Goal: Task Accomplishment & Management: Manage account settings

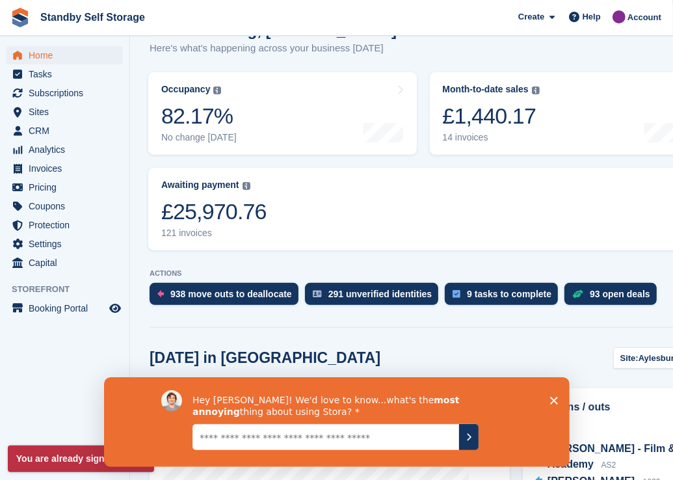
scroll to position [176, 0]
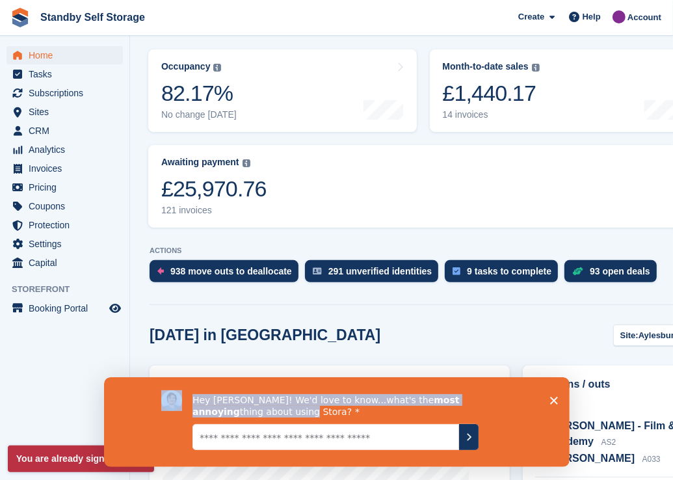
drag, startPoint x: 517, startPoint y: 393, endPoint x: 493, endPoint y: 357, distance: 43.7
click at [493, 377] on html "Hey Sue! We'd love to know...what's the most annoying thing about using Stora?" at bounding box center [336, 422] width 466 height 90
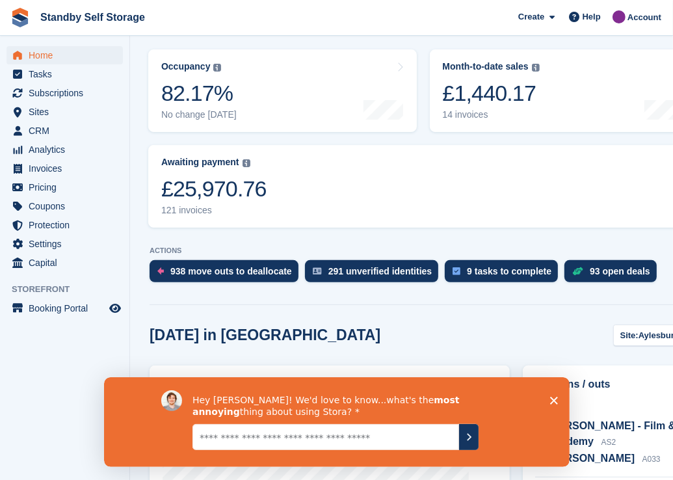
click at [554, 396] on icon "Close survey" at bounding box center [554, 400] width 8 height 8
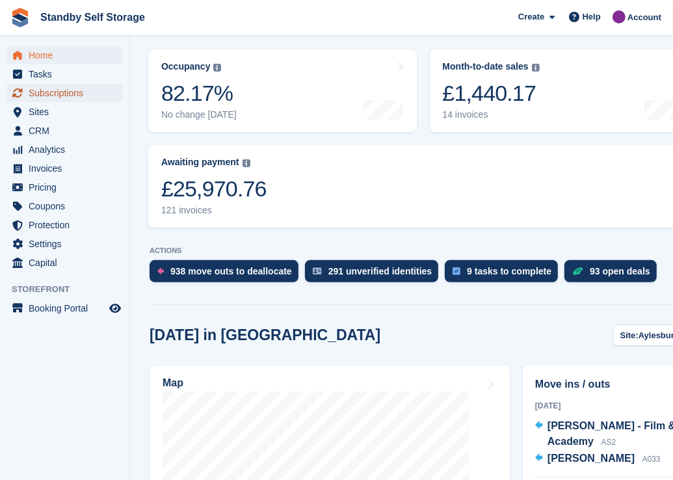
drag, startPoint x: 53, startPoint y: 88, endPoint x: 93, endPoint y: 93, distance: 39.9
click at [53, 88] on span "Subscriptions" at bounding box center [68, 93] width 78 height 18
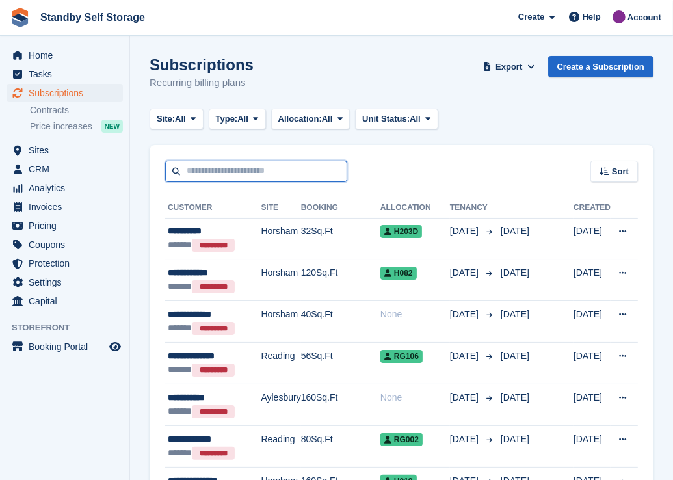
click at [204, 168] on input "text" at bounding box center [256, 171] width 182 height 21
type input "**"
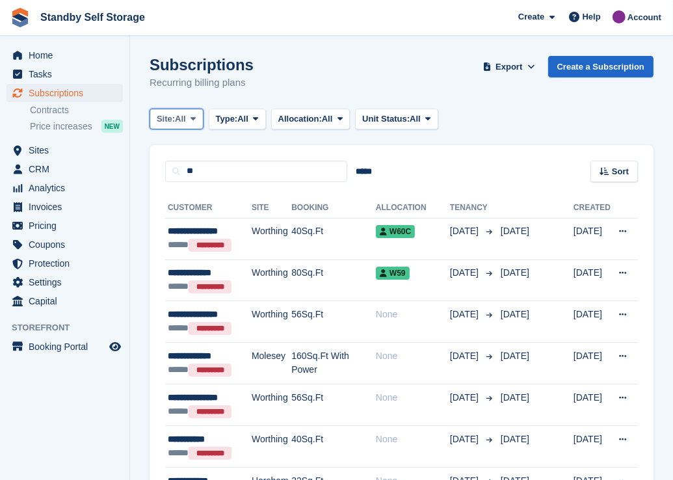
click at [194, 122] on icon at bounding box center [193, 119] width 5 height 8
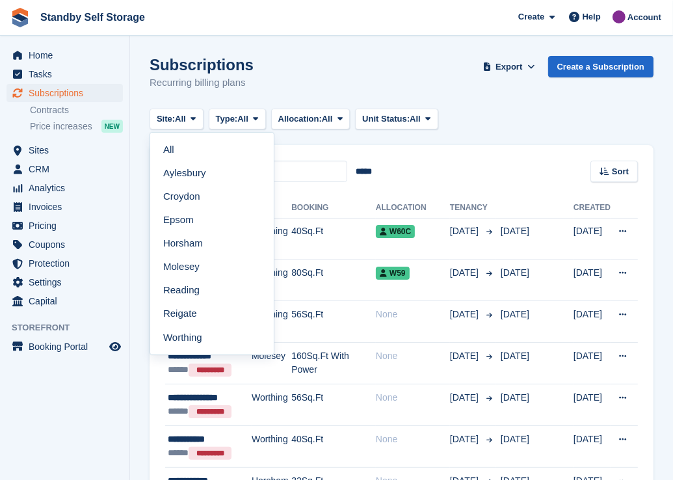
click at [186, 169] on link "Aylesbury" at bounding box center [211, 172] width 113 height 23
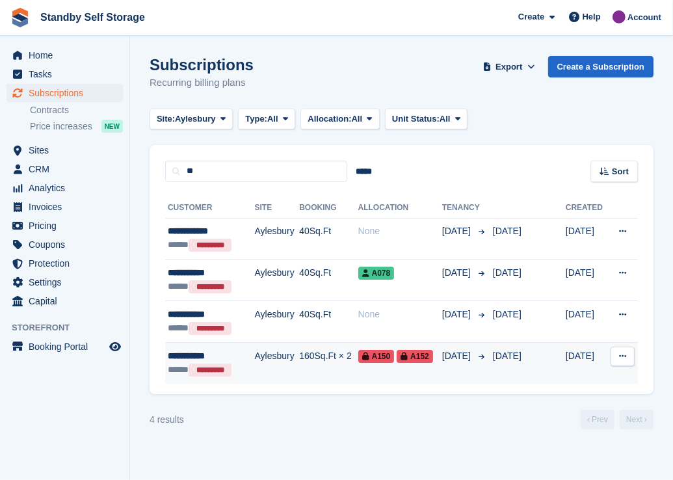
click at [193, 356] on div "**********" at bounding box center [206, 356] width 77 height 14
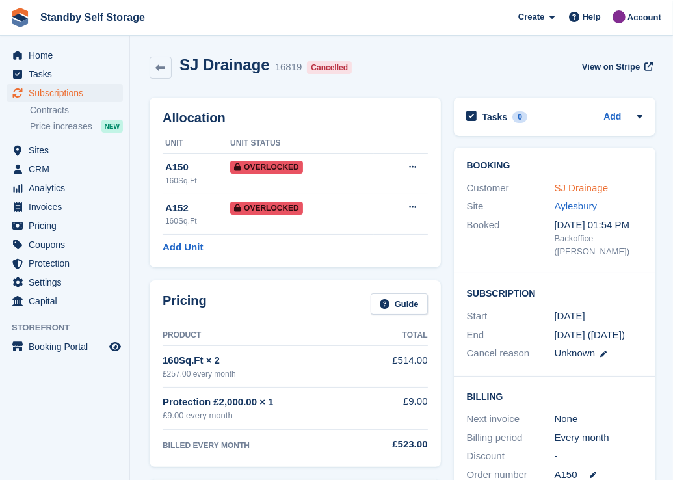
click at [592, 191] on link "SJ Drainage" at bounding box center [582, 187] width 54 height 11
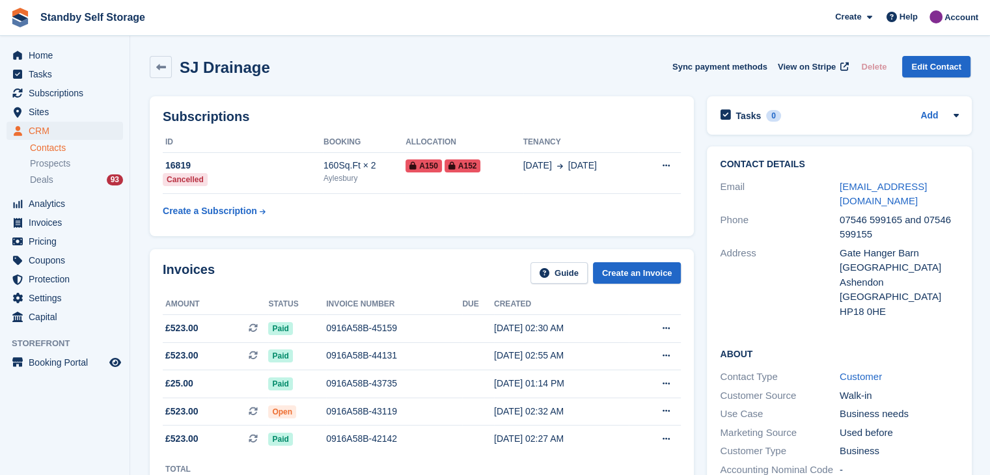
drag, startPoint x: 877, startPoint y: 199, endPoint x: 811, endPoint y: 197, distance: 66.4
click at [673, 197] on div "Email enquiries@sjdrainageservices.co.uk" at bounding box center [839, 194] width 239 height 33
click at [38, 114] on span "Sites" at bounding box center [68, 112] width 78 height 18
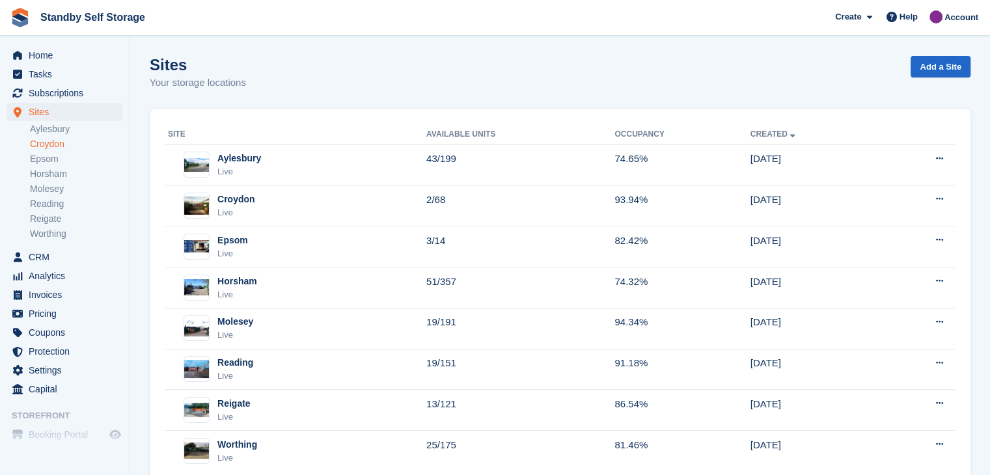
click at [38, 145] on link "Croydon" at bounding box center [76, 144] width 93 height 12
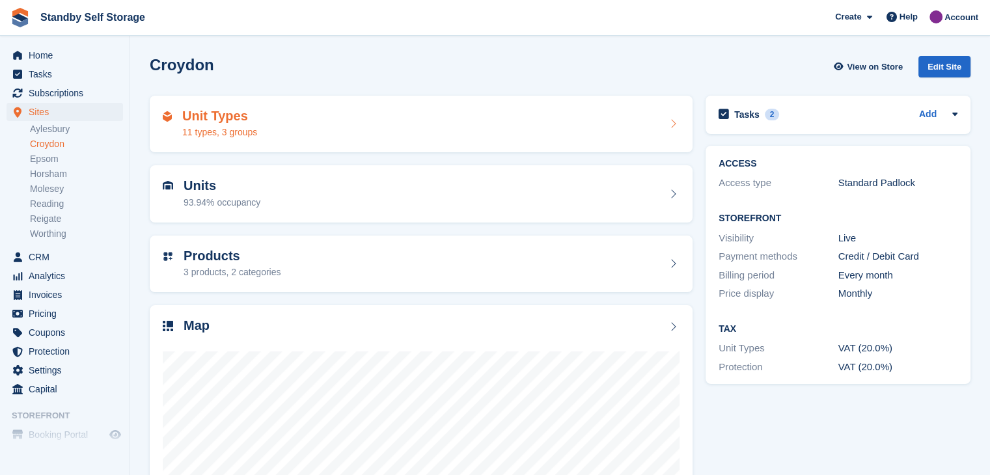
click at [296, 124] on div "Unit Types 11 types, 3 groups" at bounding box center [421, 124] width 517 height 31
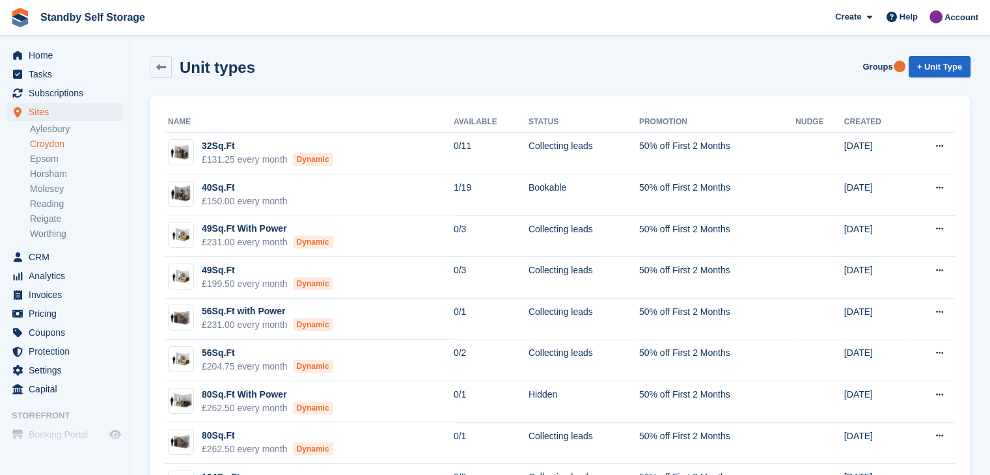
click at [36, 144] on link "Croydon" at bounding box center [76, 144] width 93 height 12
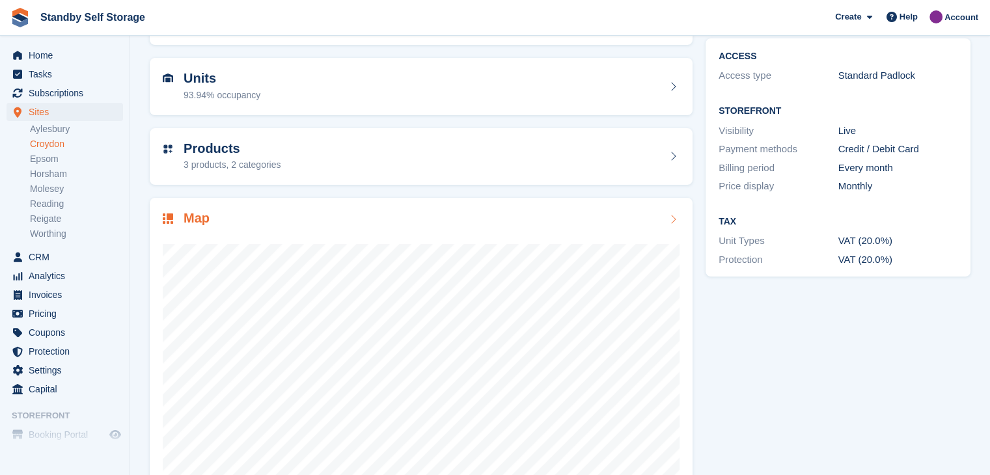
scroll to position [150, 0]
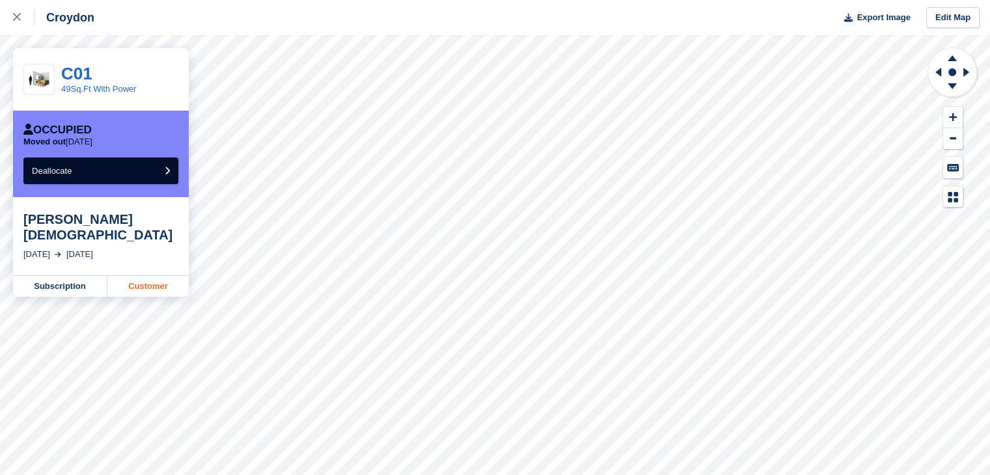
click at [133, 276] on link "Customer" at bounding box center [147, 286] width 81 height 21
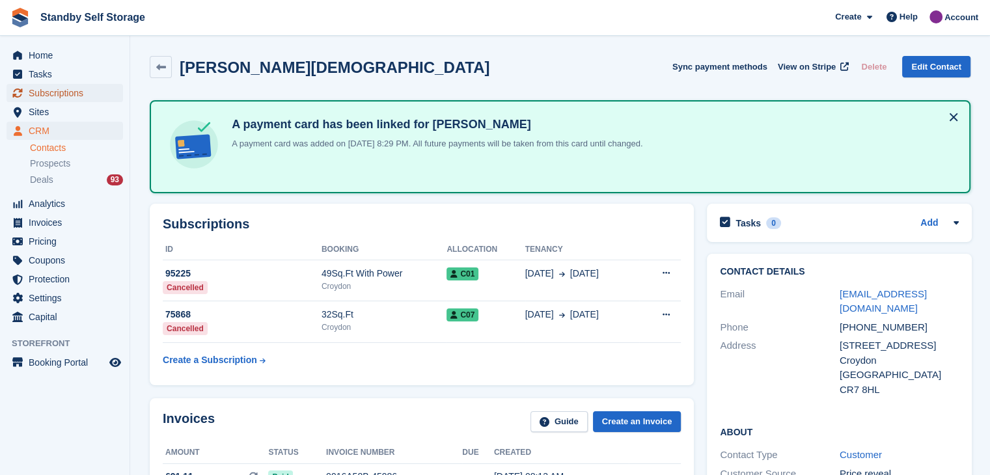
click at [52, 95] on span "Subscriptions" at bounding box center [68, 93] width 78 height 18
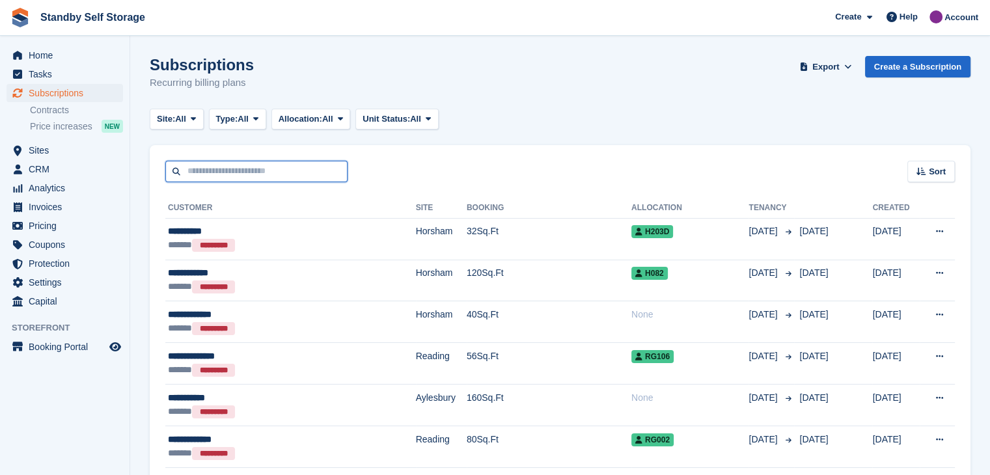
click at [272, 173] on input "text" at bounding box center [256, 171] width 182 height 21
type input "*****"
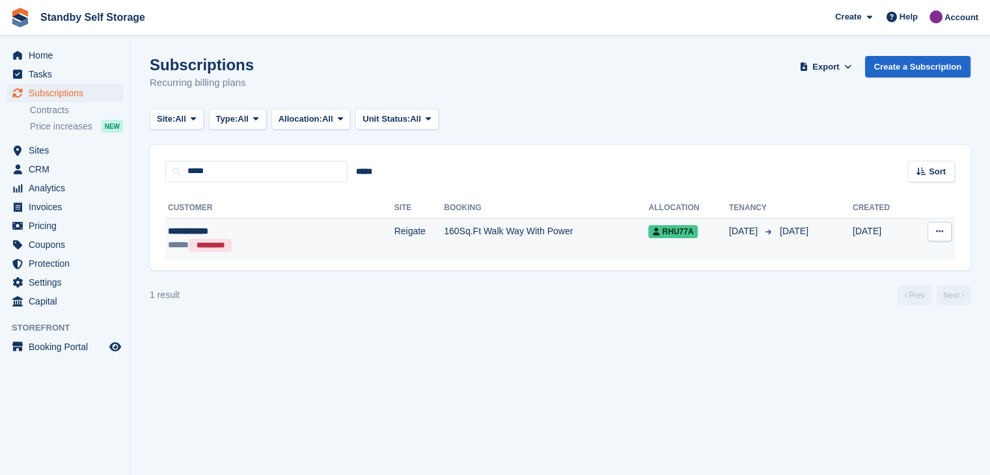
click at [190, 232] on div "**********" at bounding box center [239, 231] width 142 height 14
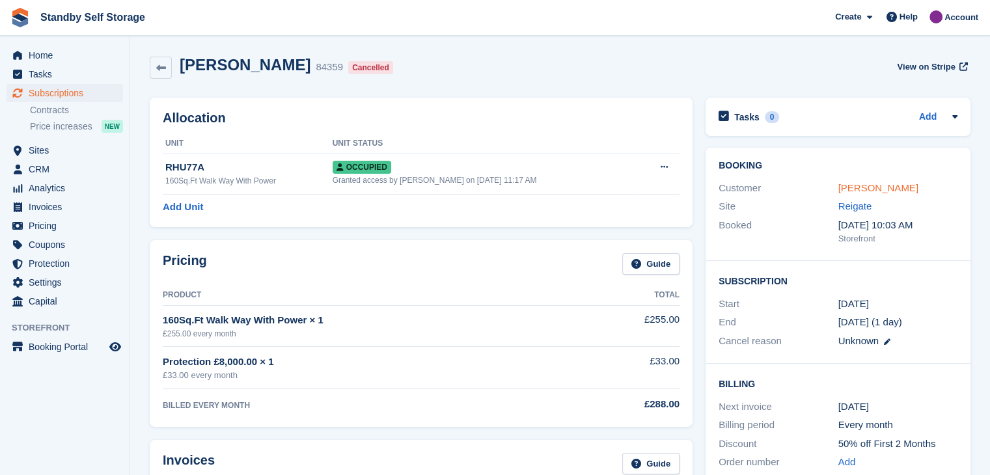
click at [871, 185] on link "Conor Dunlea" at bounding box center [878, 187] width 80 height 11
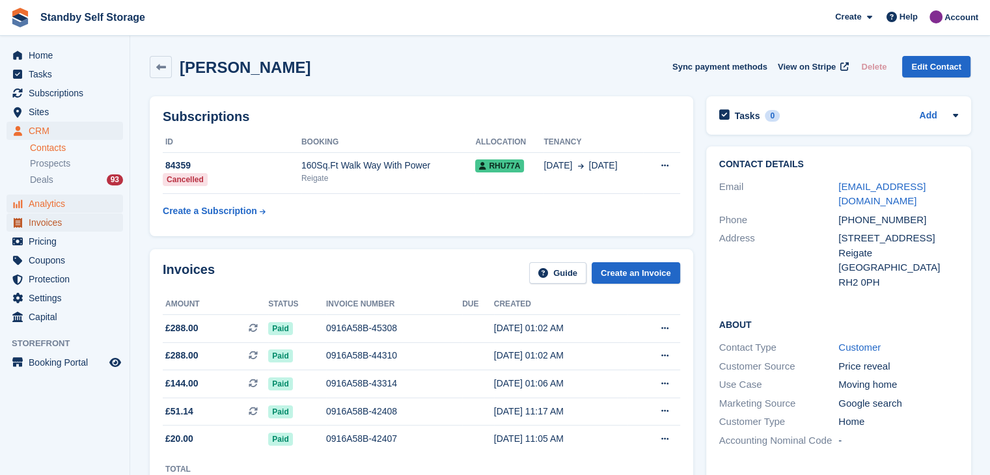
drag, startPoint x: 44, startPoint y: 227, endPoint x: 105, endPoint y: 200, distance: 67.0
click at [44, 226] on span "Invoices" at bounding box center [68, 222] width 78 height 18
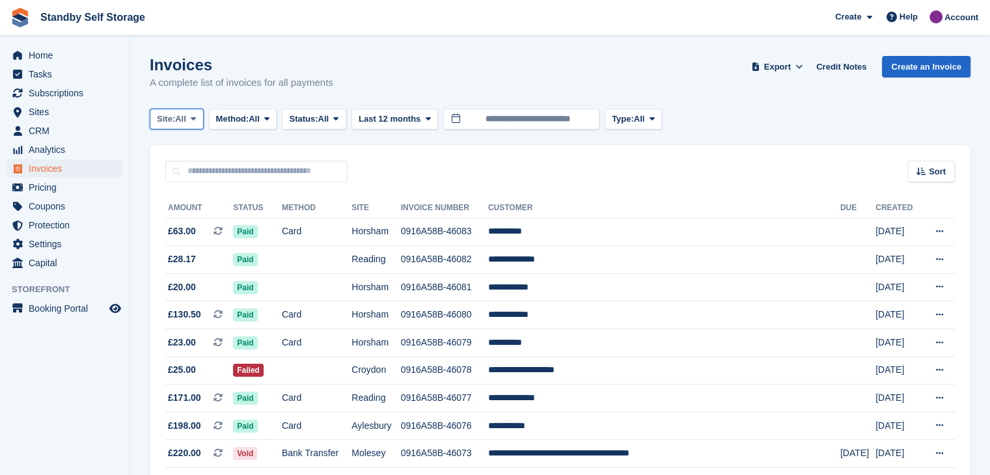
click at [200, 120] on button "Site: All" at bounding box center [177, 119] width 54 height 21
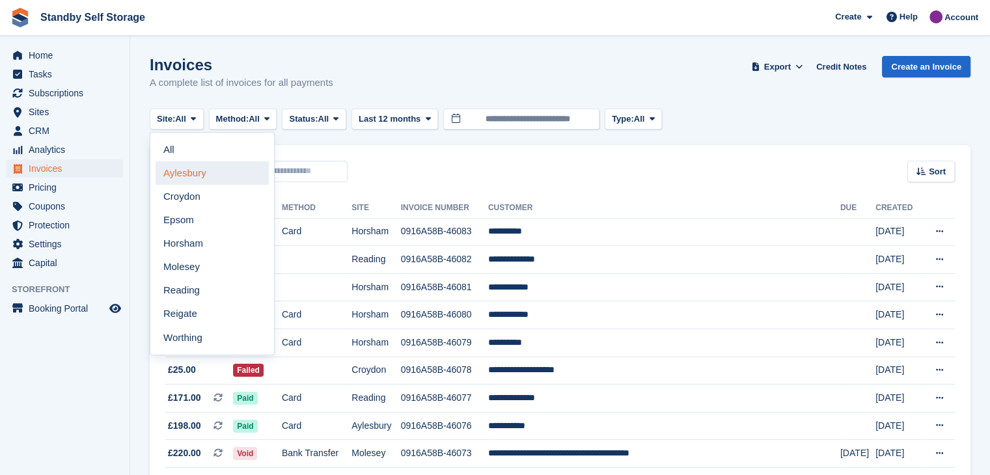
click at [194, 176] on link "Aylesbury" at bounding box center [211, 172] width 113 height 23
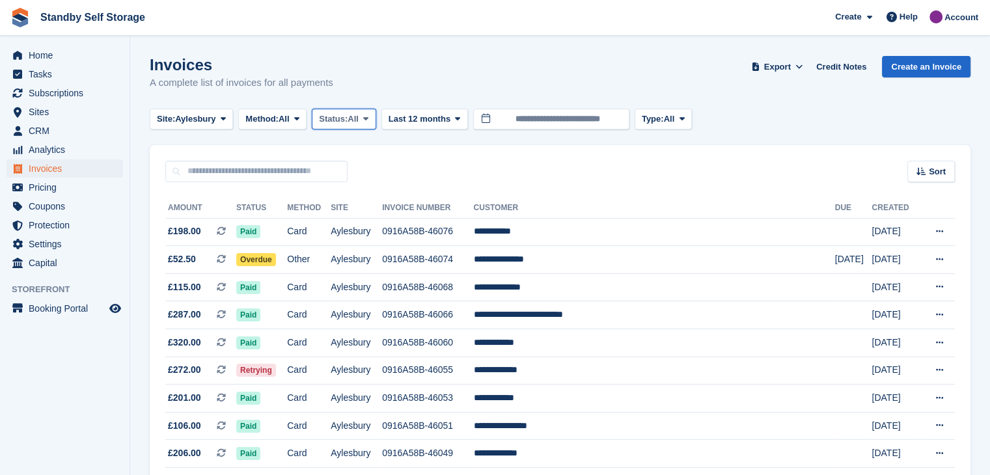
click at [368, 117] on icon at bounding box center [365, 119] width 5 height 8
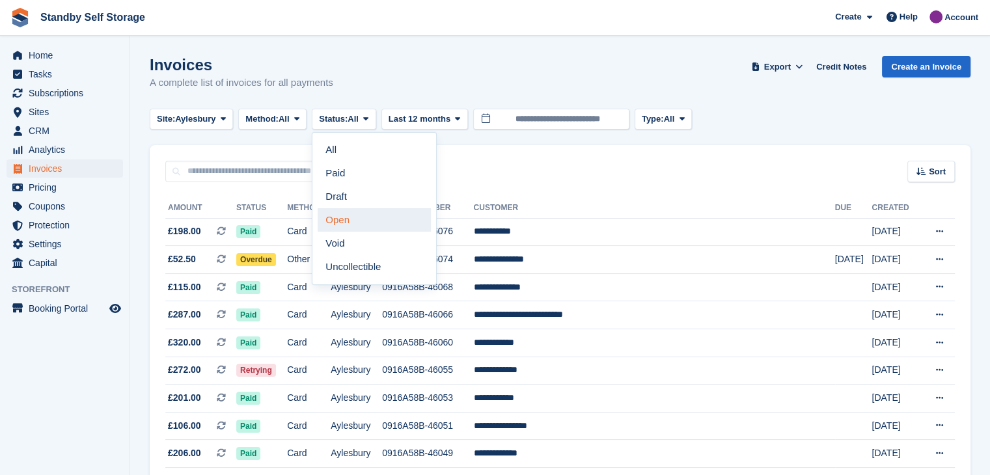
click at [357, 217] on link "Open" at bounding box center [373, 219] width 113 height 23
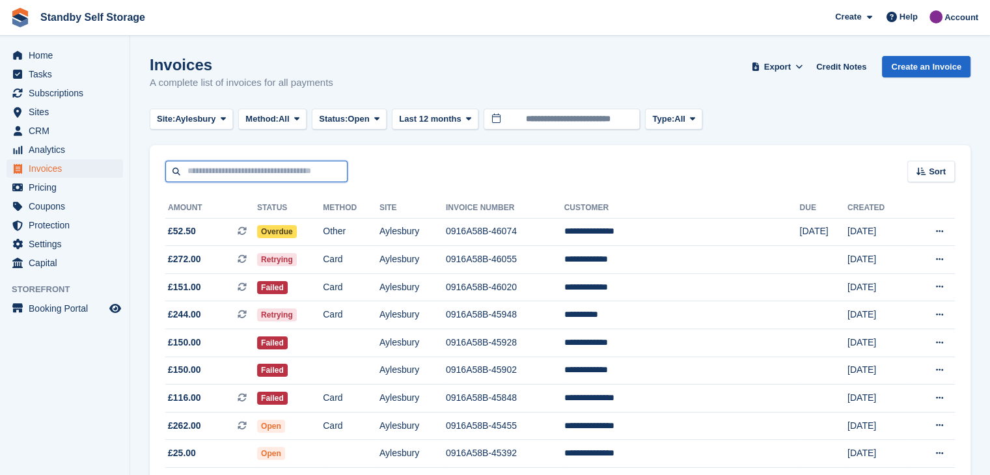
click at [221, 172] on input "text" at bounding box center [256, 171] width 182 height 21
type input "*******"
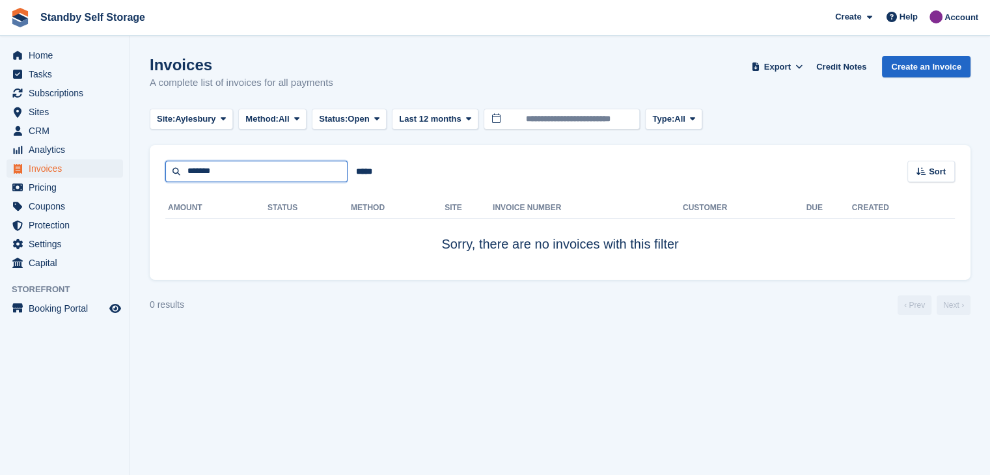
click at [188, 167] on input "*******" at bounding box center [256, 171] width 182 height 21
type input "*******"
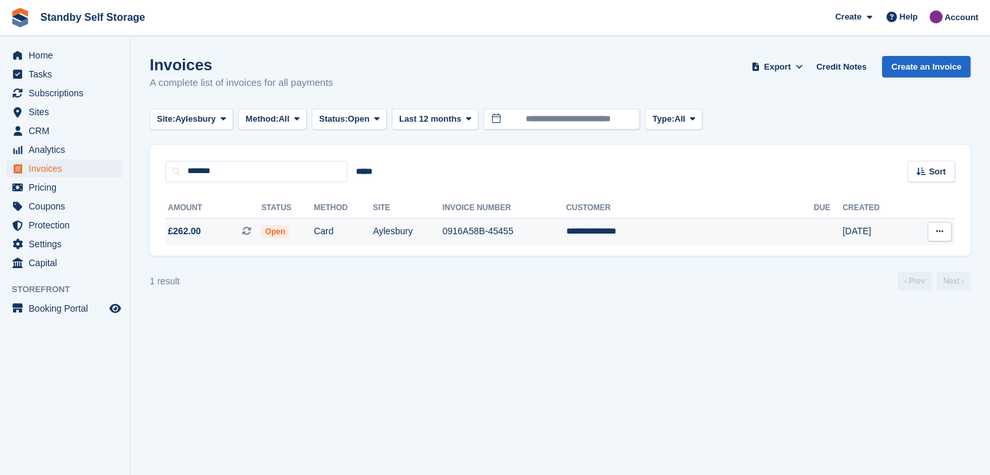
click at [658, 230] on td "**********" at bounding box center [689, 231] width 247 height 27
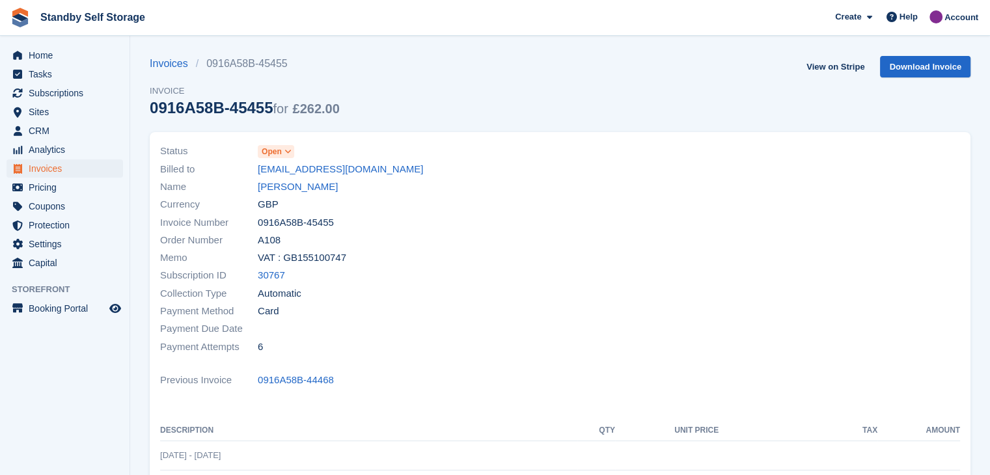
drag, startPoint x: 274, startPoint y: 188, endPoint x: 336, endPoint y: 196, distance: 62.4
click at [274, 188] on link "[PERSON_NAME]" at bounding box center [298, 187] width 80 height 15
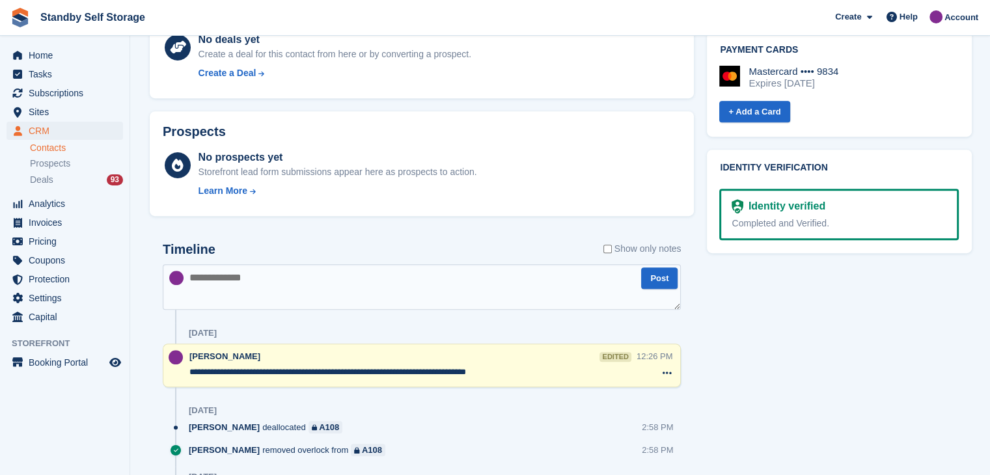
scroll to position [651, 0]
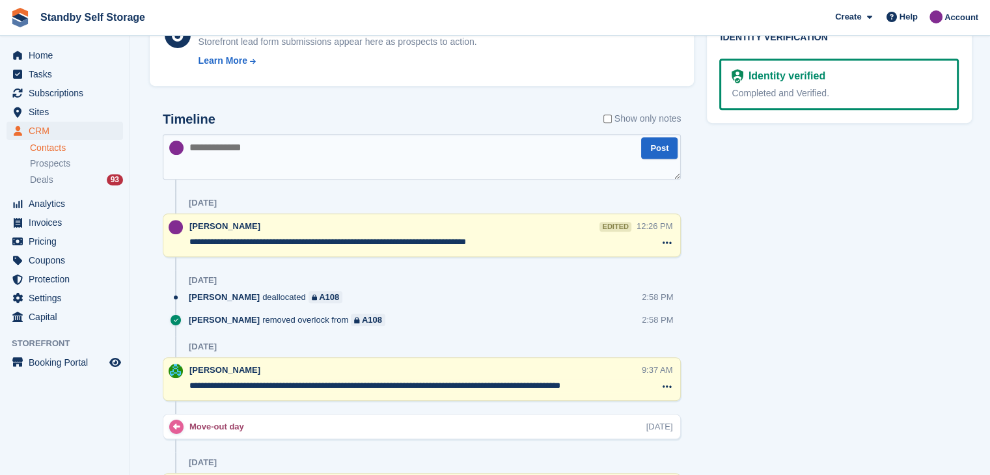
click at [265, 152] on textarea at bounding box center [422, 157] width 518 height 46
paste textarea "**********"
type textarea "**********"
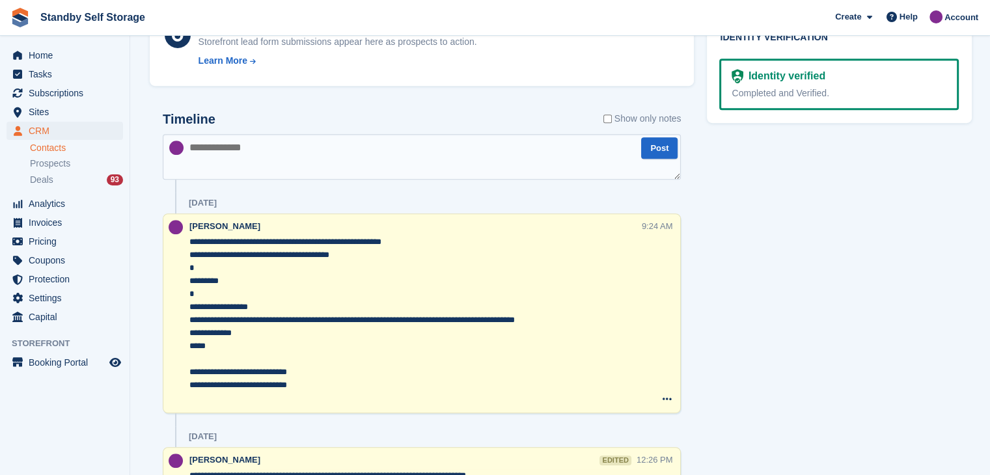
click at [190, 240] on textarea "**********" at bounding box center [414, 320] width 451 height 169
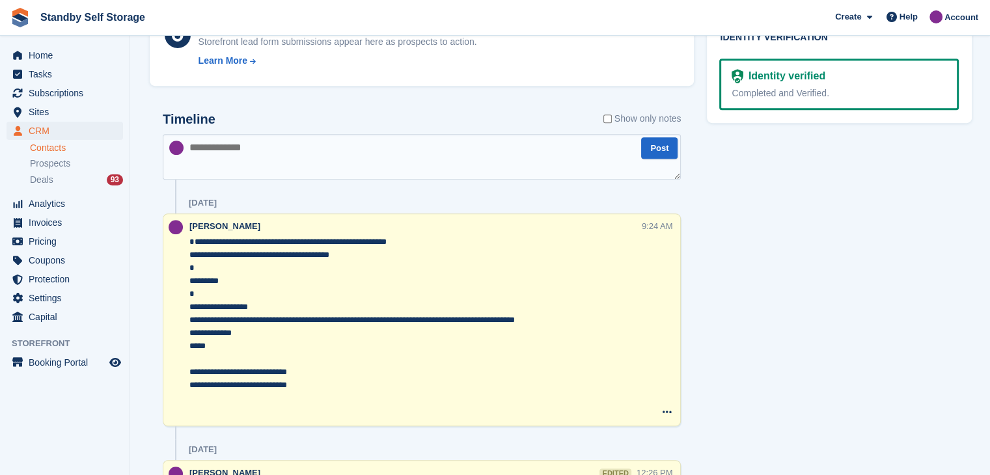
click at [200, 241] on textarea "**********" at bounding box center [414, 327] width 451 height 182
click at [320, 239] on textarea "**********" at bounding box center [414, 327] width 451 height 182
type textarea "**********"
click at [271, 168] on textarea at bounding box center [422, 157] width 518 height 46
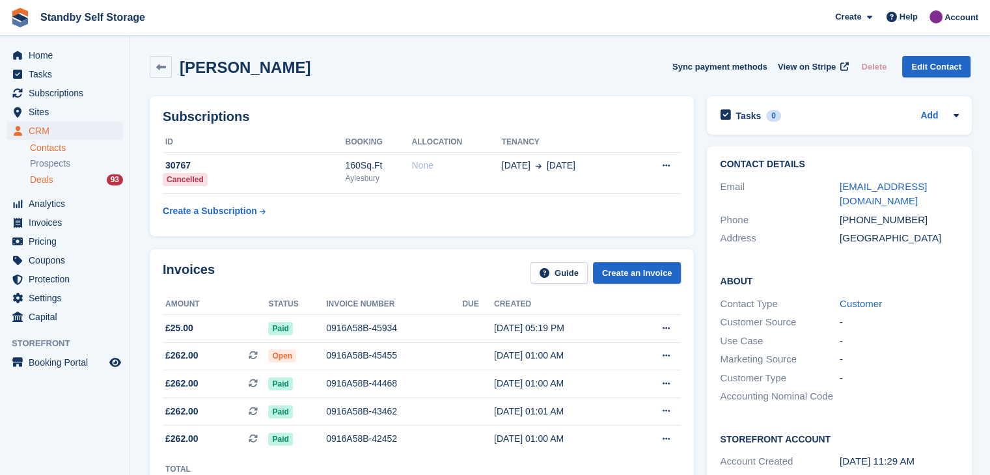
click at [39, 181] on span "Deals" at bounding box center [41, 180] width 23 height 12
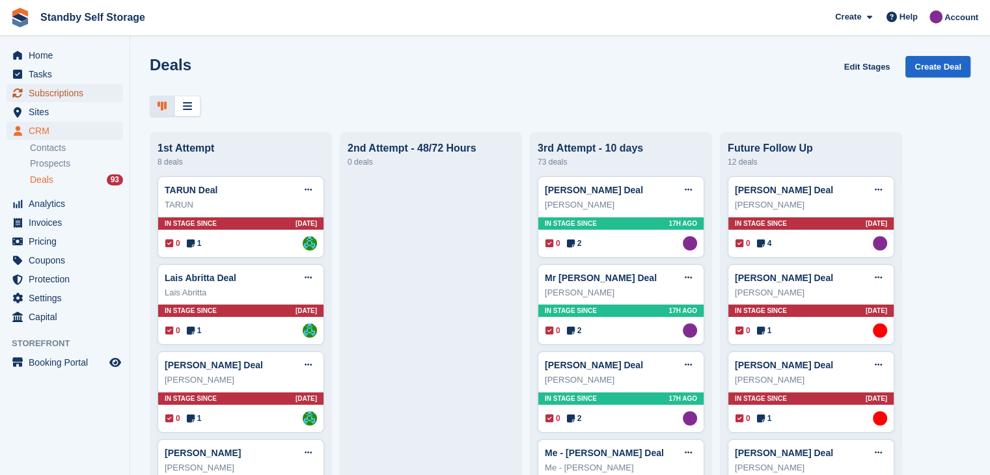
click at [42, 93] on span "Subscriptions" at bounding box center [68, 93] width 78 height 18
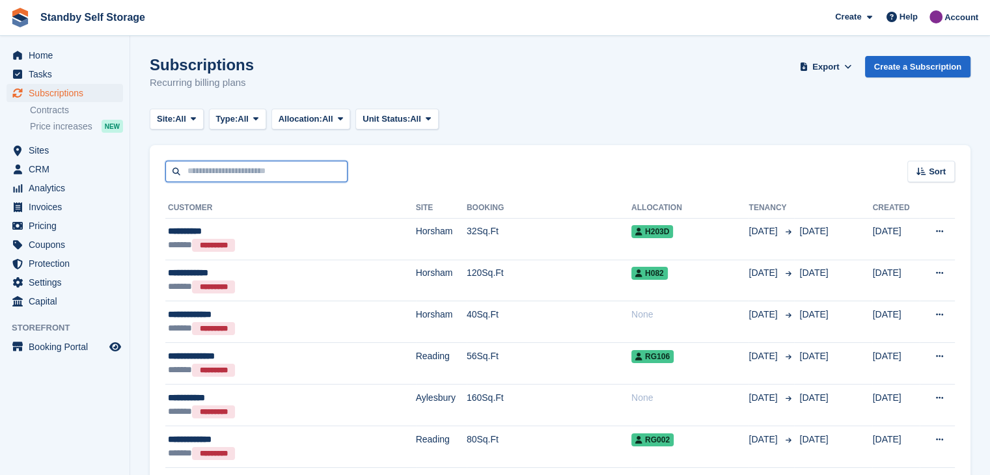
click at [208, 165] on input "text" at bounding box center [256, 171] width 182 height 21
type input "***"
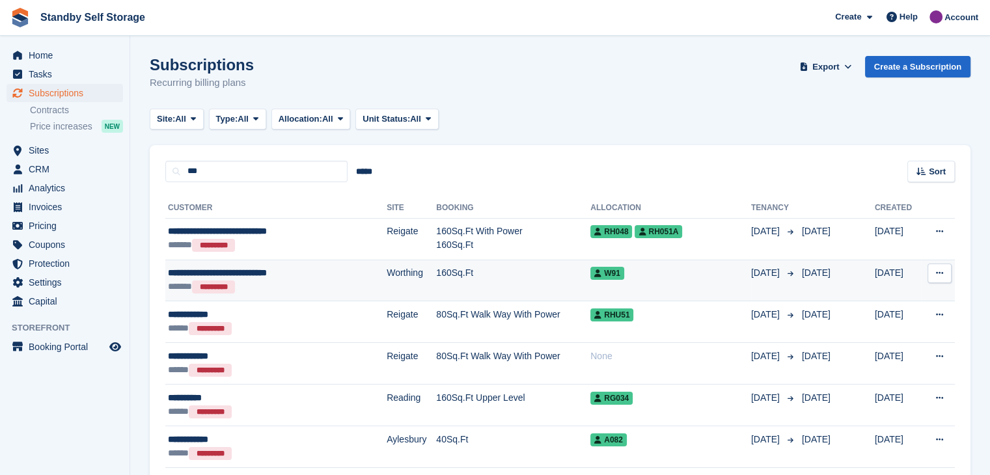
click at [214, 272] on span "**********" at bounding box center [217, 272] width 99 height 9
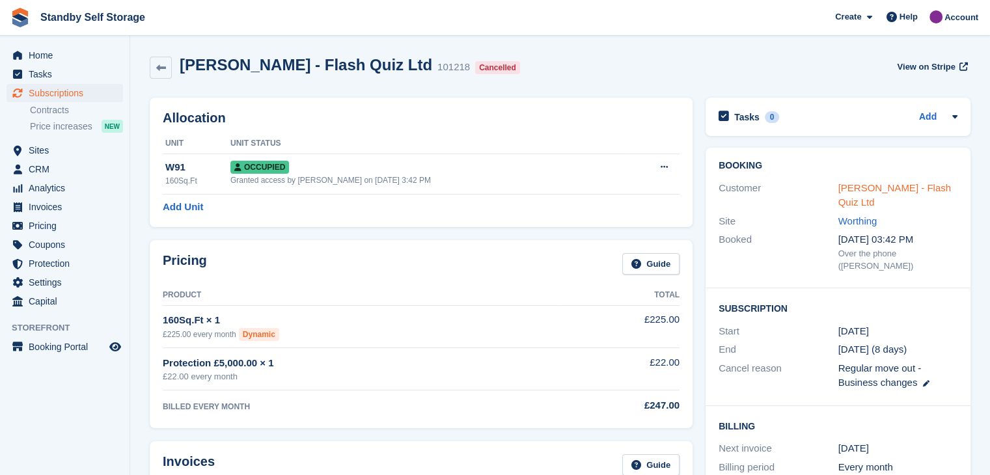
click at [874, 185] on link "[PERSON_NAME] - Flash Quiz Ltd" at bounding box center [894, 195] width 113 height 26
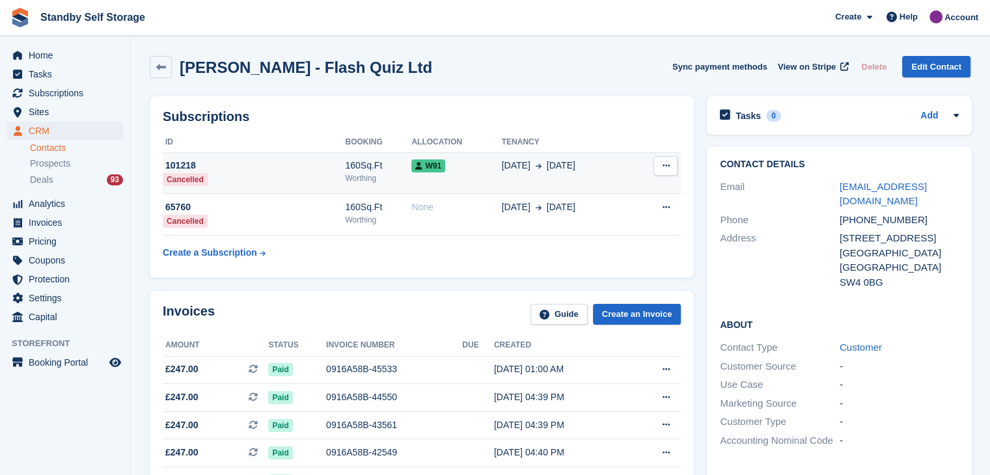
click at [623, 170] on div "13 Aug 13 Sep" at bounding box center [567, 166] width 131 height 14
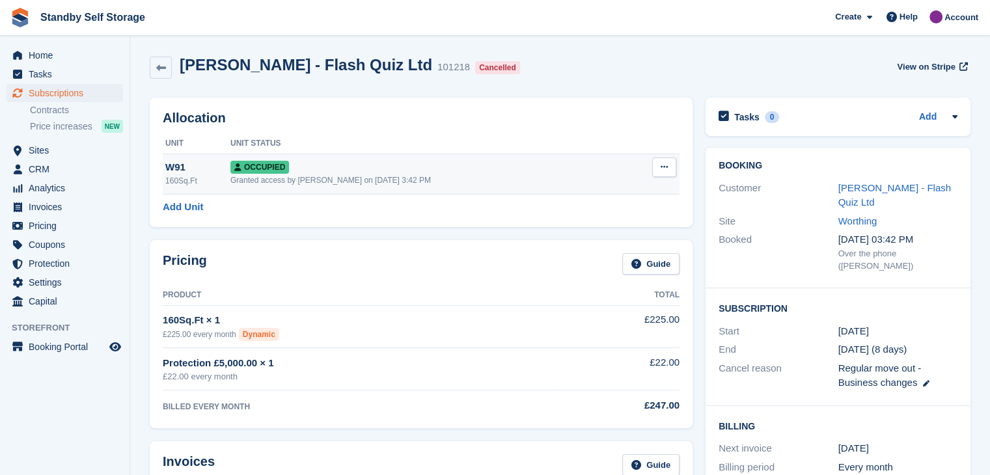
click at [671, 167] on button at bounding box center [664, 167] width 24 height 20
click at [578, 236] on p "Deallocate" at bounding box center [613, 237] width 113 height 17
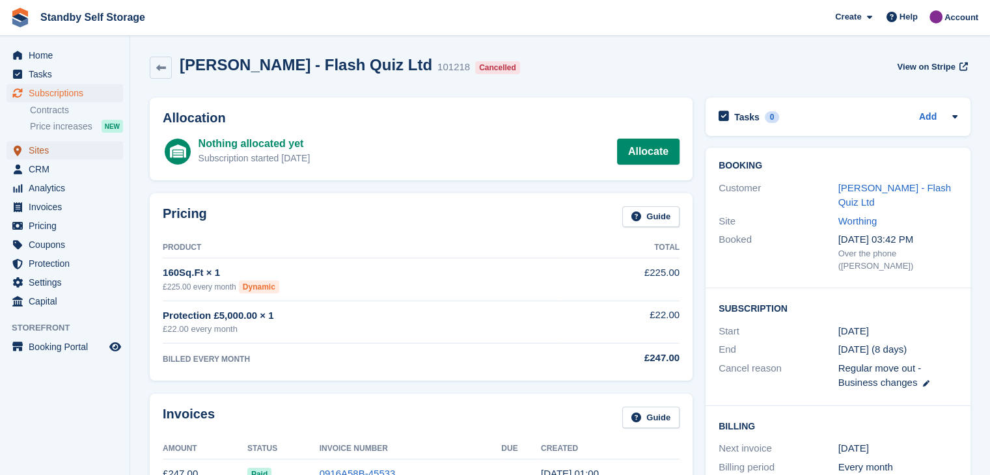
click at [34, 151] on span "Sites" at bounding box center [68, 150] width 78 height 18
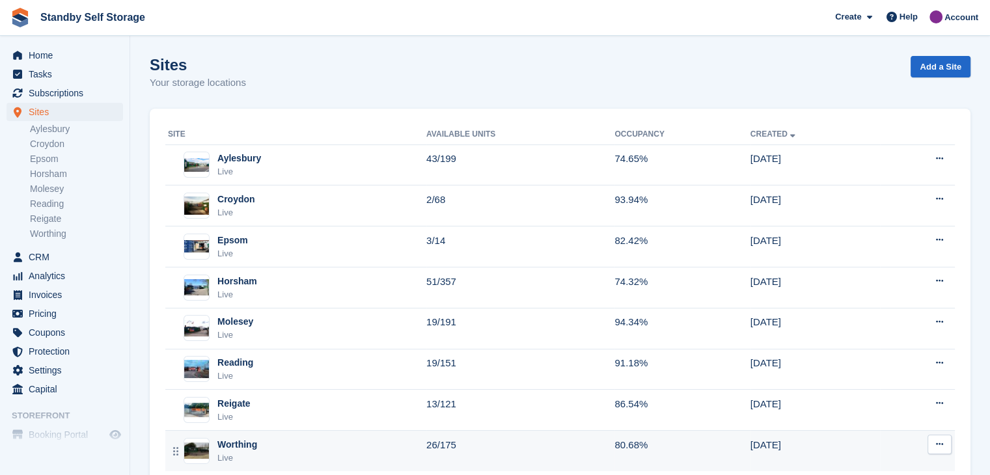
click at [242, 442] on div "Worthing" at bounding box center [237, 445] width 40 height 14
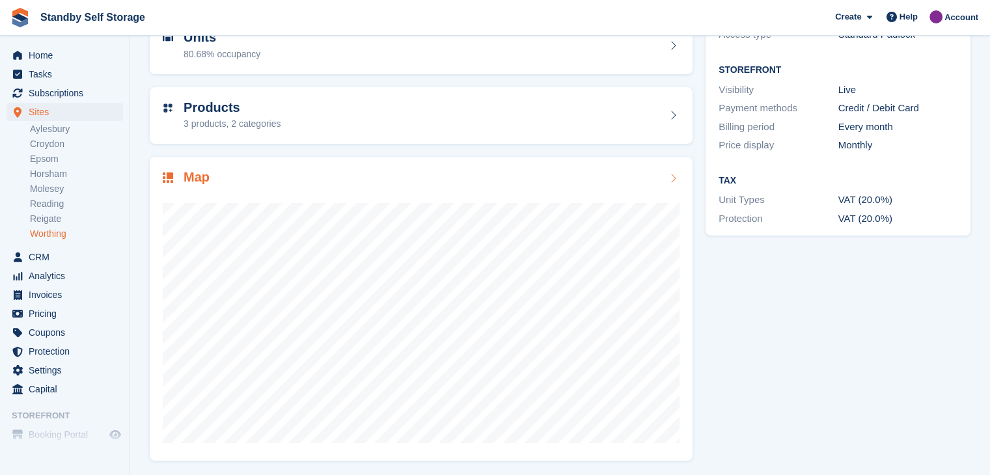
scroll to position [150, 0]
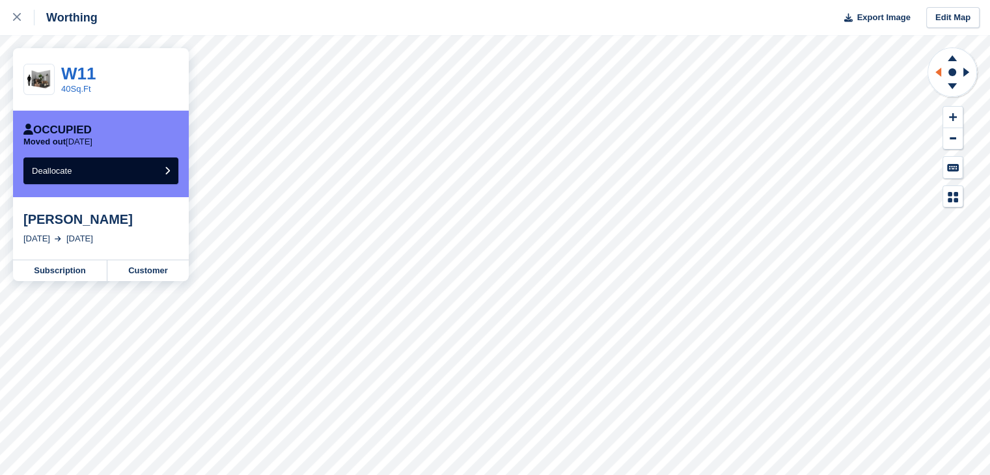
click at [939, 71] on icon at bounding box center [938, 72] width 6 height 9
click at [82, 72] on link "W09" at bounding box center [78, 74] width 34 height 20
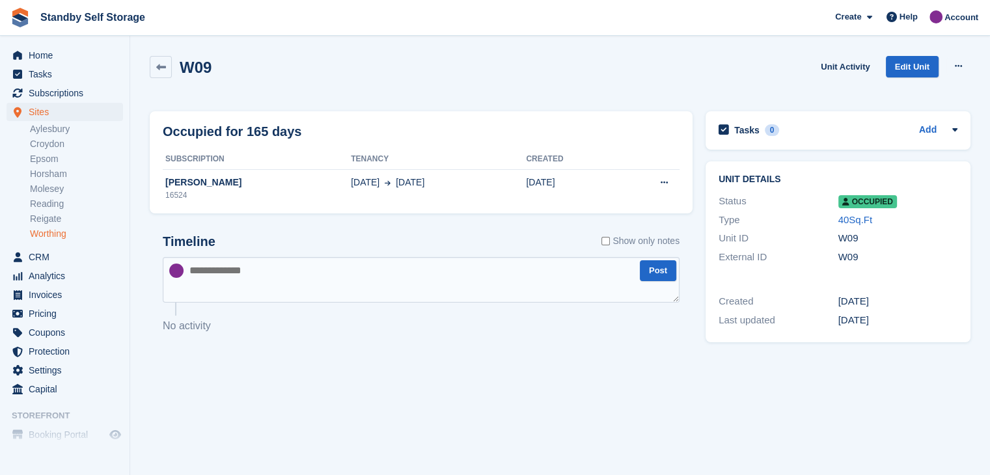
click at [39, 232] on link "Worthing" at bounding box center [76, 234] width 93 height 12
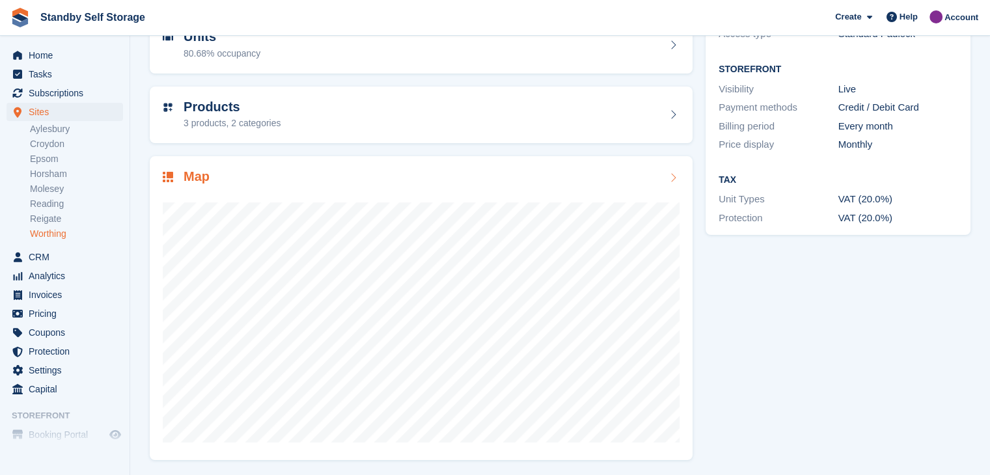
scroll to position [150, 0]
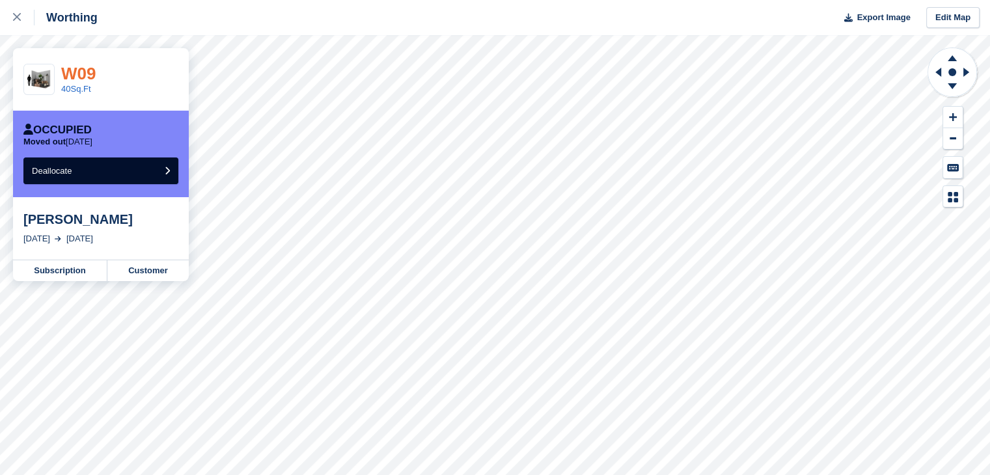
click at [85, 72] on link "W09" at bounding box center [78, 74] width 34 height 20
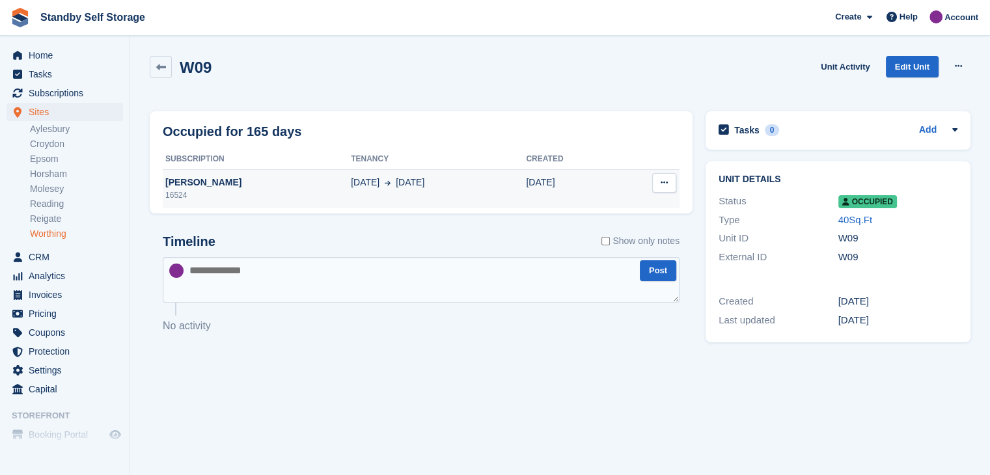
click at [198, 185] on div "[PERSON_NAME]" at bounding box center [257, 183] width 188 height 14
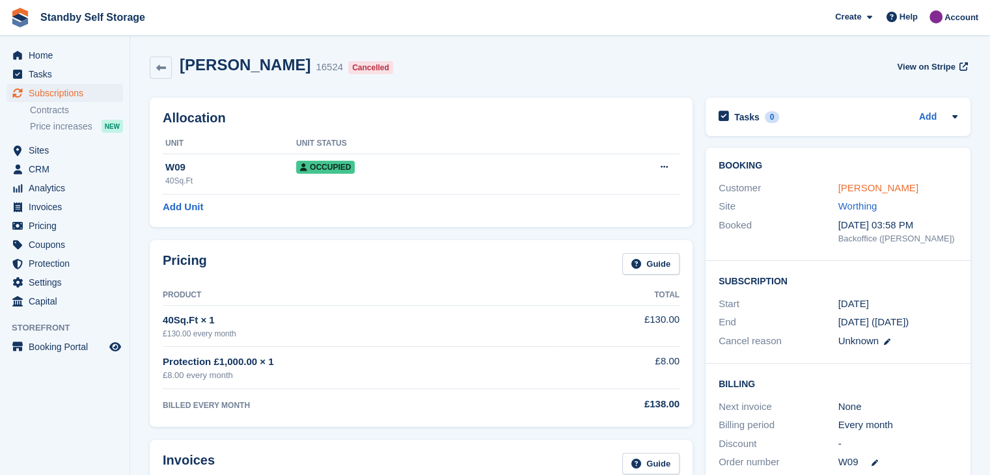
click at [879, 189] on link "Peter, Millest" at bounding box center [878, 187] width 80 height 11
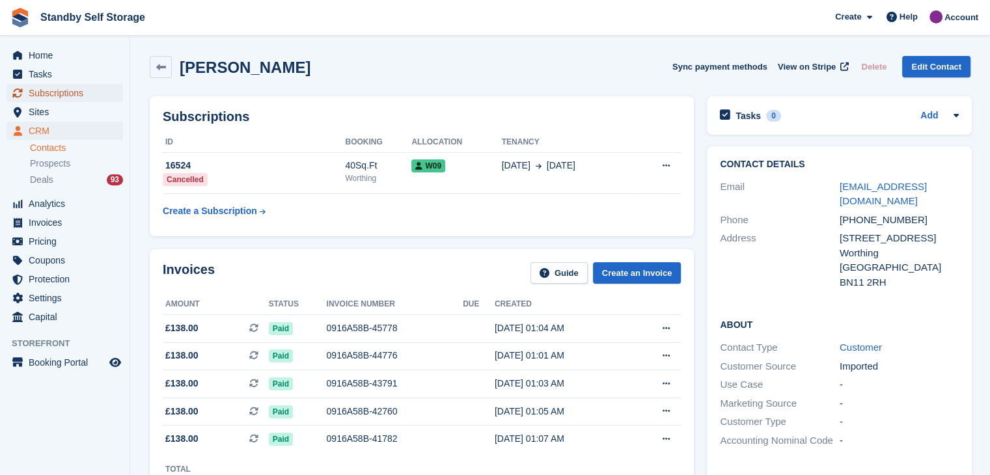
drag, startPoint x: 43, startPoint y: 90, endPoint x: 91, endPoint y: 85, distance: 48.4
click at [43, 90] on span "Subscriptions" at bounding box center [68, 93] width 78 height 18
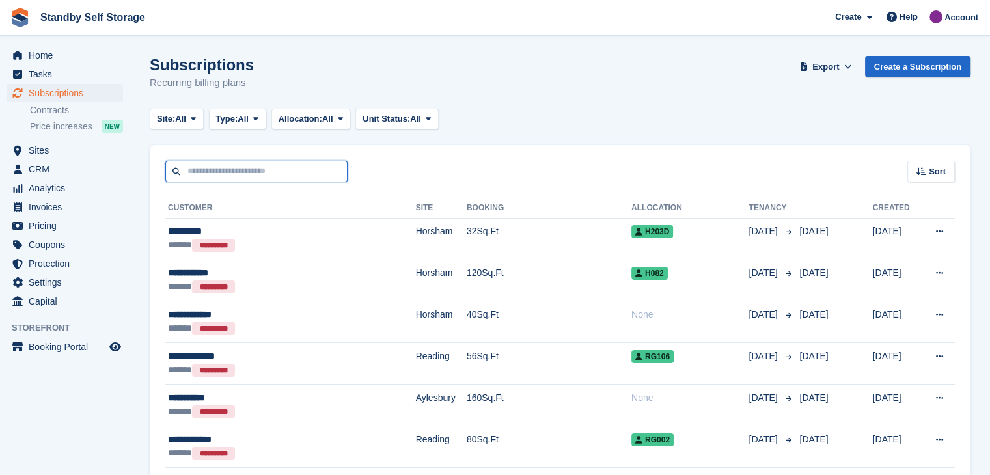
click at [245, 175] on input "text" at bounding box center [256, 171] width 182 height 21
type input "*****"
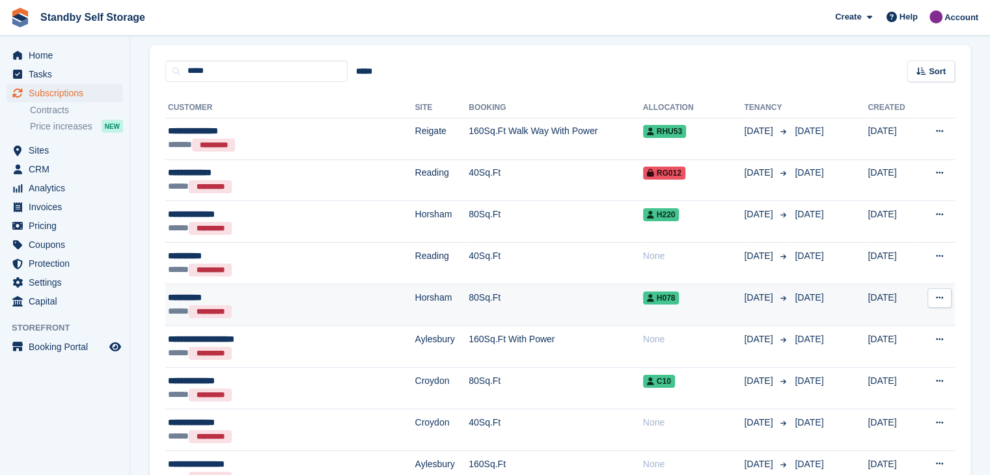
scroll to position [130, 0]
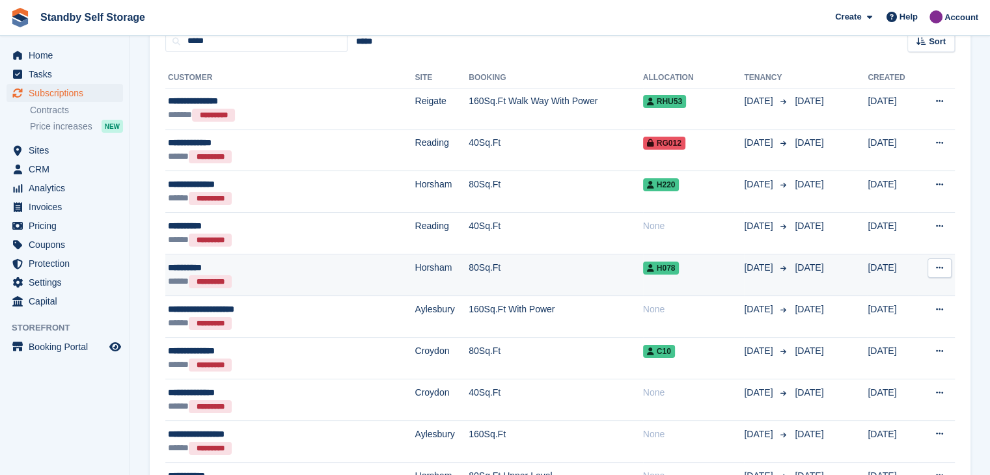
click at [195, 265] on div "**********" at bounding box center [259, 268] width 182 height 14
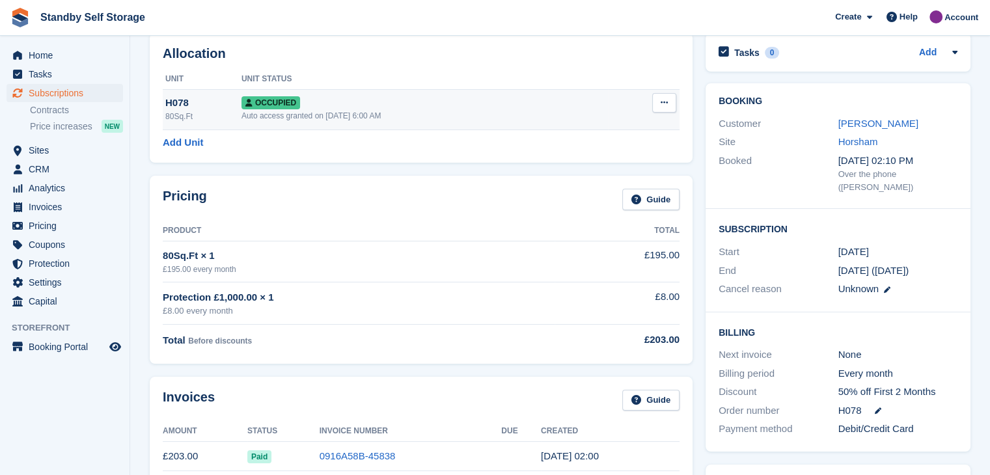
scroll to position [65, 0]
click at [533, 111] on div "Auto access granted on [DATE] 6:00 AM" at bounding box center [424, 115] width 366 height 12
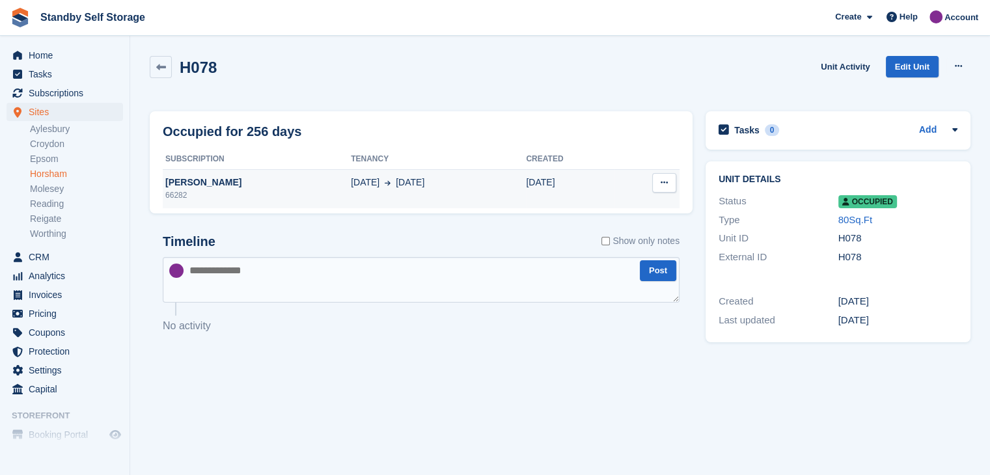
click at [440, 189] on td "23 Dec 2 Sep" at bounding box center [438, 188] width 175 height 39
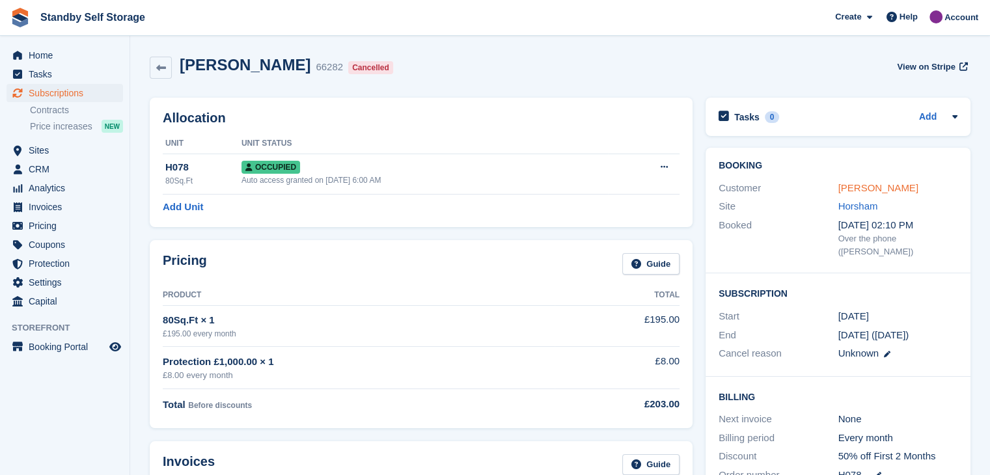
click at [858, 186] on link "[PERSON_NAME]" at bounding box center [878, 187] width 80 height 11
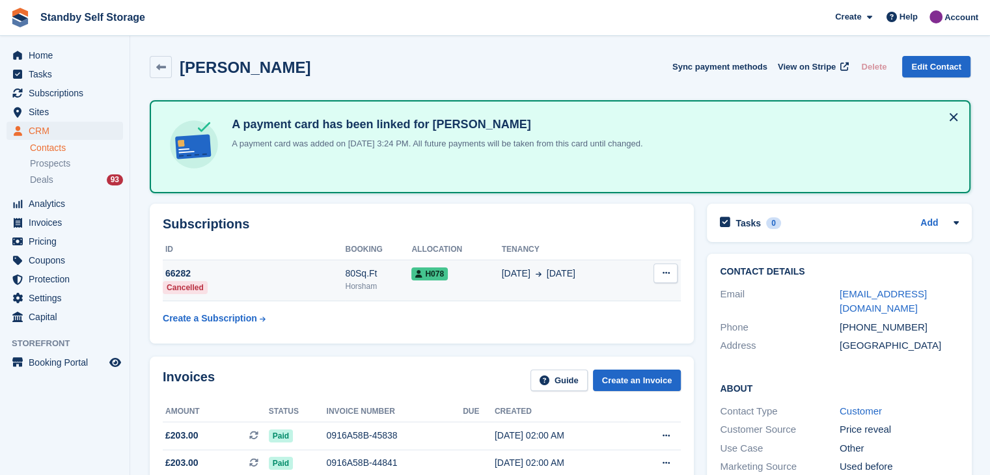
click at [584, 285] on td "23 Dec 2 Sep" at bounding box center [567, 281] width 131 height 42
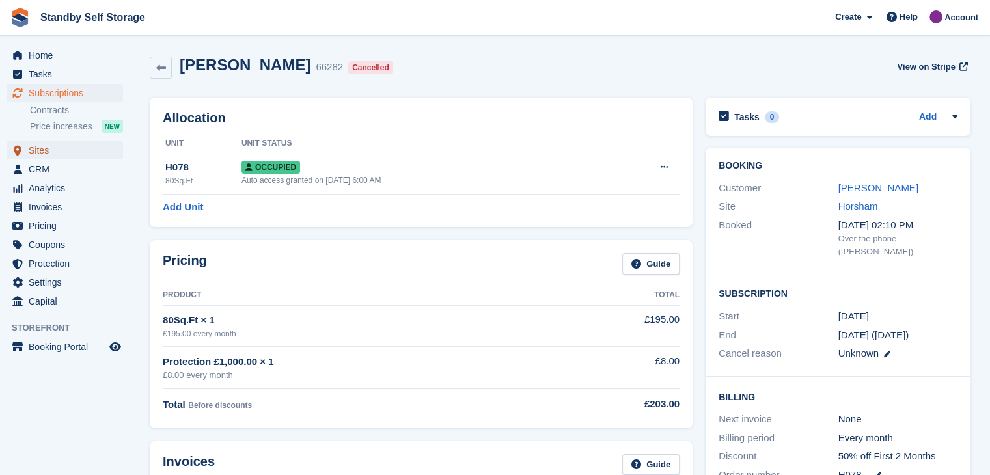
click at [37, 150] on span "Sites" at bounding box center [68, 150] width 78 height 18
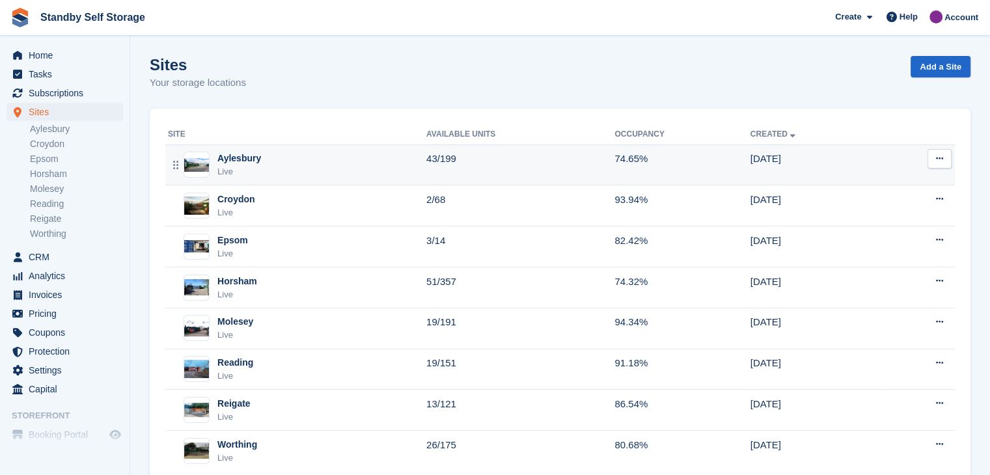
click at [239, 160] on div "Aylesbury" at bounding box center [239, 159] width 44 height 14
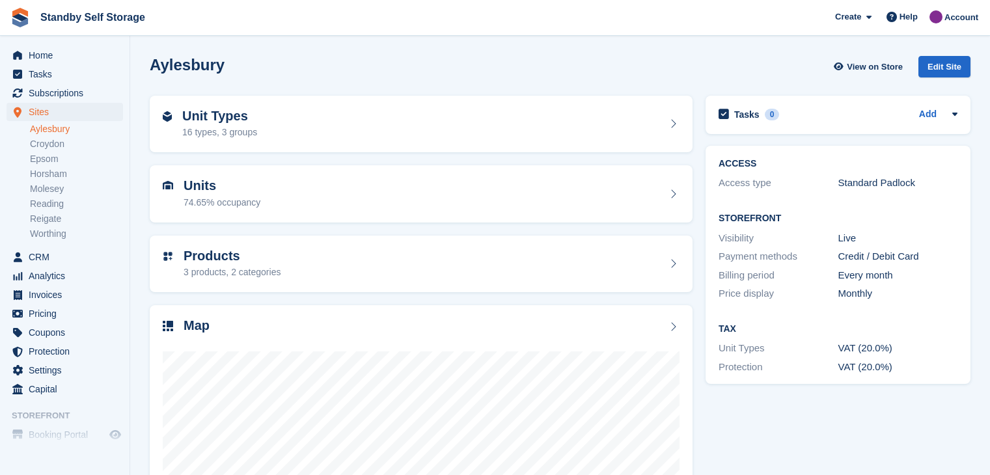
click at [342, 128] on div "Unit Types 16 types, 3 groups" at bounding box center [421, 124] width 517 height 31
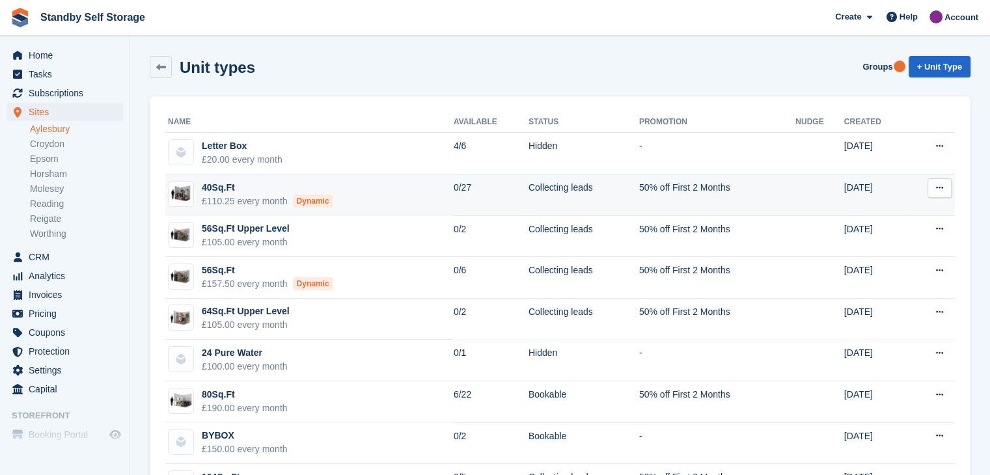
click at [369, 200] on td "40Sq.Ft £110.25 every month Dynamic" at bounding box center [309, 195] width 288 height 42
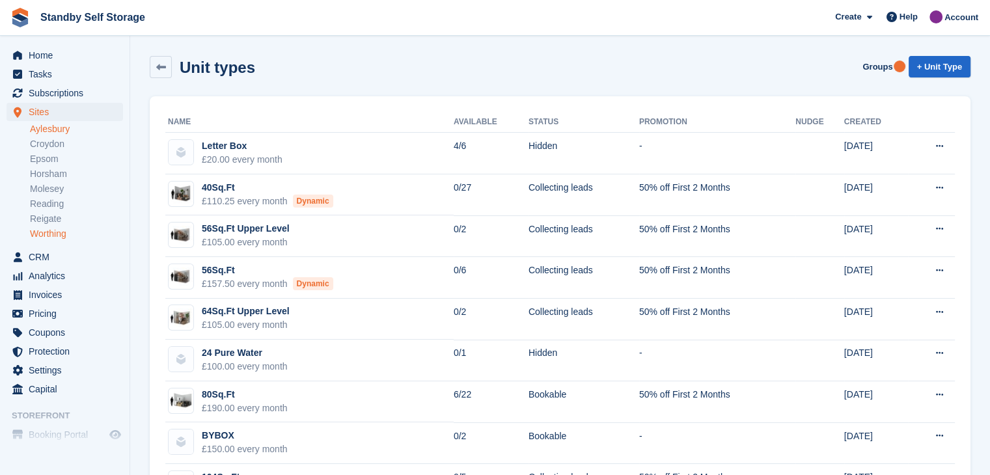
click at [35, 230] on link "Worthing" at bounding box center [76, 234] width 93 height 12
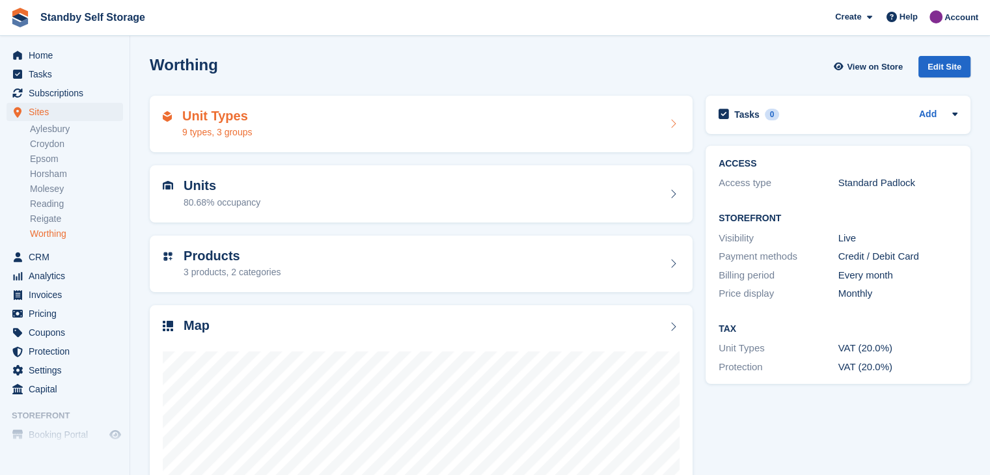
drag, startPoint x: 301, startPoint y: 129, endPoint x: 291, endPoint y: 128, distance: 9.1
click at [301, 128] on div "Unit Types 9 types, 3 groups" at bounding box center [421, 124] width 517 height 31
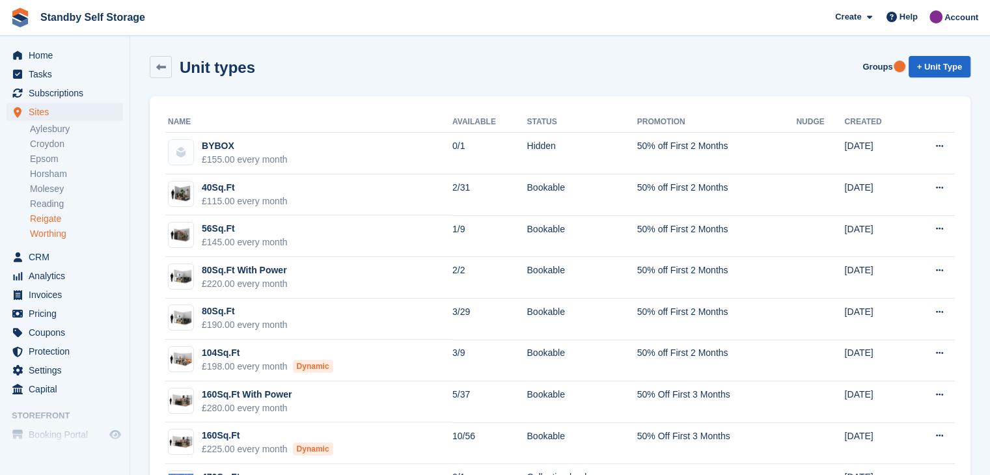
click at [40, 218] on link "Reigate" at bounding box center [76, 219] width 93 height 12
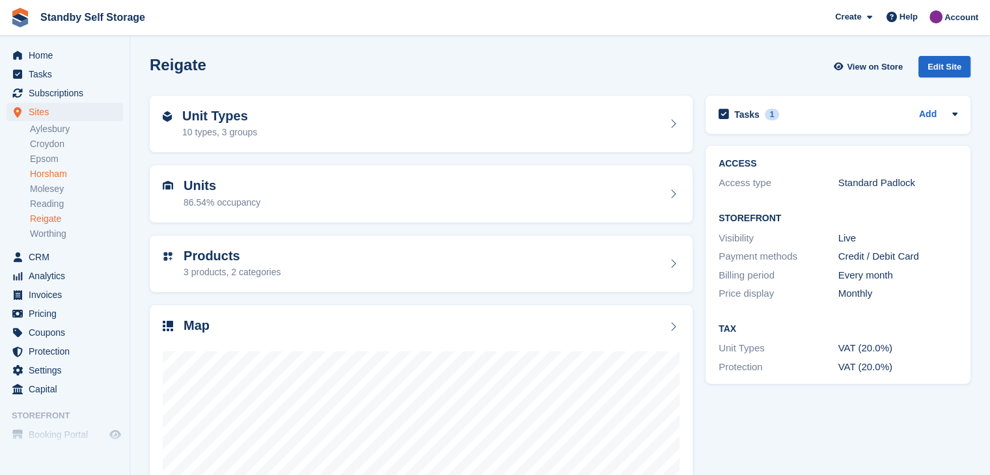
click at [42, 175] on link "Horsham" at bounding box center [76, 174] width 93 height 12
click at [312, 120] on div "Unit Types 28 types" at bounding box center [421, 124] width 517 height 31
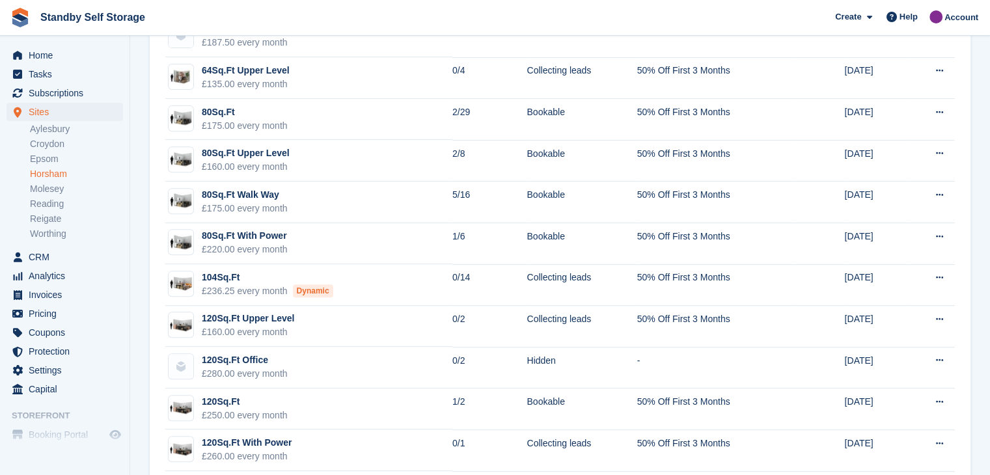
scroll to position [520, 0]
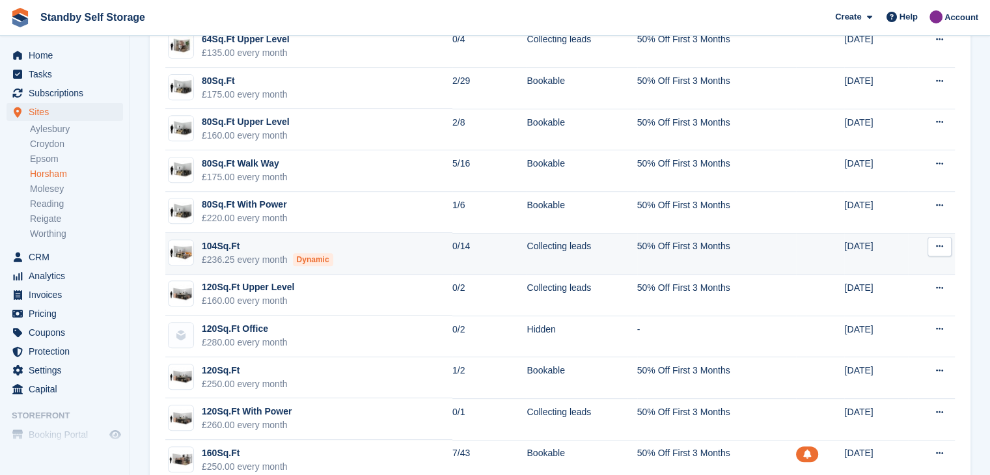
click at [370, 245] on td "104Sq.Ft £236.25 every month Dynamic" at bounding box center [308, 254] width 287 height 42
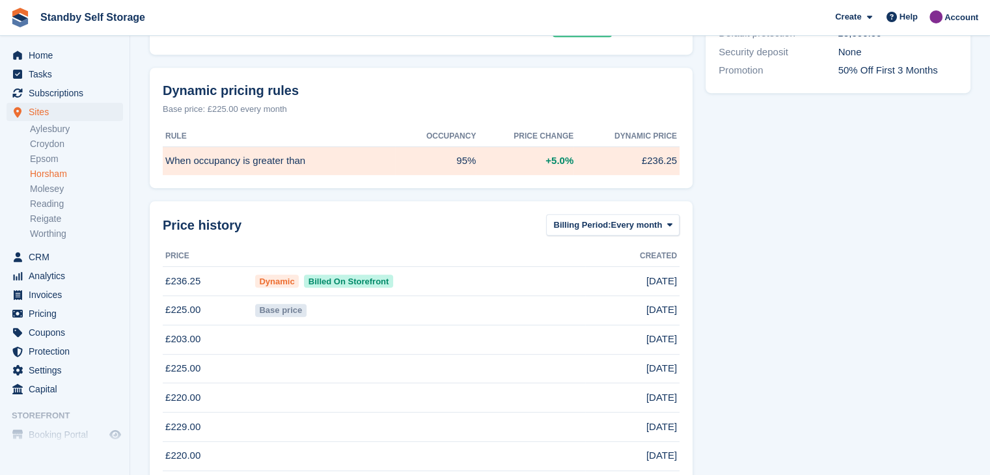
scroll to position [781, 0]
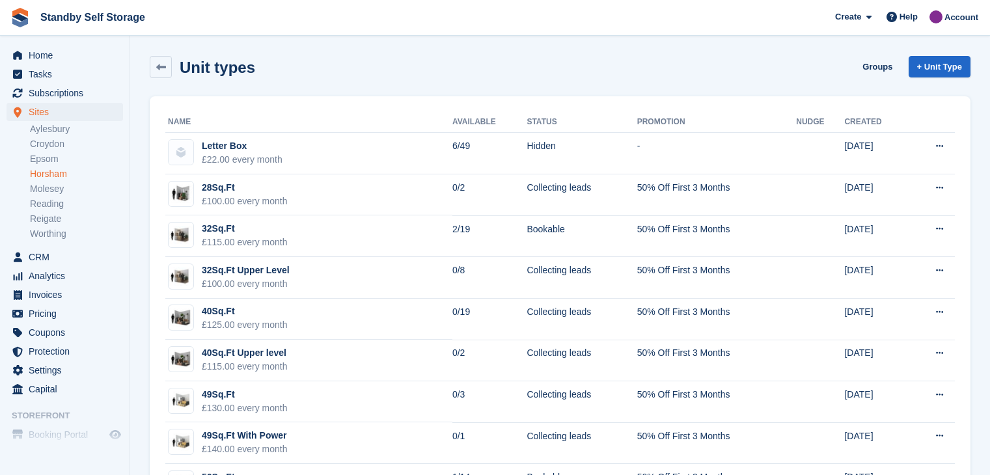
scroll to position [520, 0]
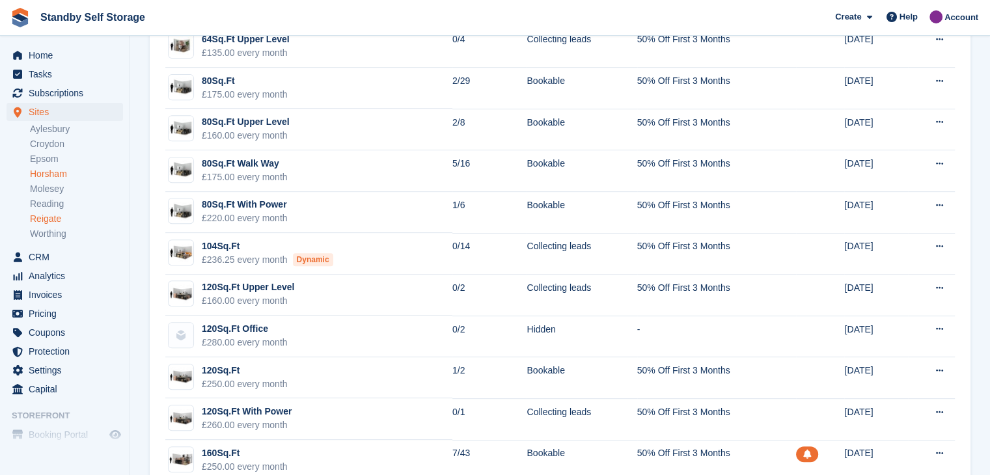
click at [39, 222] on link "Reigate" at bounding box center [76, 219] width 93 height 12
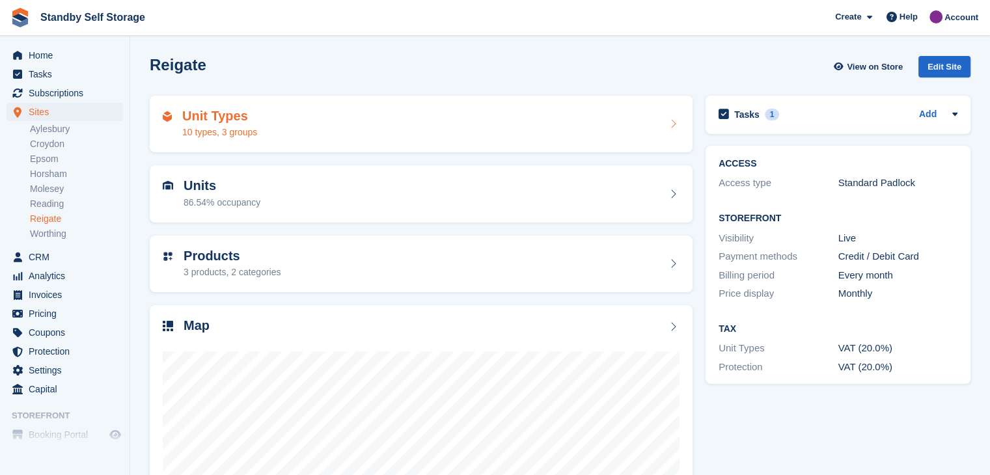
click at [312, 128] on div "Unit Types 10 types, 3 groups" at bounding box center [421, 124] width 517 height 31
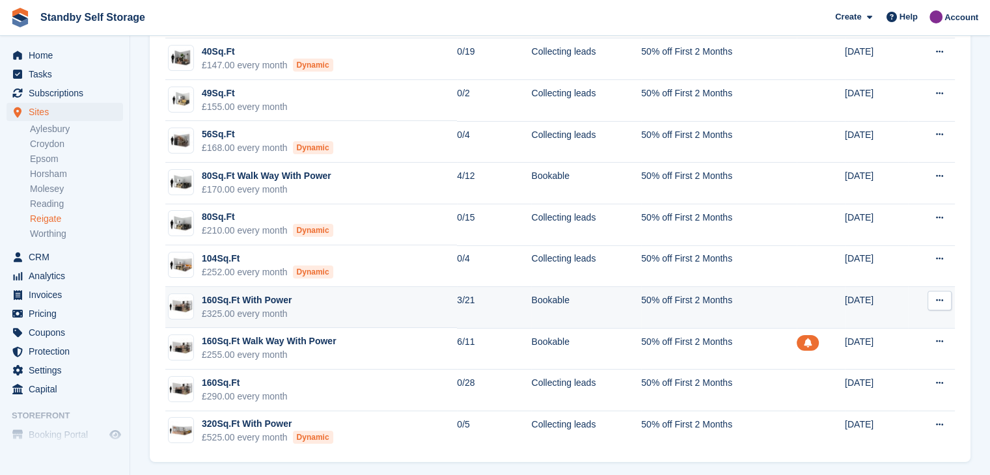
scroll to position [100, 0]
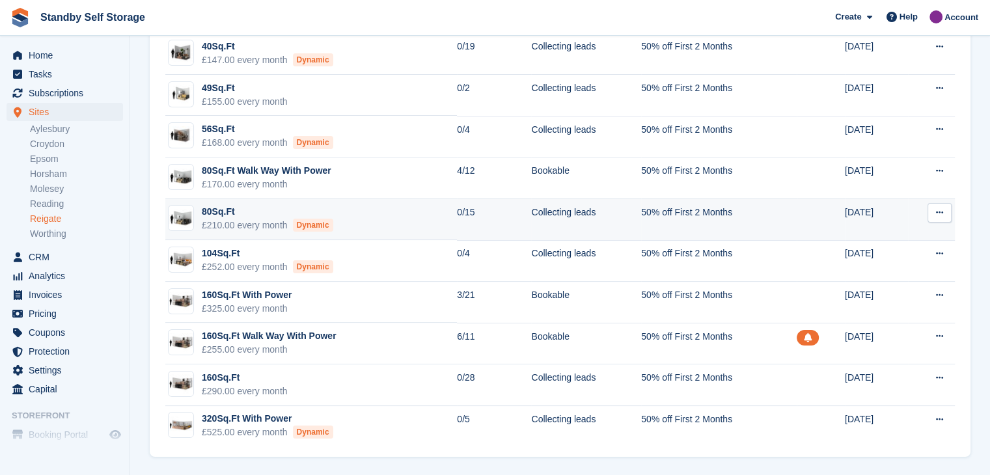
click at [349, 218] on td "80Sq.Ft £210.00 every month Dynamic" at bounding box center [310, 220] width 291 height 42
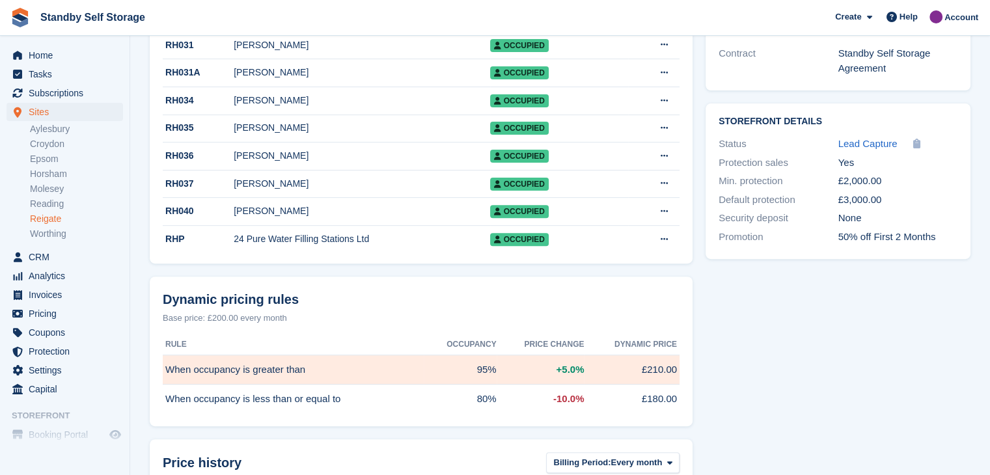
scroll to position [781, 0]
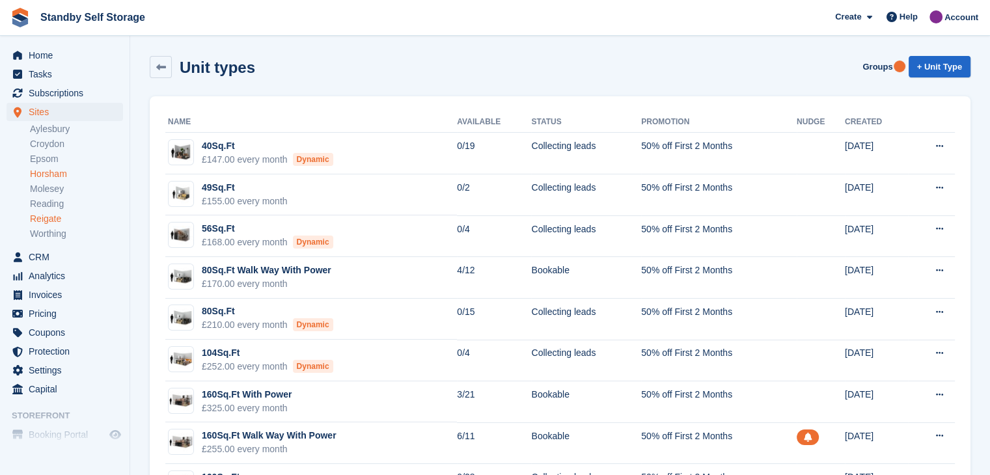
click at [37, 175] on link "Horsham" at bounding box center [76, 174] width 93 height 12
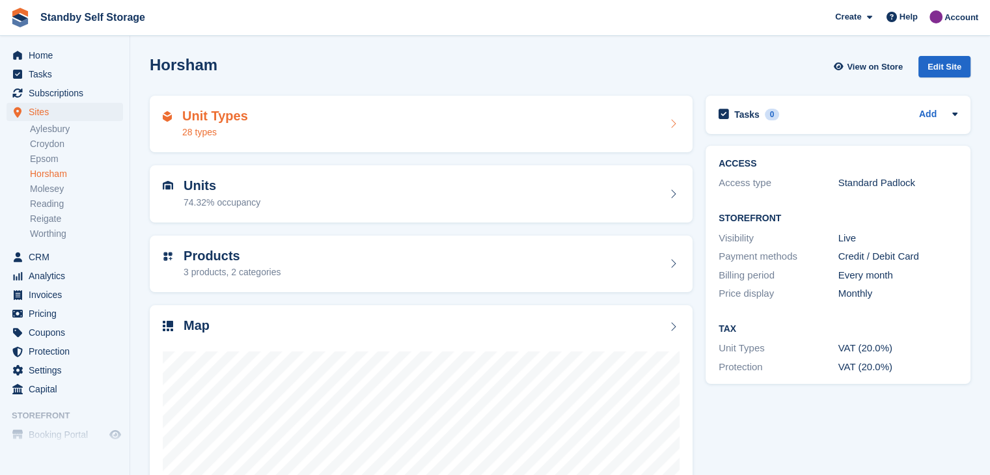
click at [262, 118] on div "Unit Types 28 types" at bounding box center [421, 124] width 517 height 31
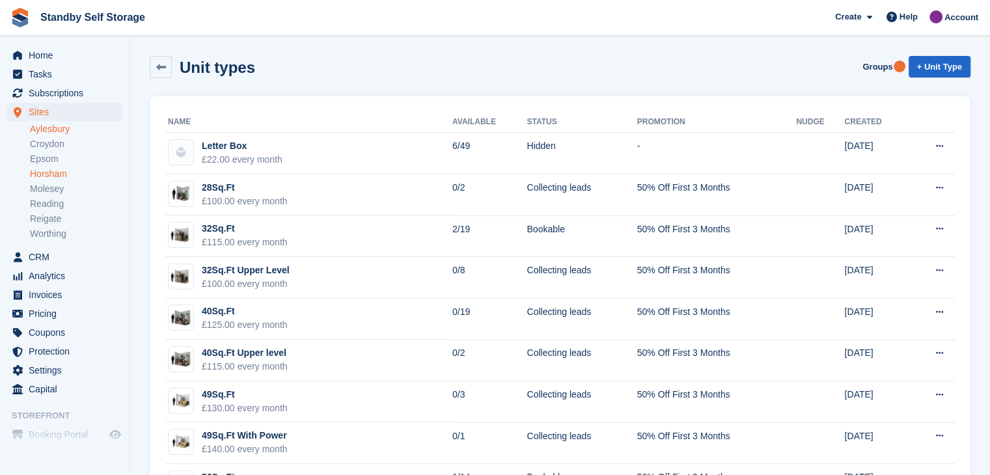
click at [42, 130] on link "Aylesbury" at bounding box center [76, 129] width 93 height 12
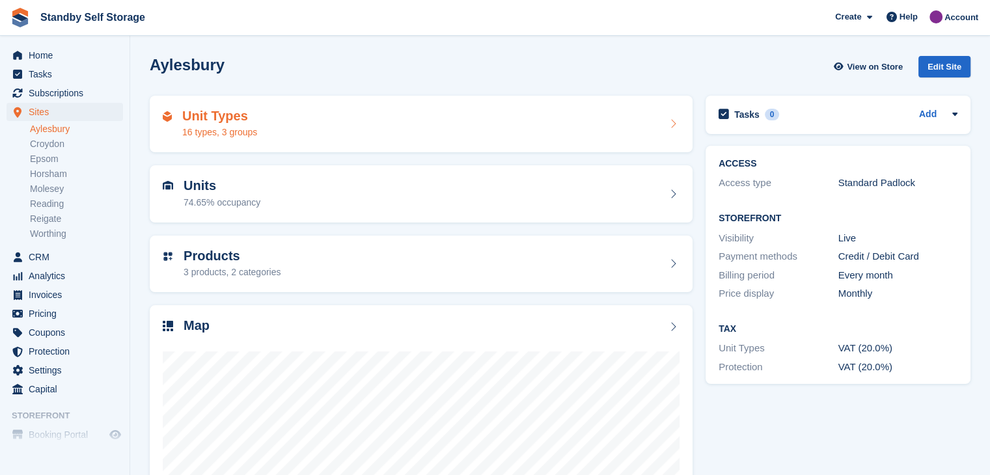
click at [311, 123] on div "Unit Types 16 types, 3 groups" at bounding box center [421, 124] width 517 height 31
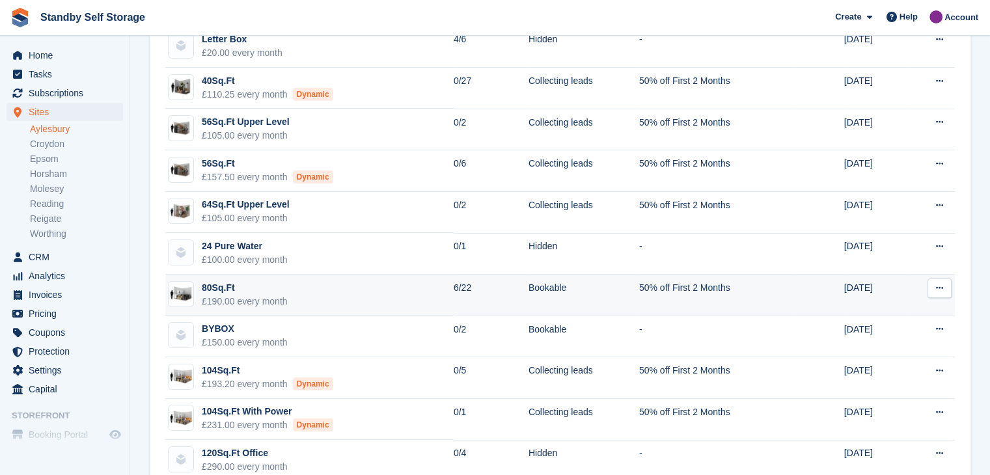
scroll to position [130, 0]
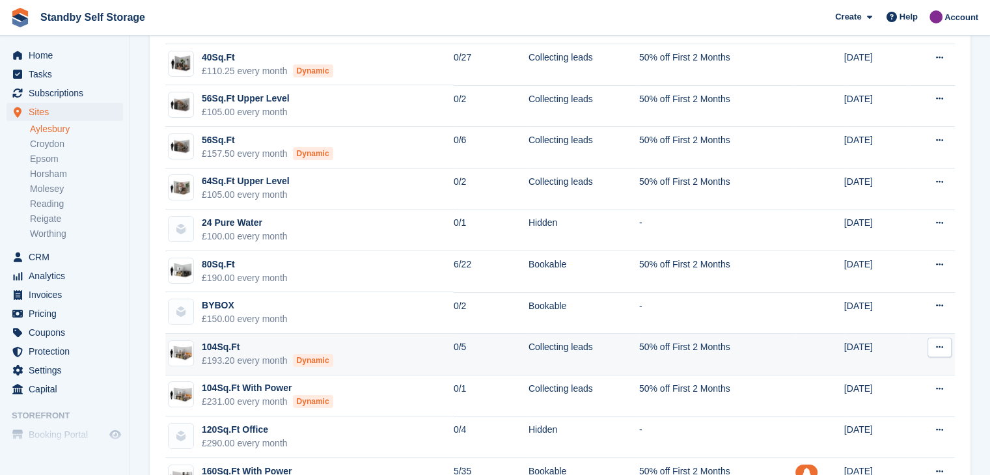
click at [376, 358] on td "104Sq.Ft £193.20 every month Dynamic" at bounding box center [309, 355] width 288 height 42
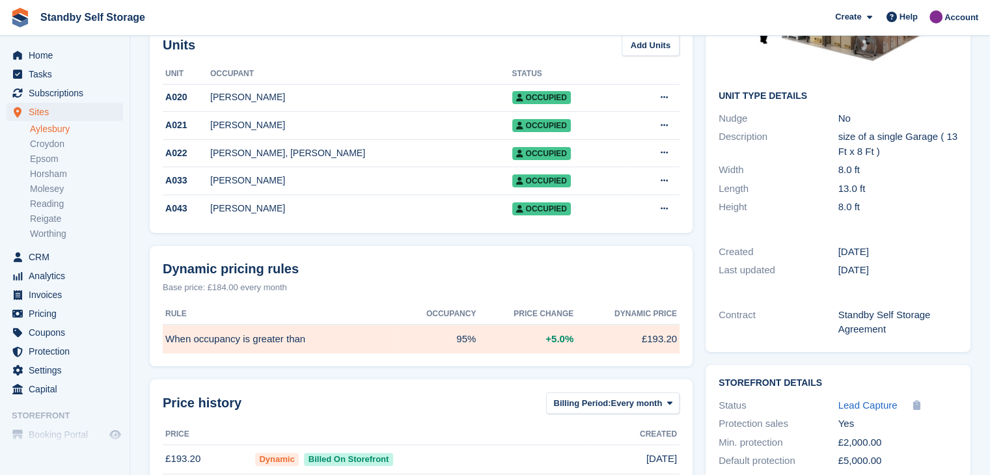
scroll to position [65, 0]
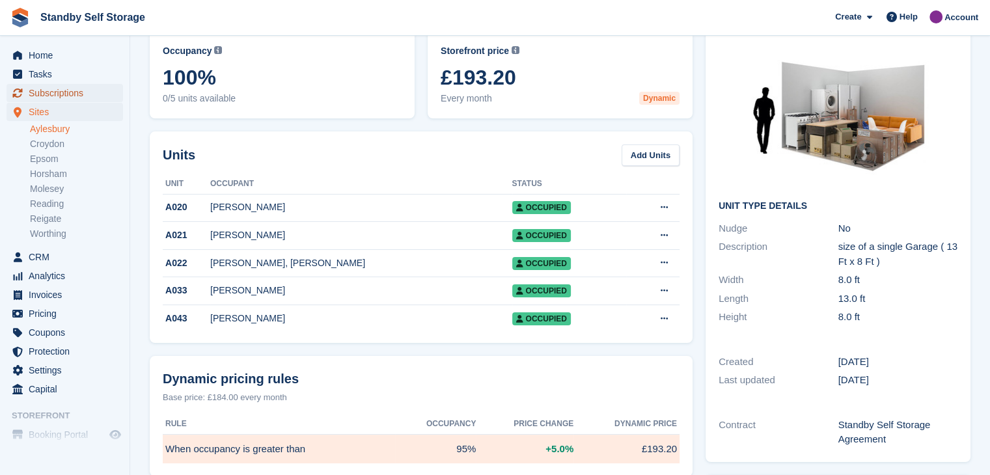
click at [63, 92] on span "Subscriptions" at bounding box center [68, 93] width 78 height 18
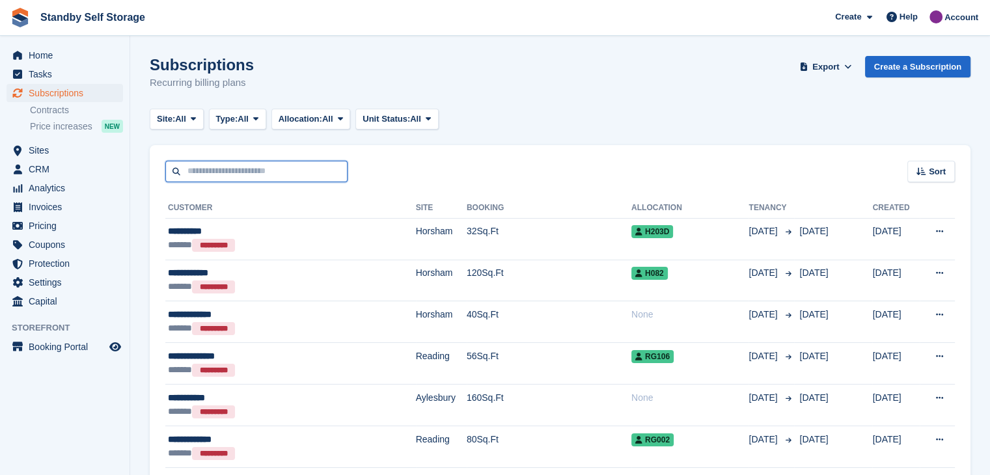
click at [241, 170] on input "text" at bounding box center [256, 171] width 182 height 21
type input "******"
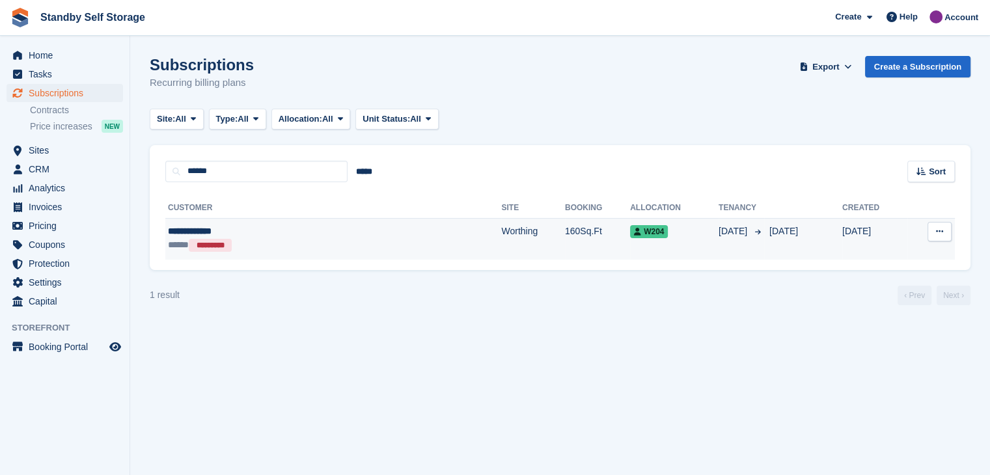
click at [187, 232] on div "**********" at bounding box center [263, 231] width 190 height 14
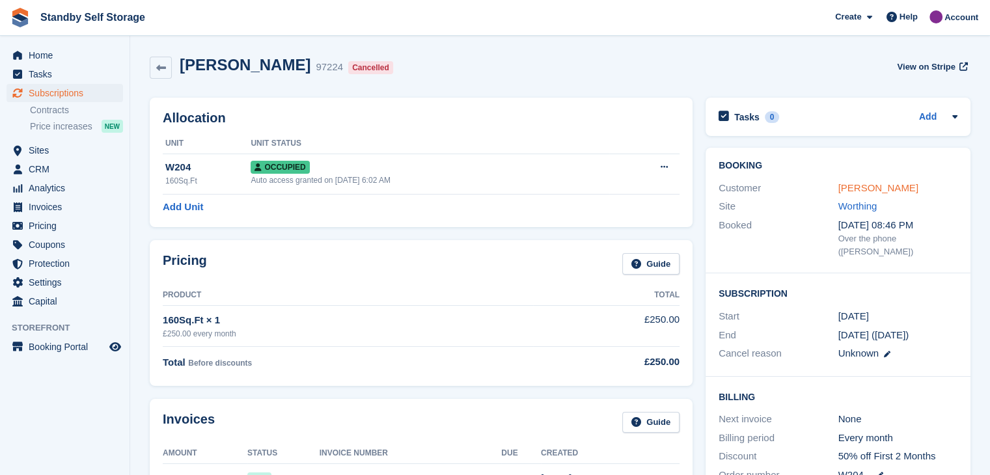
click at [854, 185] on link "Prince Hakeem" at bounding box center [878, 187] width 80 height 11
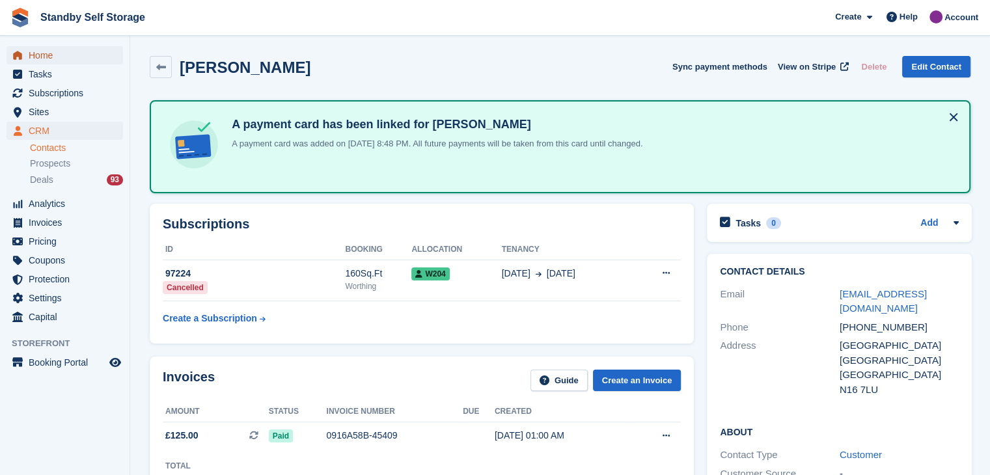
click at [33, 51] on span "Home" at bounding box center [68, 55] width 78 height 18
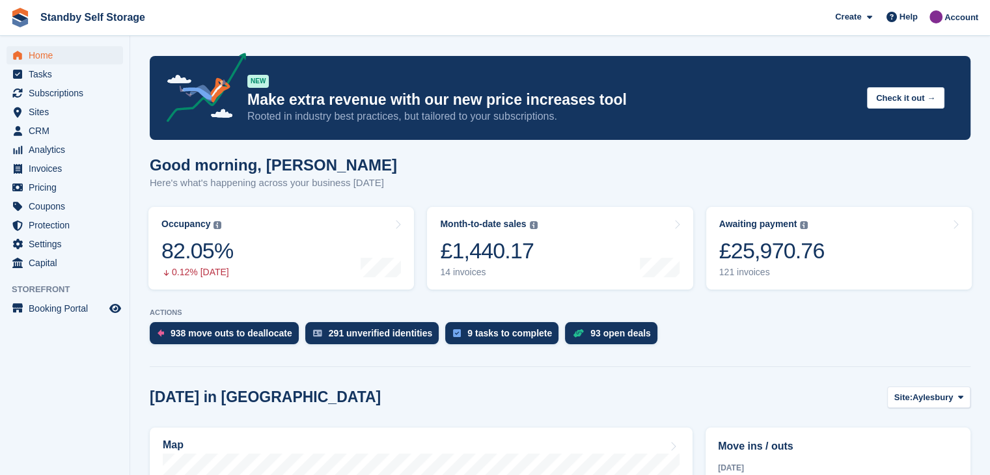
drag, startPoint x: 173, startPoint y: 192, endPoint x: 133, endPoint y: 149, distance: 58.5
click at [42, 168] on span "Invoices" at bounding box center [68, 168] width 78 height 18
click at [40, 168] on span "Invoices" at bounding box center [68, 168] width 78 height 18
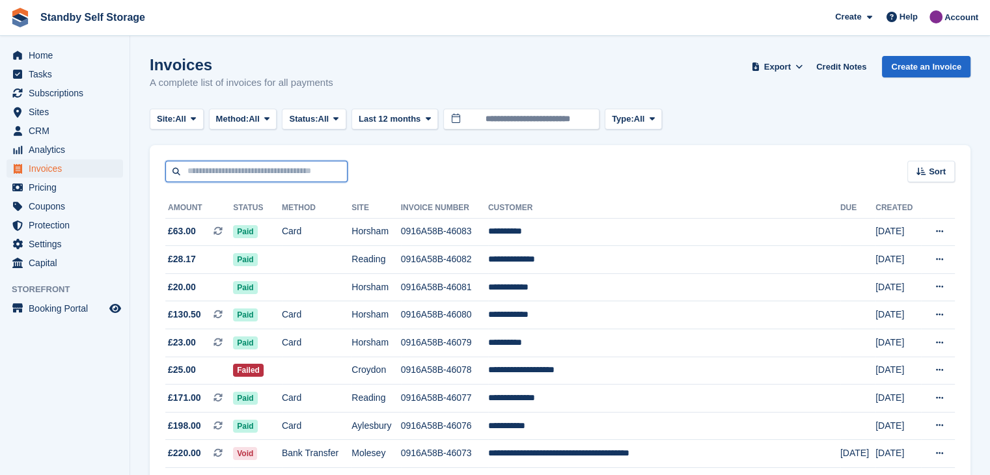
click at [234, 165] on input "text" at bounding box center [256, 171] width 182 height 21
type input "*****"
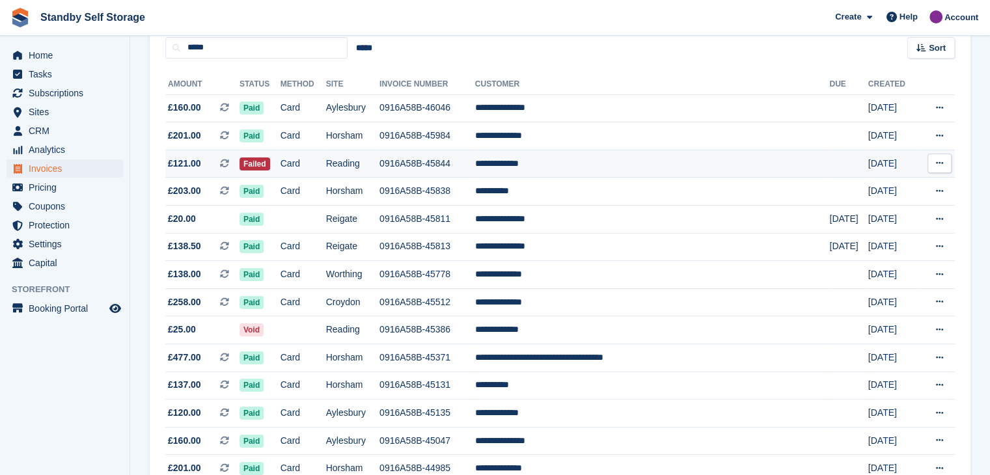
scroll to position [130, 0]
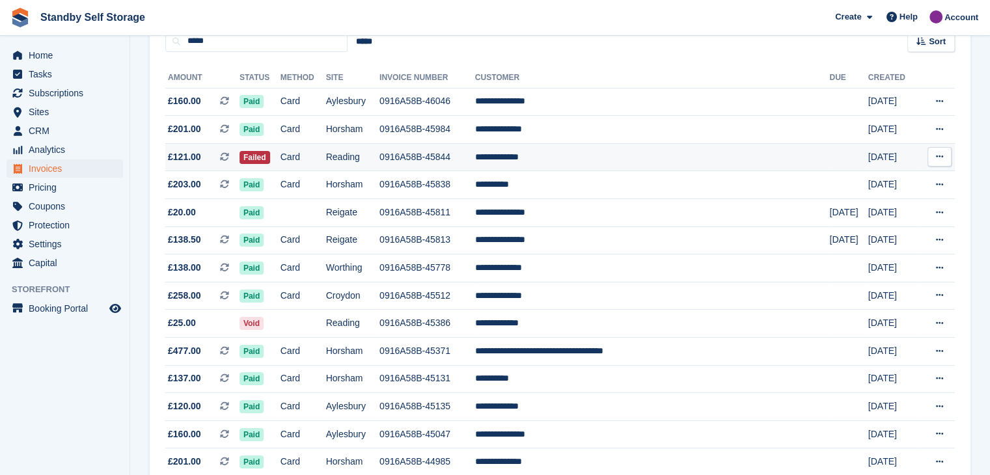
click at [560, 155] on td "**********" at bounding box center [652, 157] width 355 height 28
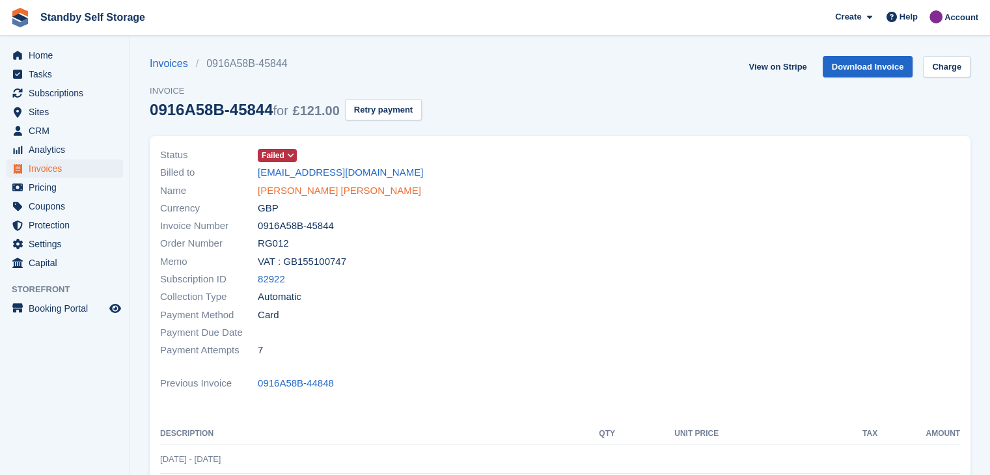
click at [282, 191] on link "[PERSON_NAME] [PERSON_NAME]" at bounding box center [339, 190] width 163 height 15
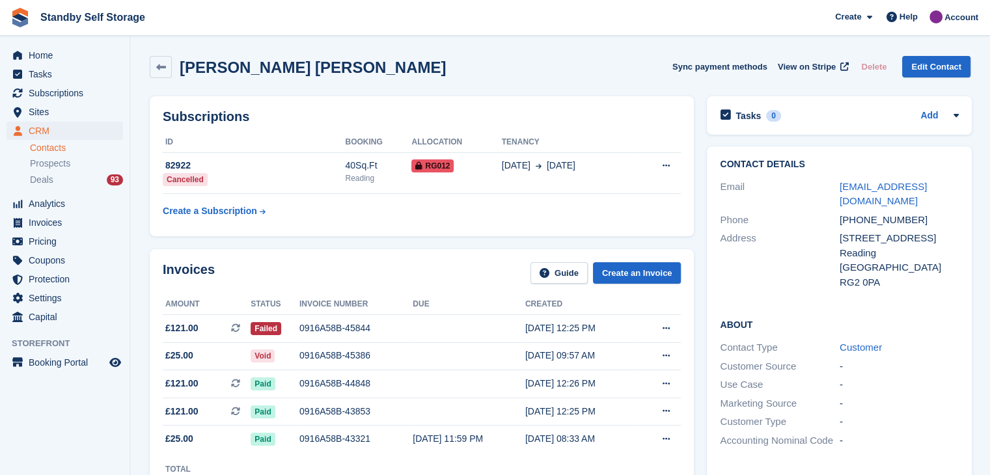
scroll to position [65, 0]
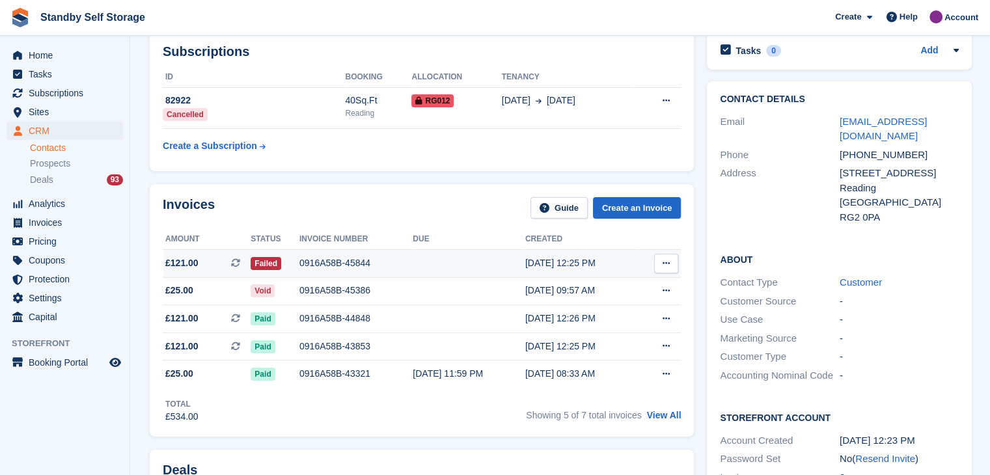
click at [666, 265] on icon at bounding box center [665, 263] width 7 height 8
click at [571, 308] on p "View on Stripe" at bounding box center [615, 307] width 113 height 21
click at [309, 263] on div "0916A58B-45844" at bounding box center [355, 263] width 113 height 14
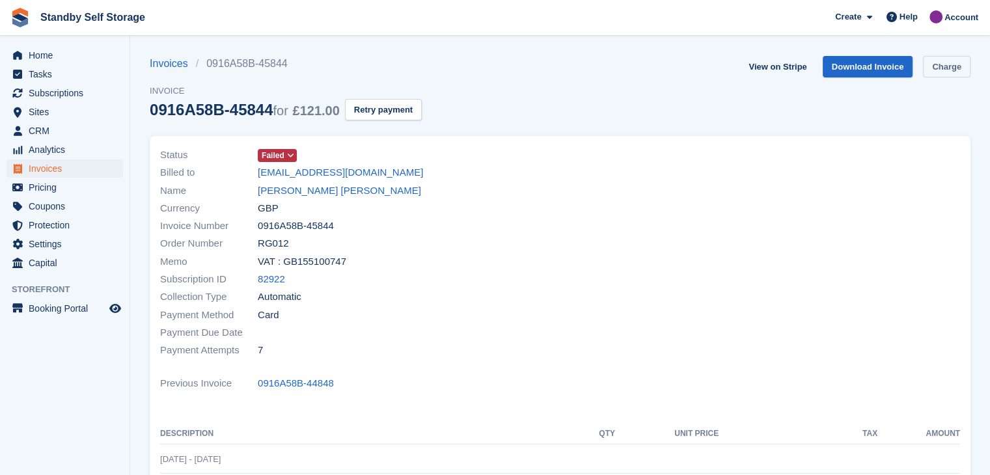
click at [949, 66] on link "Charge" at bounding box center [946, 66] width 47 height 21
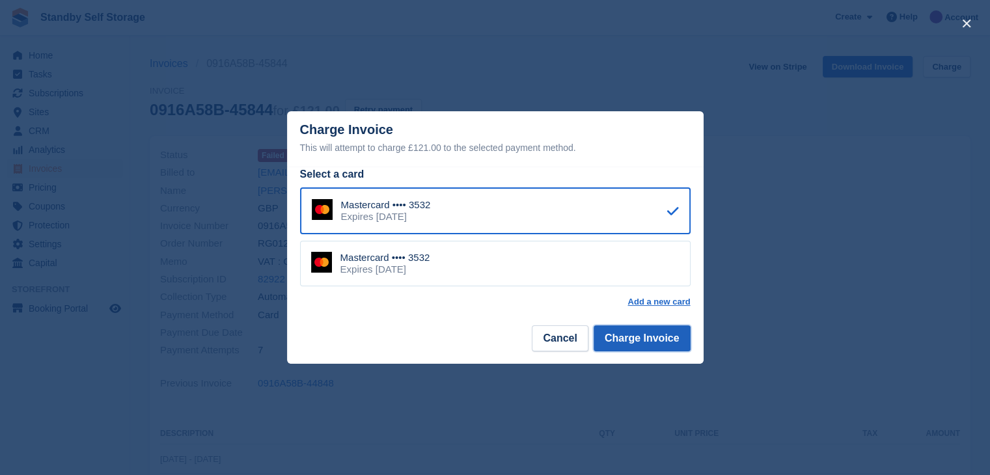
click at [640, 347] on button "Charge Invoice" at bounding box center [641, 338] width 97 height 26
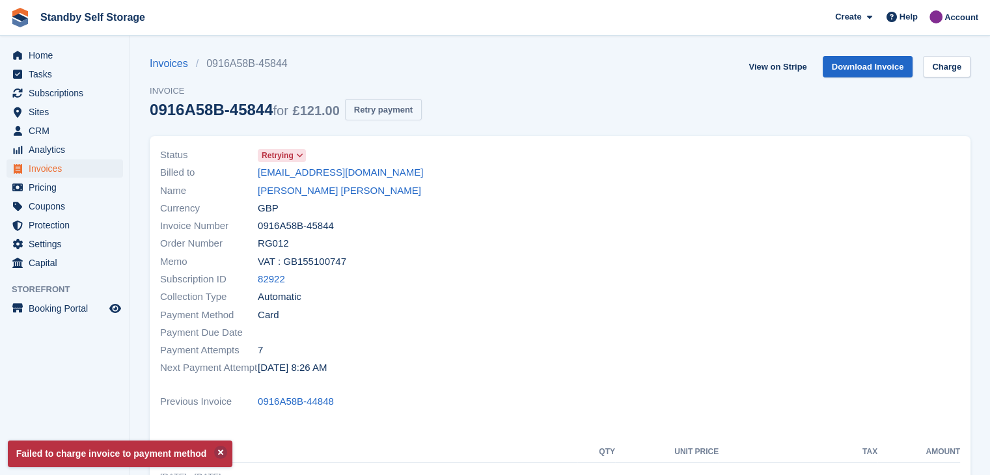
click at [368, 111] on button "Retry payment" at bounding box center [383, 109] width 77 height 21
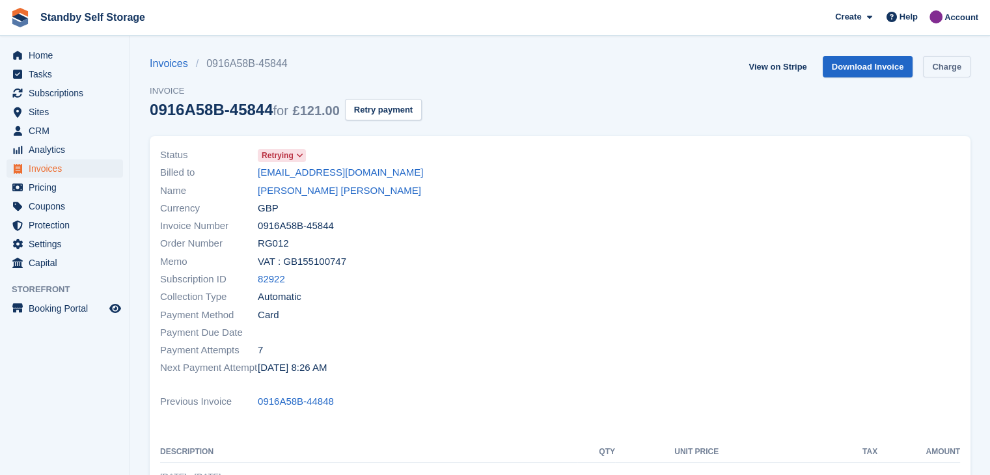
click at [945, 67] on link "Charge" at bounding box center [946, 66] width 47 height 21
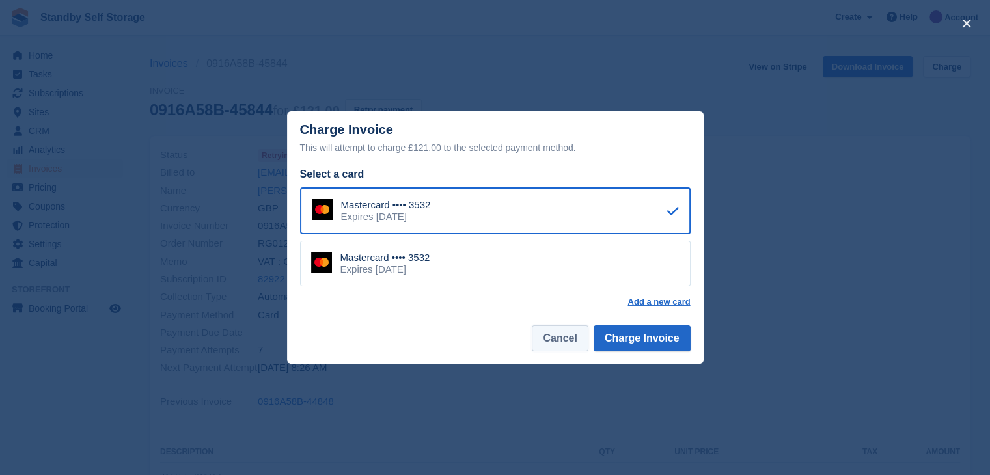
click at [565, 336] on button "Cancel" at bounding box center [560, 338] width 56 height 26
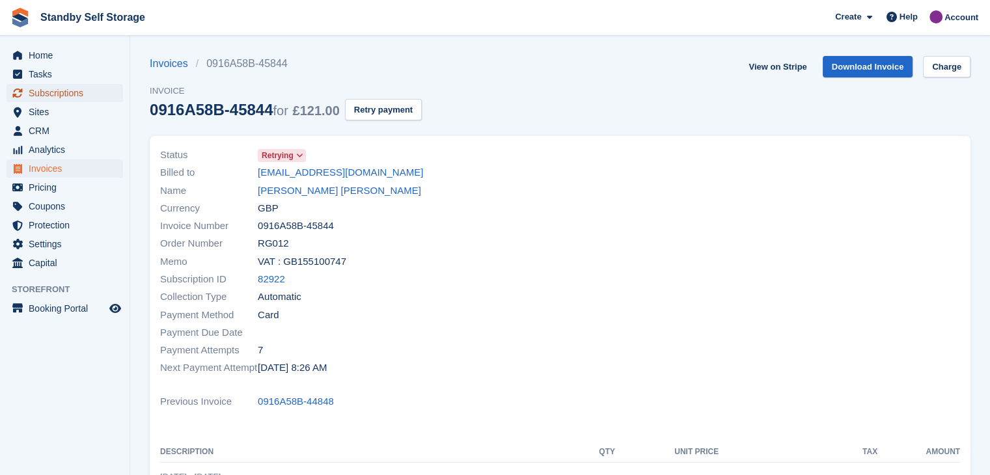
drag, startPoint x: 53, startPoint y: 95, endPoint x: 153, endPoint y: 113, distance: 101.1
click at [53, 95] on span "Subscriptions" at bounding box center [68, 93] width 78 height 18
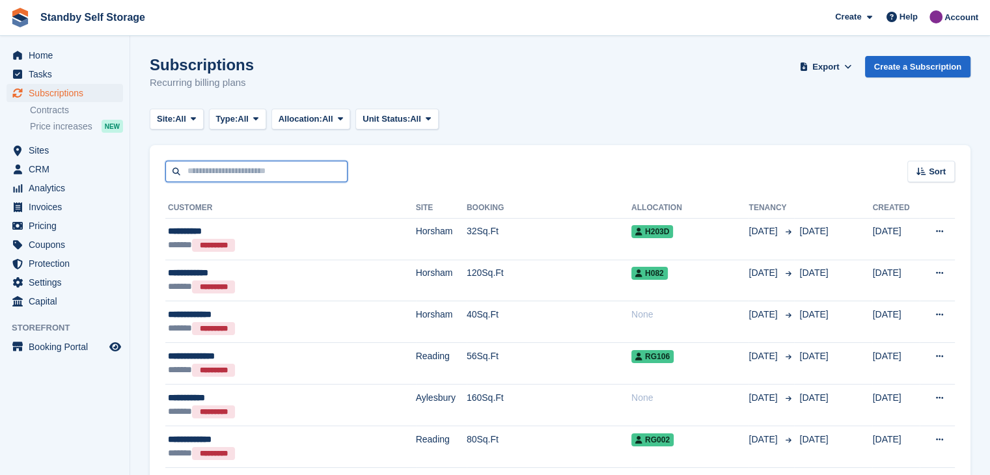
click at [245, 170] on input "text" at bounding box center [256, 171] width 182 height 21
paste input "**********"
type input "**********"
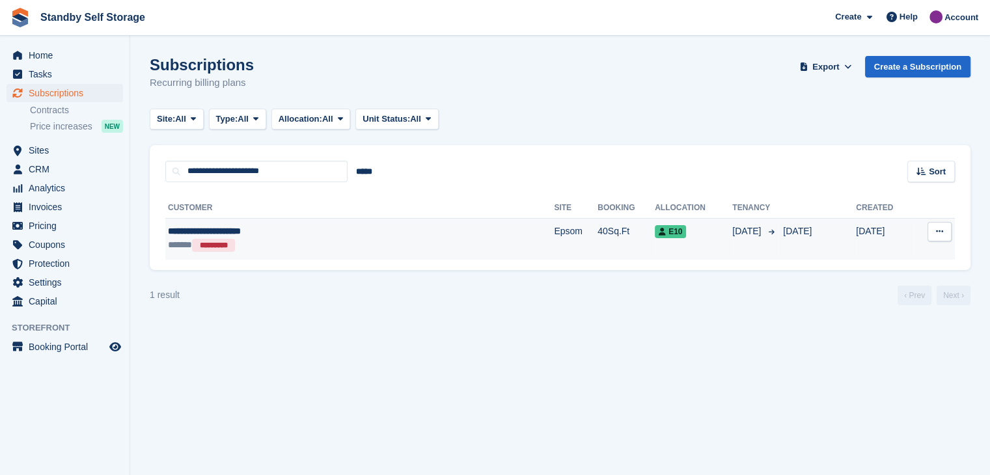
click at [196, 229] on div "**********" at bounding box center [293, 231] width 251 height 14
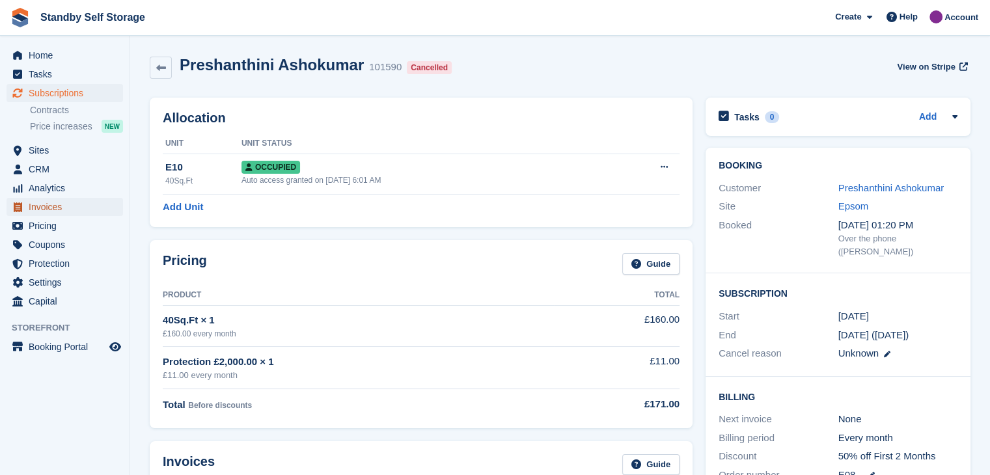
click at [37, 204] on span "Invoices" at bounding box center [68, 207] width 78 height 18
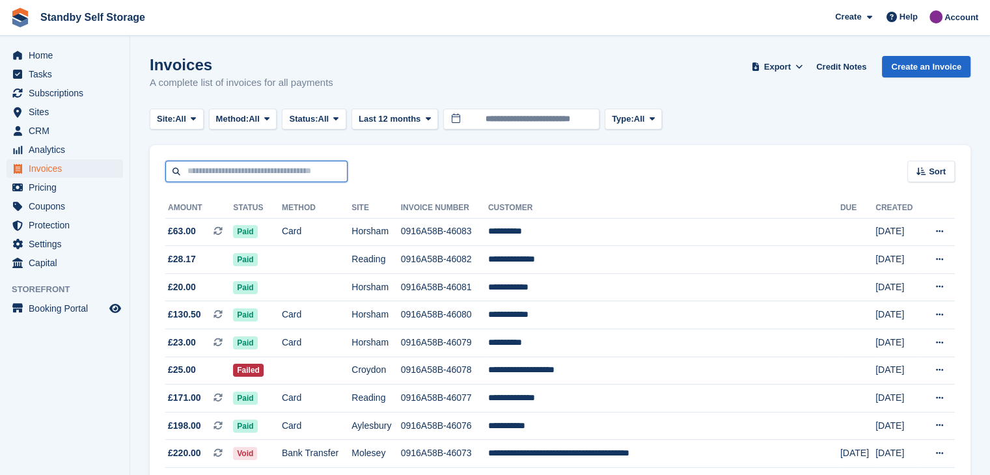
click at [242, 166] on input "text" at bounding box center [256, 171] width 182 height 21
type input "***"
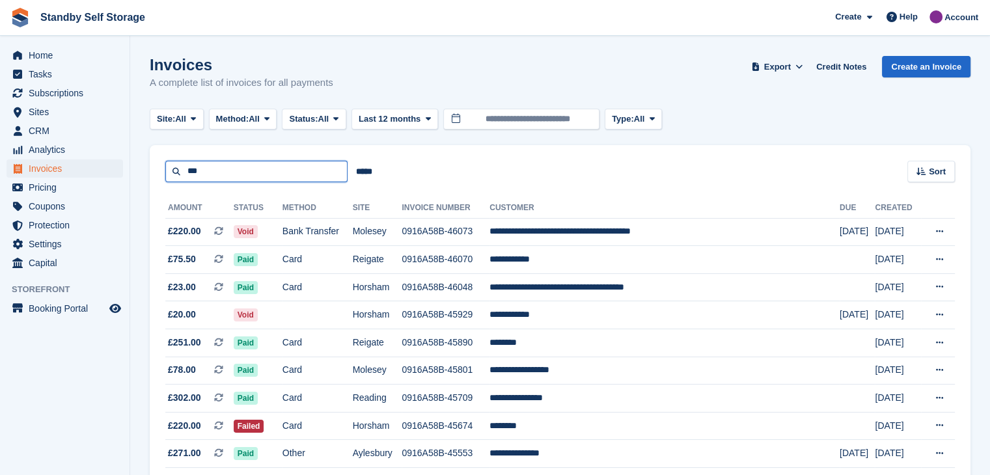
click at [218, 172] on input "***" at bounding box center [256, 171] width 182 height 21
click at [56, 88] on span "Subscriptions" at bounding box center [68, 93] width 78 height 18
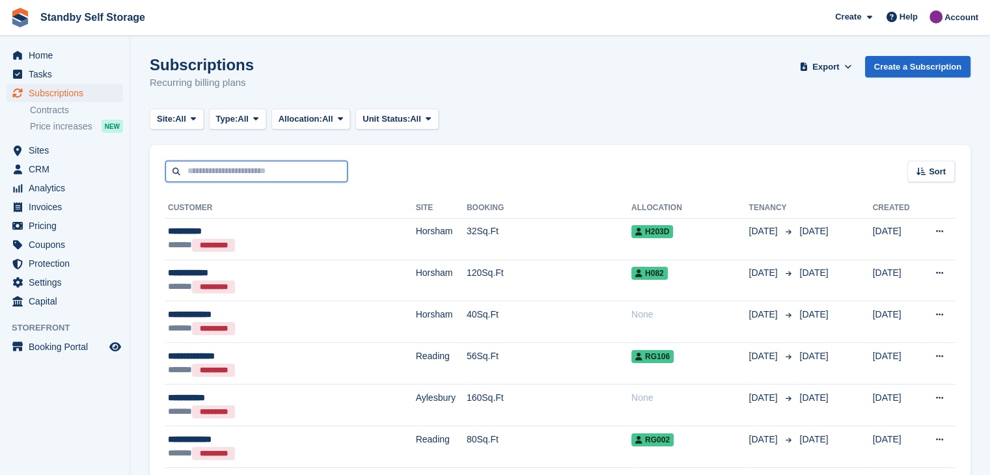
click at [217, 175] on input "text" at bounding box center [256, 171] width 182 height 21
type input "***"
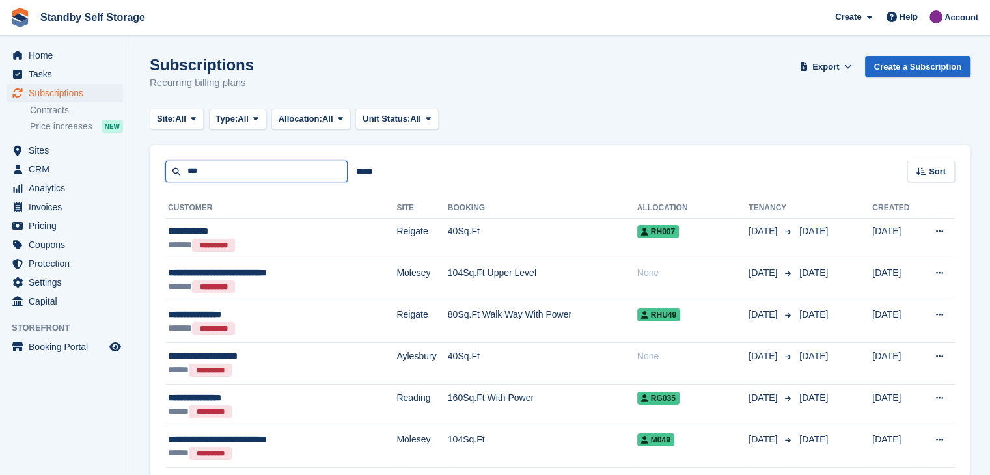
drag, startPoint x: 198, startPoint y: 173, endPoint x: 170, endPoint y: 167, distance: 27.9
click at [170, 167] on input "***" at bounding box center [256, 171] width 182 height 21
type input "***"
drag, startPoint x: 215, startPoint y: 177, endPoint x: 122, endPoint y: 146, distance: 98.8
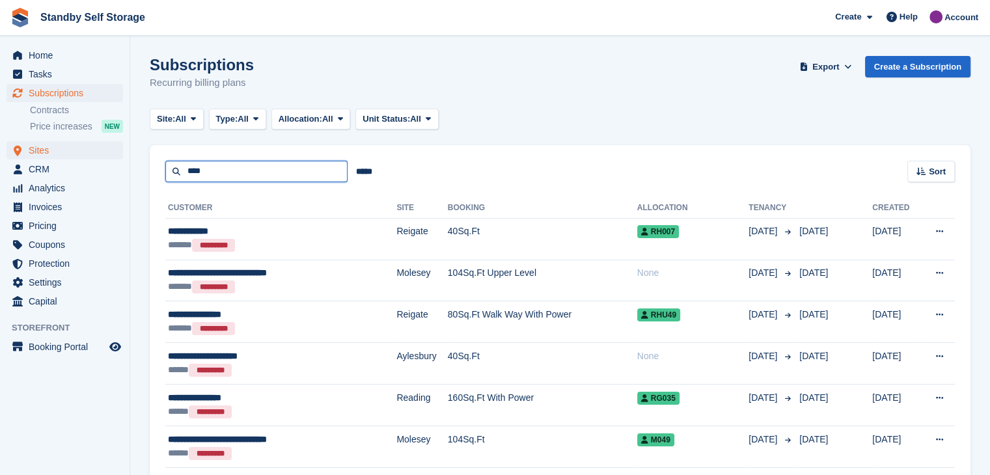
type input "****"
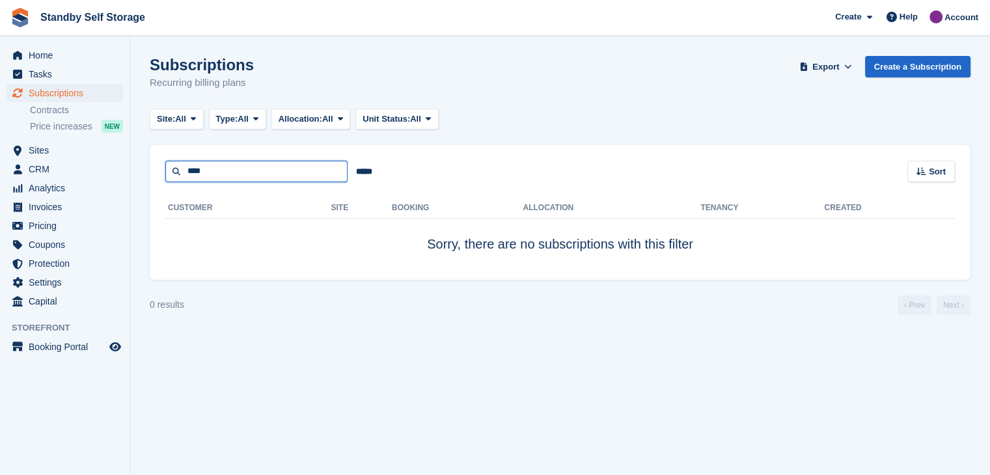
drag, startPoint x: 208, startPoint y: 166, endPoint x: 211, endPoint y: 154, distance: 12.2
click at [200, 170] on input "****" at bounding box center [256, 171] width 182 height 21
click at [202, 167] on input "****" at bounding box center [256, 171] width 182 height 21
type input "*"
type input "****"
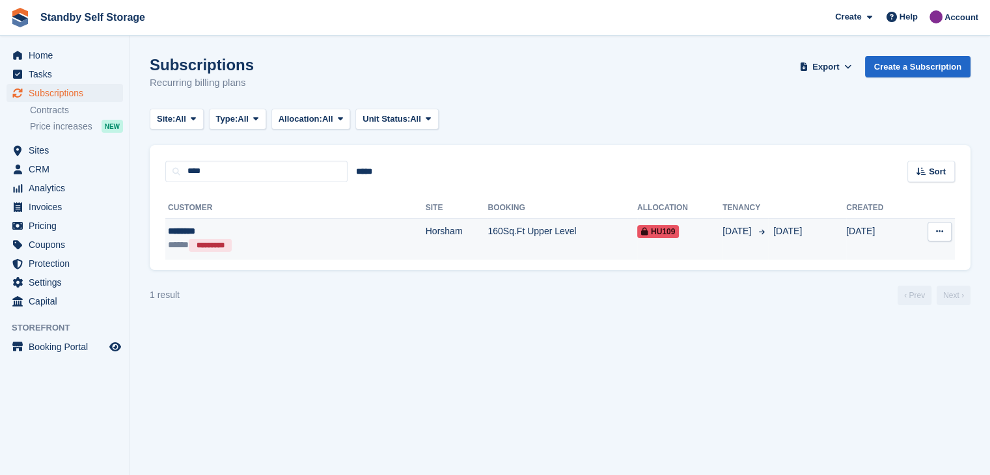
click at [260, 236] on div "********" at bounding box center [244, 231] width 152 height 14
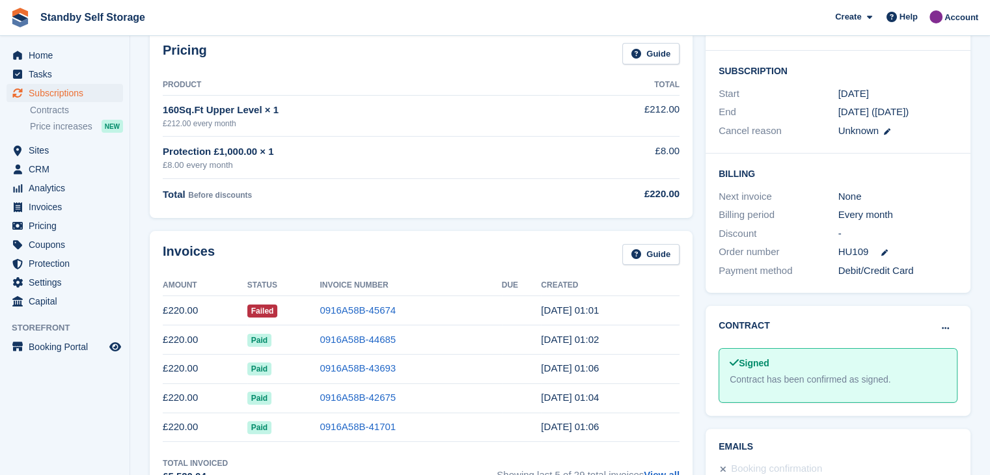
scroll to position [260, 0]
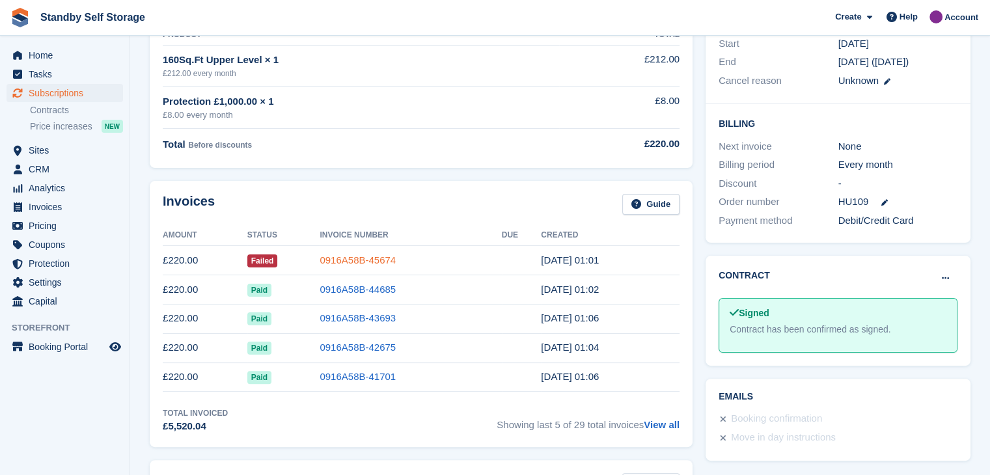
click at [338, 256] on link "0916A58B-45674" at bounding box center [357, 259] width 76 height 11
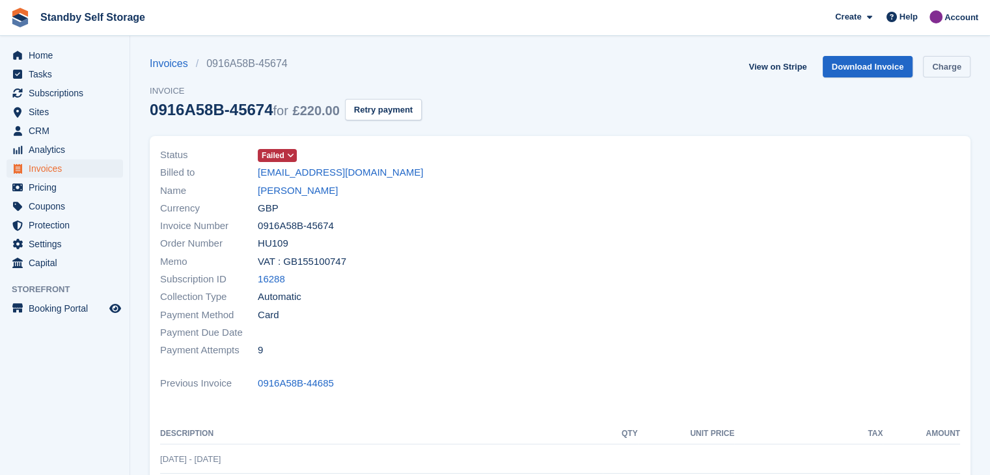
click at [939, 64] on link "Charge" at bounding box center [946, 66] width 47 height 21
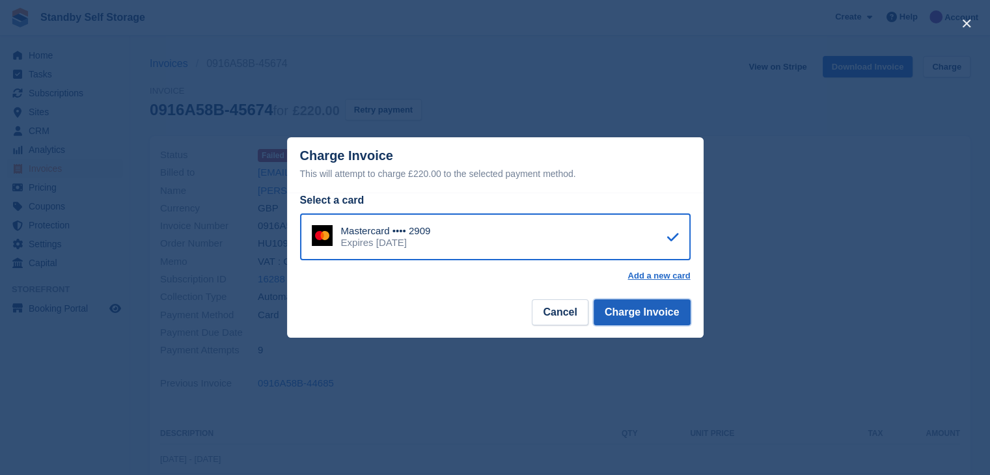
click at [635, 310] on button "Charge Invoice" at bounding box center [641, 312] width 97 height 26
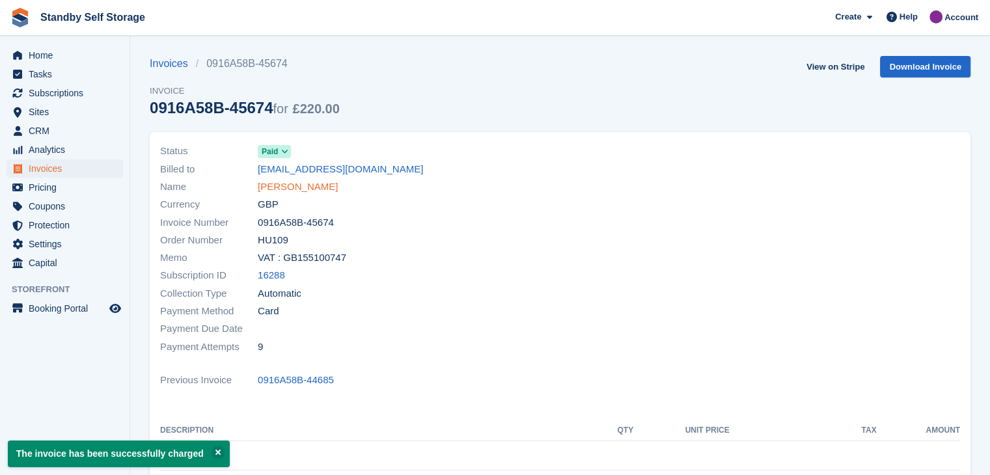
click at [279, 187] on link "Kosi Ali" at bounding box center [298, 187] width 80 height 15
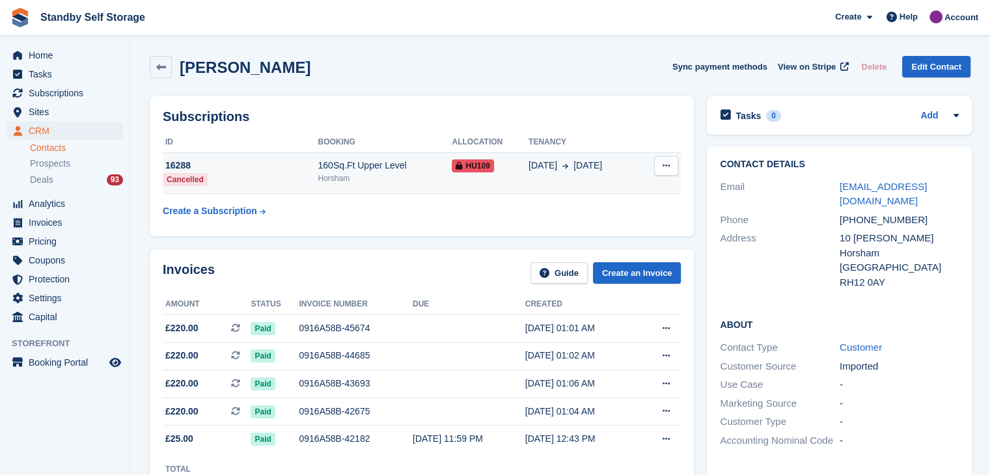
click at [659, 167] on button at bounding box center [666, 166] width 24 height 20
click at [612, 166] on div "18 Apr 2 Sep" at bounding box center [583, 166] width 111 height 14
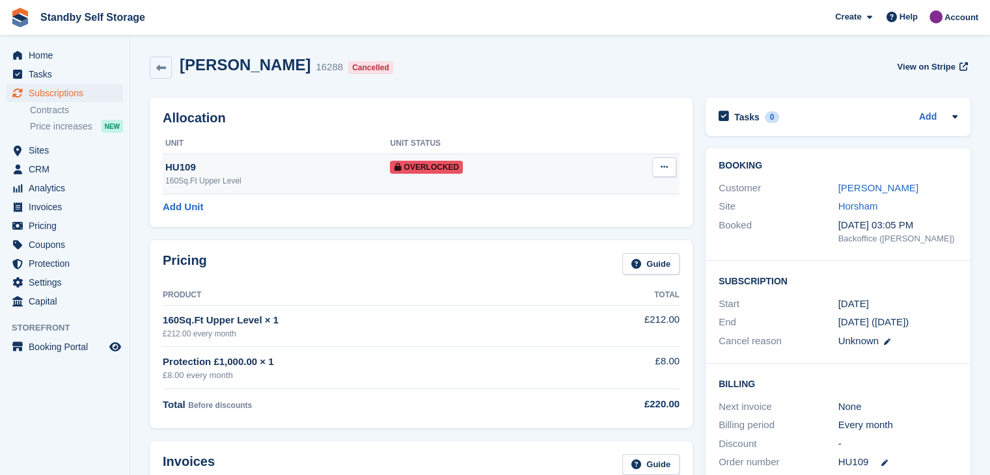
click at [665, 167] on icon at bounding box center [663, 167] width 7 height 8
click at [573, 193] on p "Remove Overlock" at bounding box center [613, 192] width 113 height 17
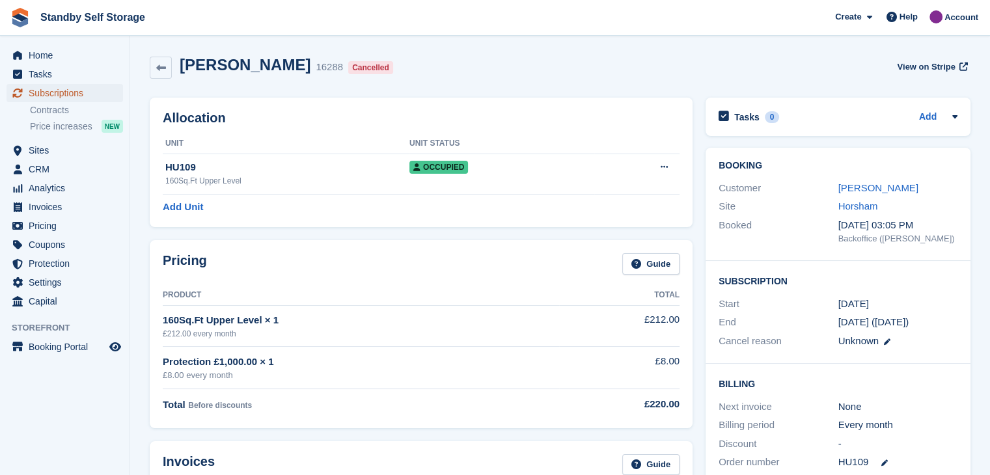
click at [59, 90] on span "Subscriptions" at bounding box center [68, 93] width 78 height 18
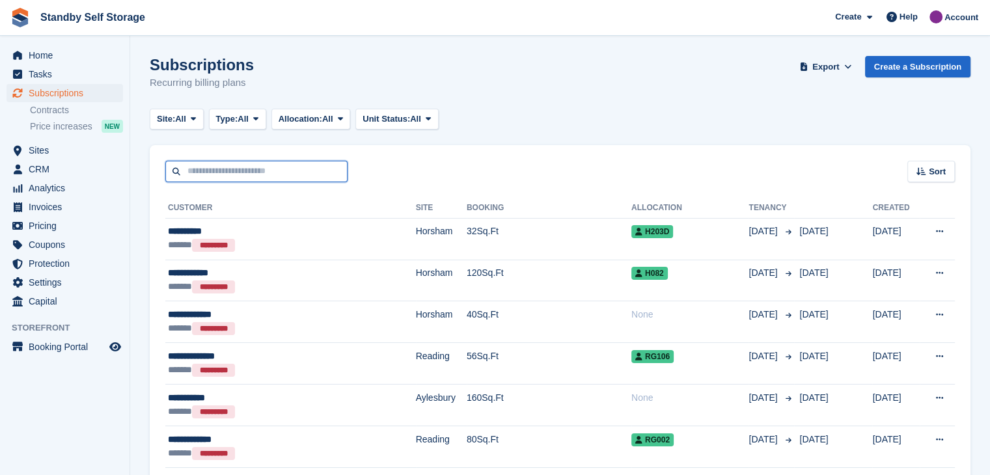
click at [271, 171] on input "text" at bounding box center [256, 171] width 182 height 21
type input "******"
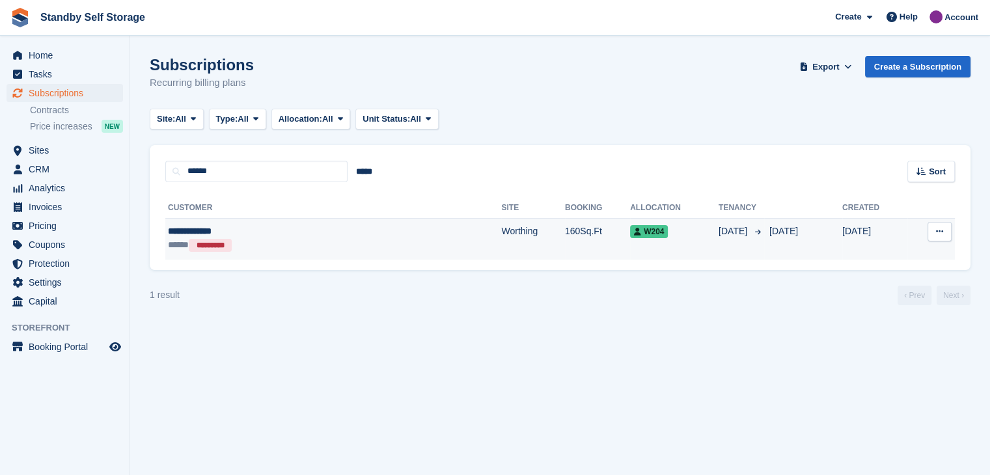
click at [198, 230] on div "**********" at bounding box center [263, 231] width 190 height 14
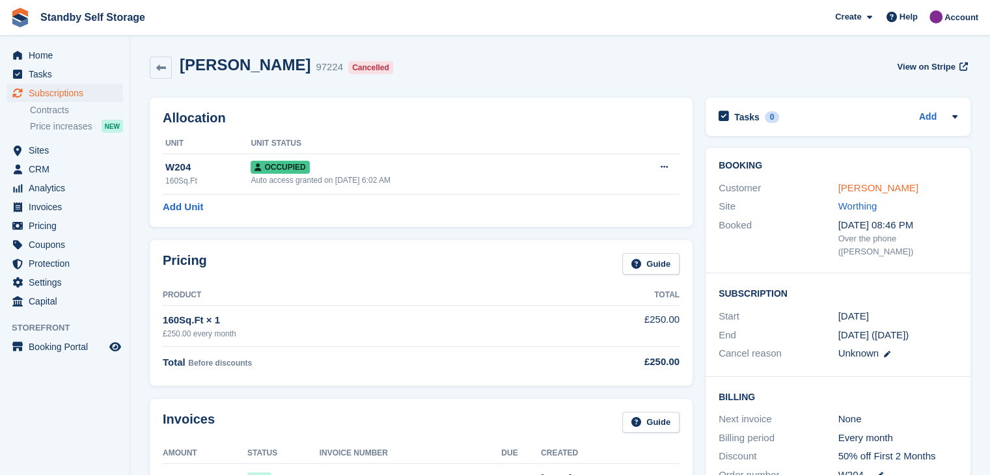
click at [848, 187] on link "[PERSON_NAME]" at bounding box center [878, 187] width 80 height 11
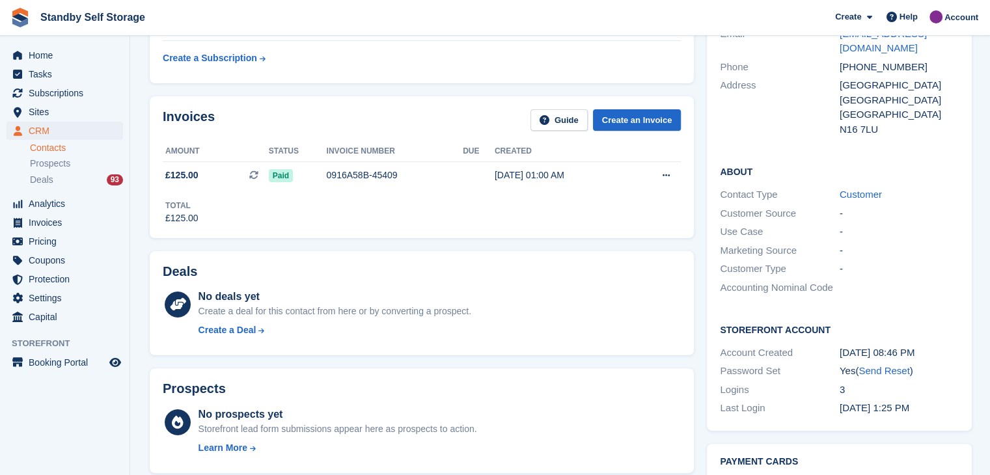
scroll to position [113, 0]
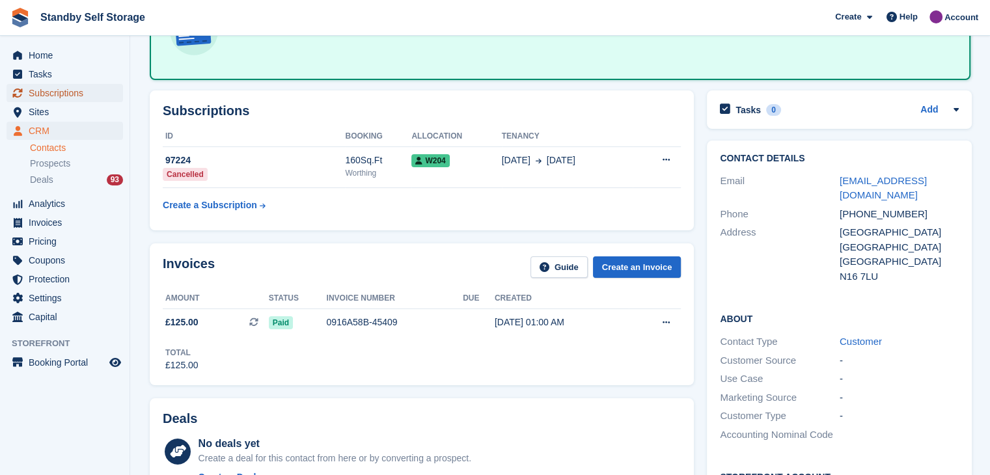
click at [54, 90] on span "Subscriptions" at bounding box center [68, 93] width 78 height 18
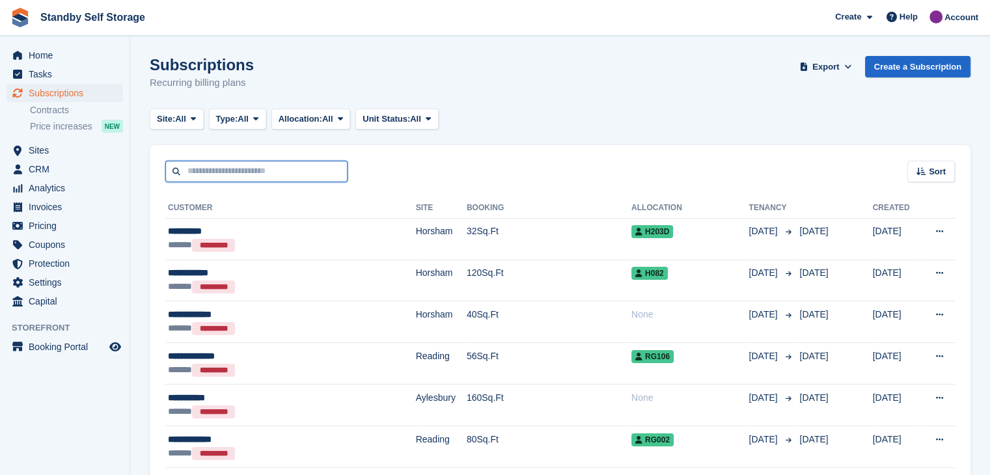
click at [245, 170] on input "text" at bounding box center [256, 171] width 182 height 21
type input "*"
type input "*****"
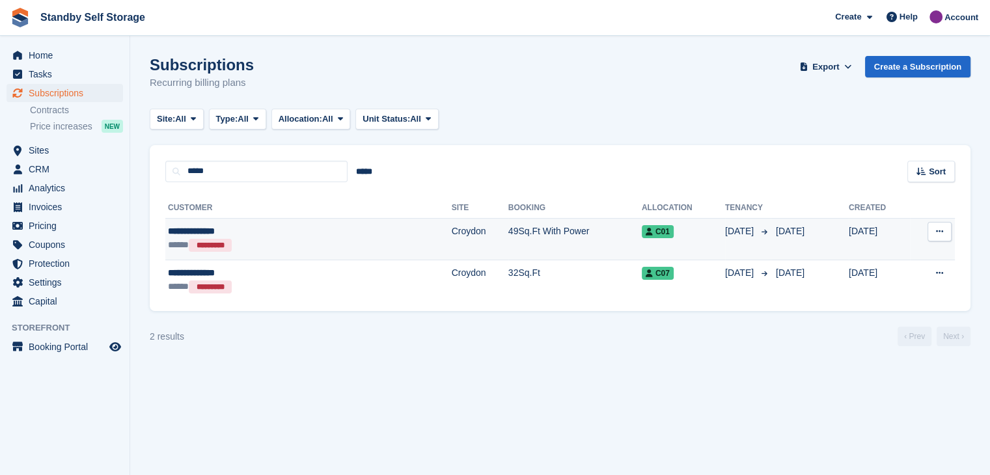
click at [203, 231] on div "**********" at bounding box center [253, 231] width 171 height 14
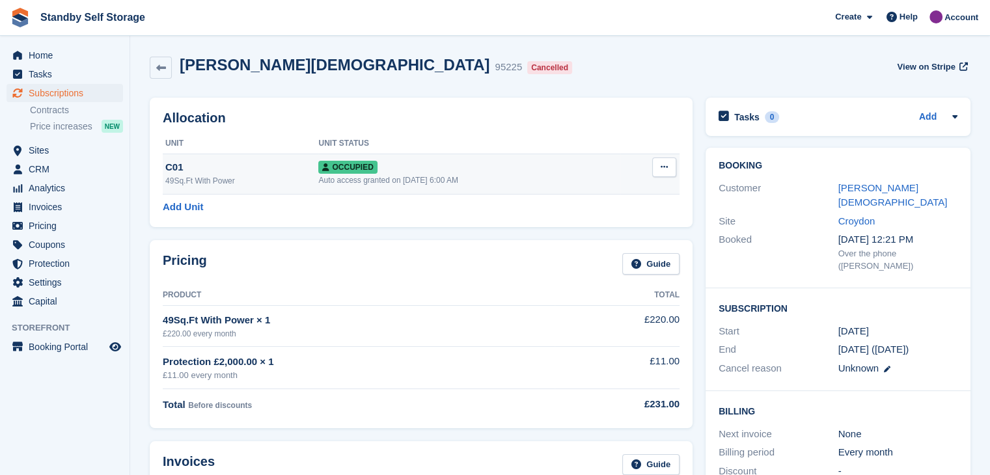
click at [666, 166] on icon at bounding box center [663, 167] width 7 height 8
click at [584, 191] on p "Overlock" at bounding box center [613, 192] width 113 height 17
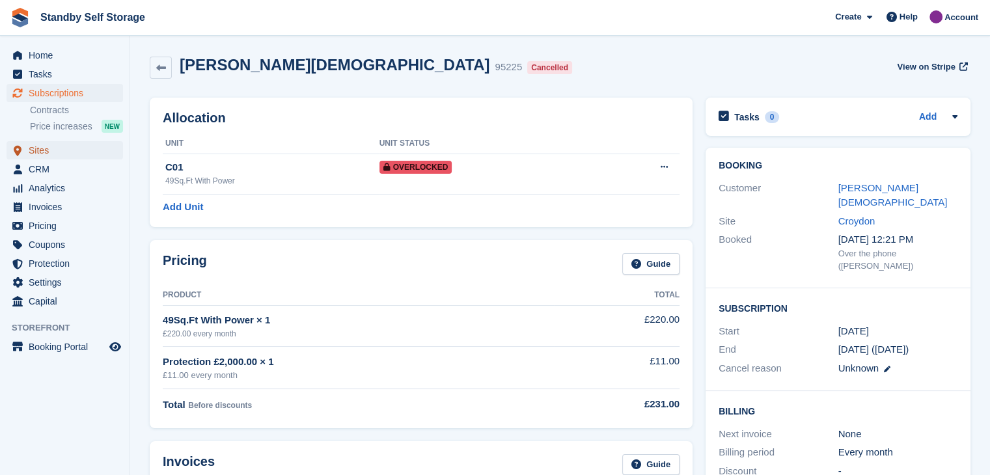
click at [38, 150] on span "Sites" at bounding box center [68, 150] width 78 height 18
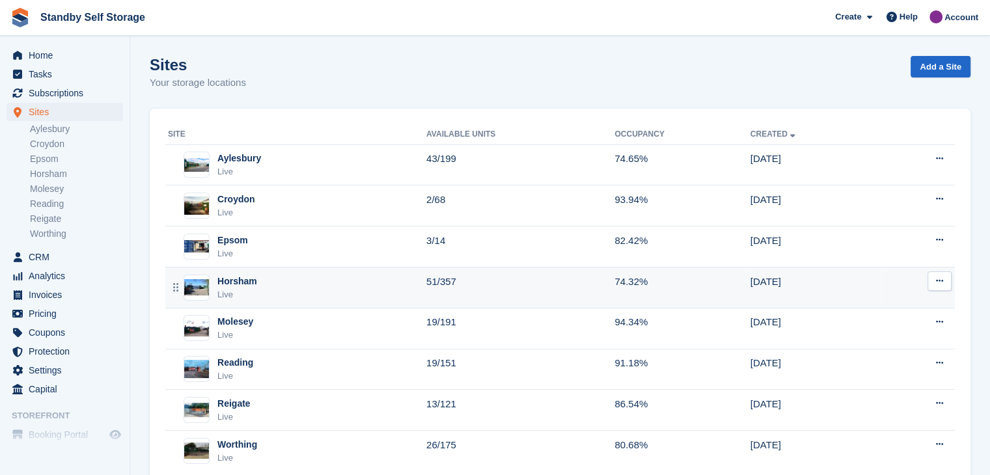
click at [241, 282] on div "Horsham" at bounding box center [237, 282] width 40 height 14
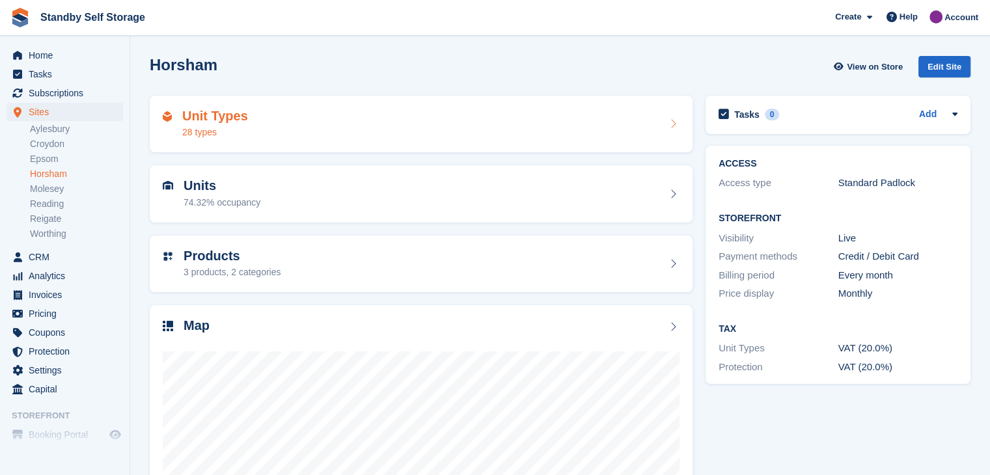
click at [327, 127] on div "Unit Types 28 types" at bounding box center [421, 124] width 517 height 31
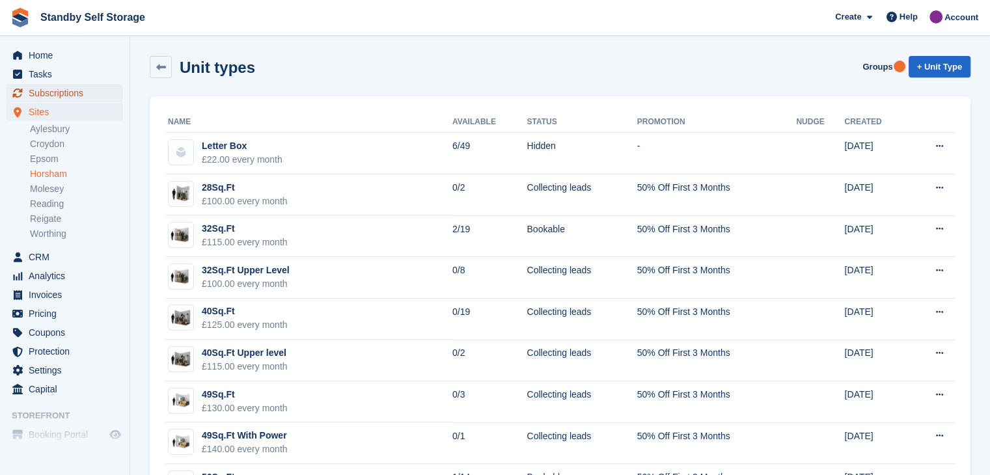
click at [42, 96] on span "Subscriptions" at bounding box center [68, 93] width 78 height 18
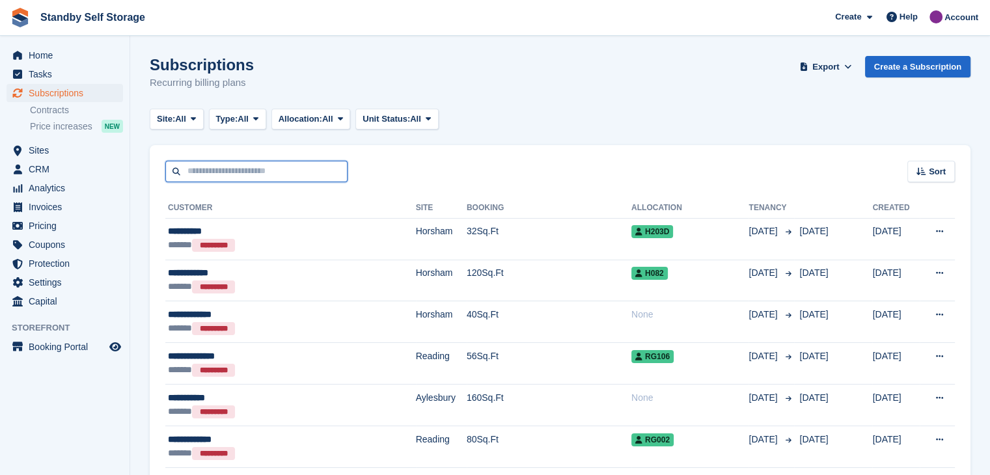
click at [269, 177] on input "text" at bounding box center [256, 171] width 182 height 21
type input "******"
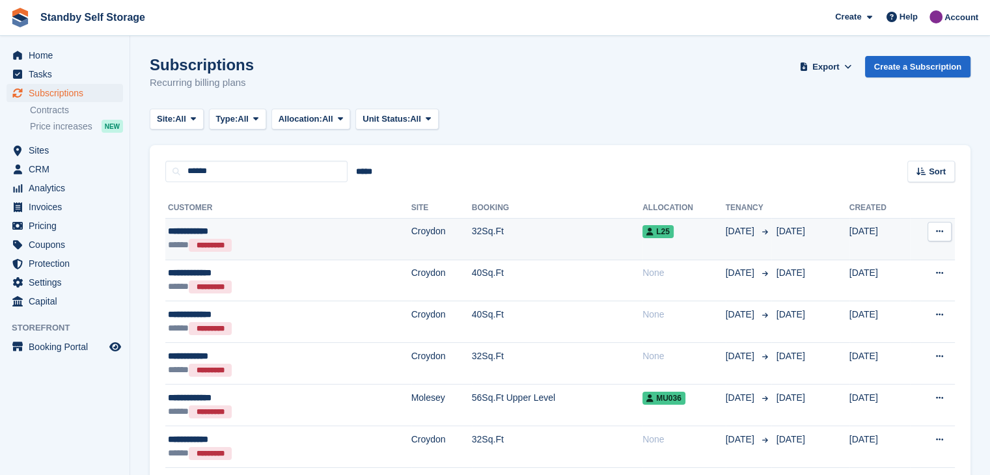
click at [199, 226] on div "**********" at bounding box center [241, 231] width 147 height 14
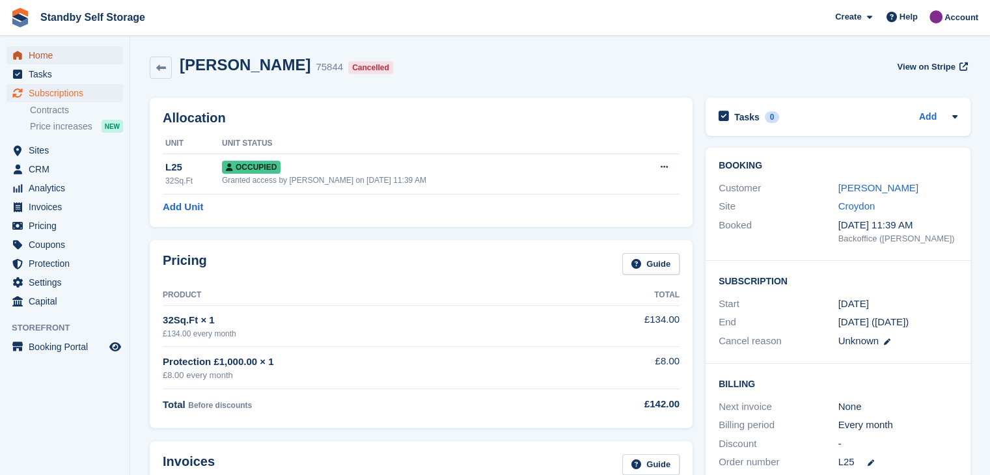
click at [44, 53] on span "Home" at bounding box center [68, 55] width 78 height 18
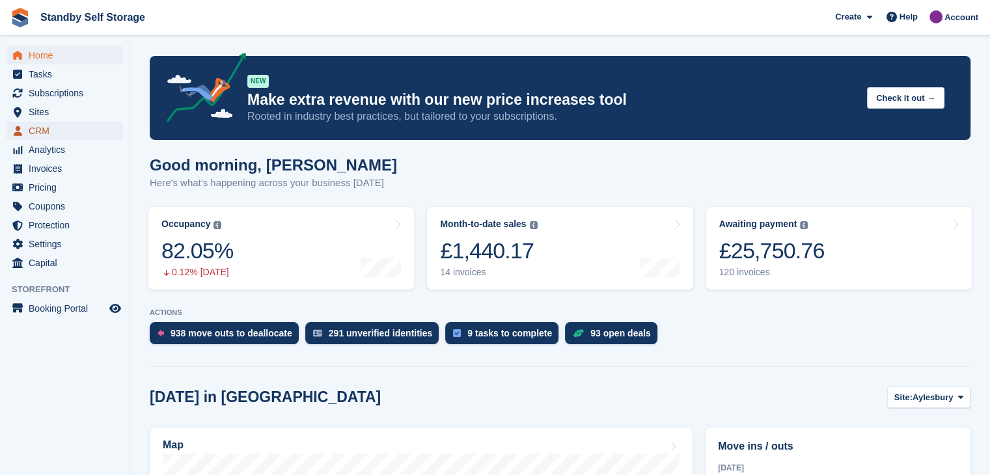
click at [31, 126] on span "CRM" at bounding box center [68, 131] width 78 height 18
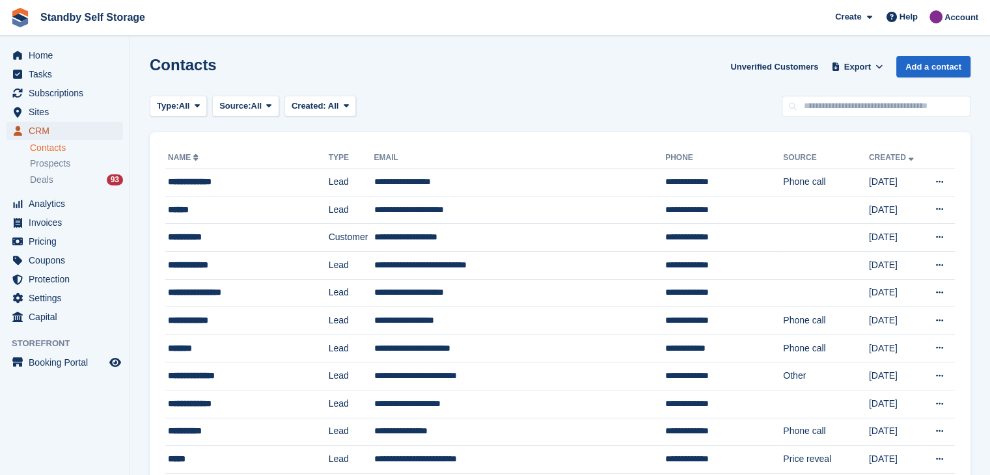
click at [36, 127] on span "CRM" at bounding box center [68, 131] width 78 height 18
click at [34, 113] on span "Sites" at bounding box center [68, 112] width 78 height 18
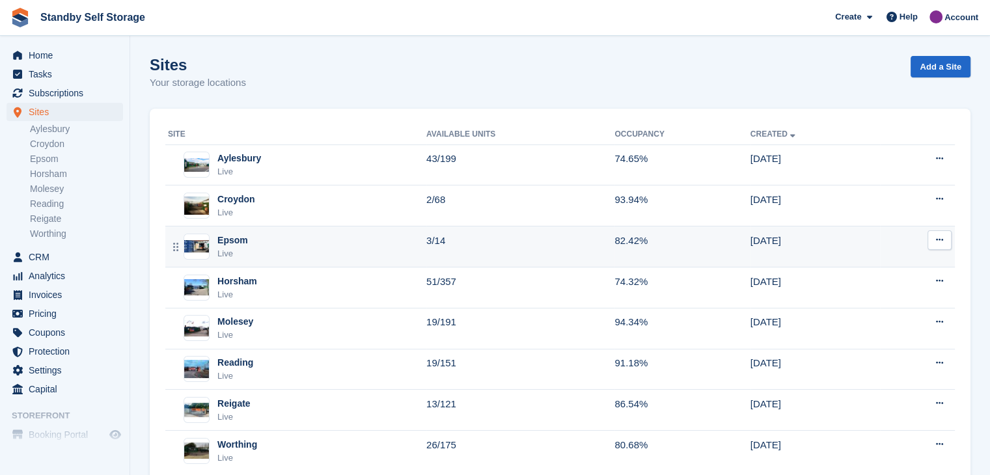
click at [226, 237] on div "Epsom" at bounding box center [232, 241] width 31 height 14
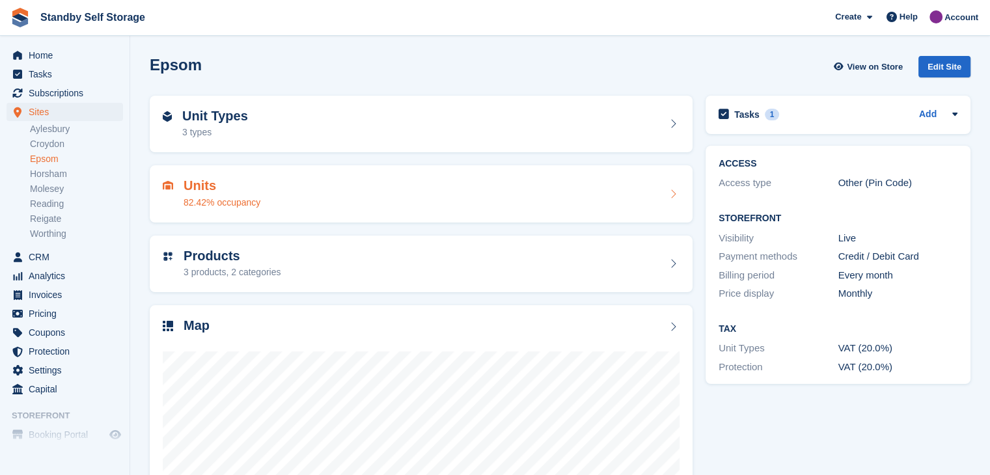
click at [201, 187] on h2 "Units" at bounding box center [221, 185] width 77 height 15
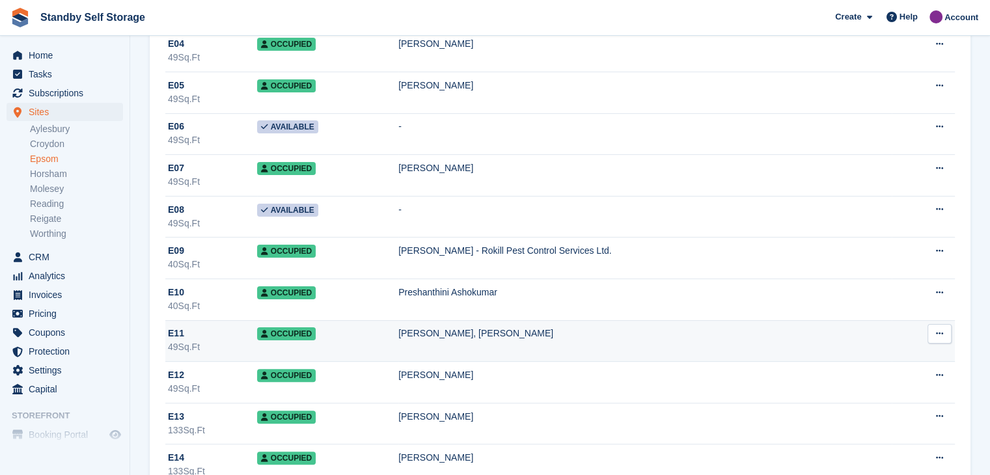
scroll to position [260, 0]
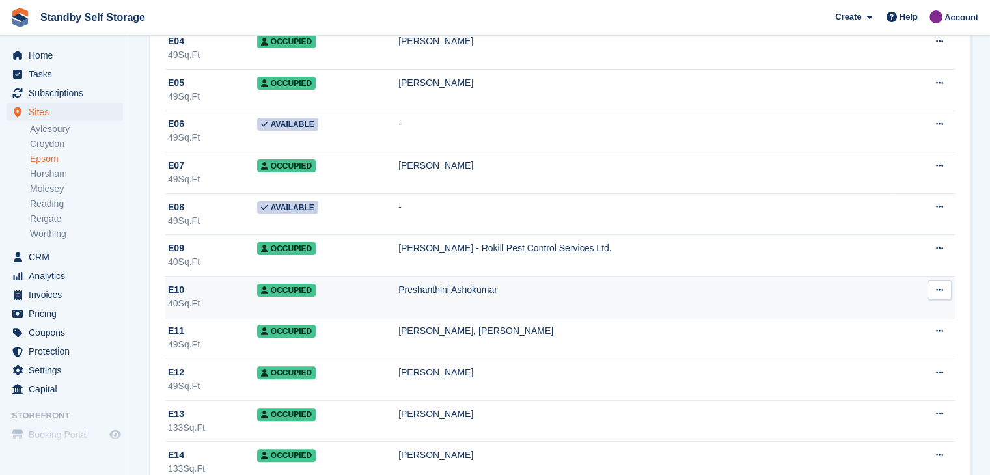
click at [196, 290] on div "E10" at bounding box center [212, 290] width 89 height 14
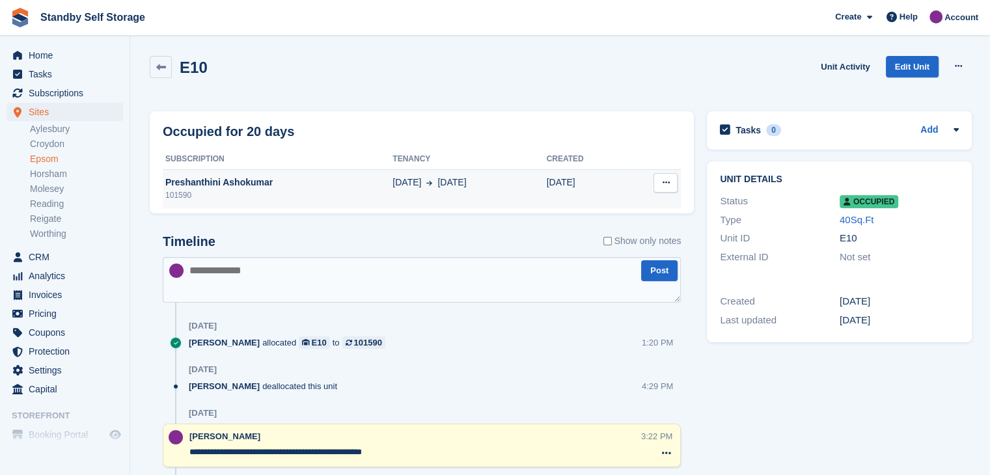
click at [225, 178] on div "Preshanthini Ashokumar" at bounding box center [278, 183] width 230 height 14
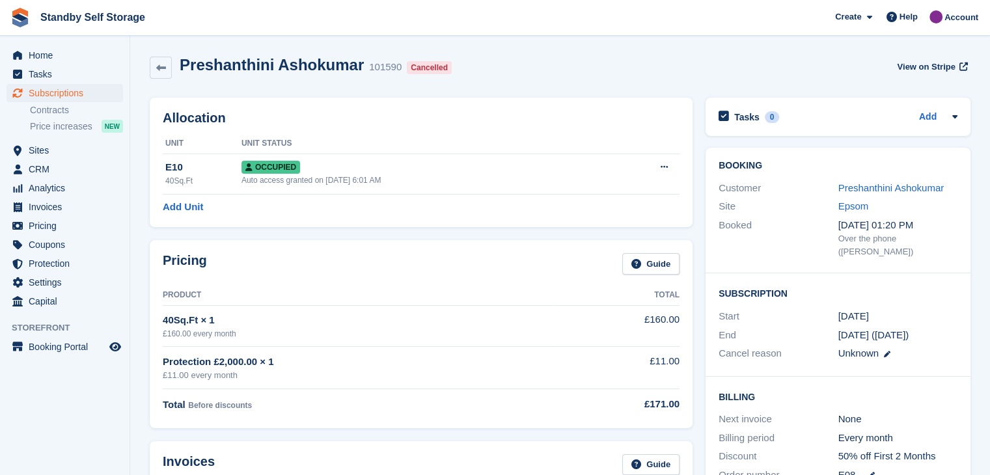
scroll to position [65, 0]
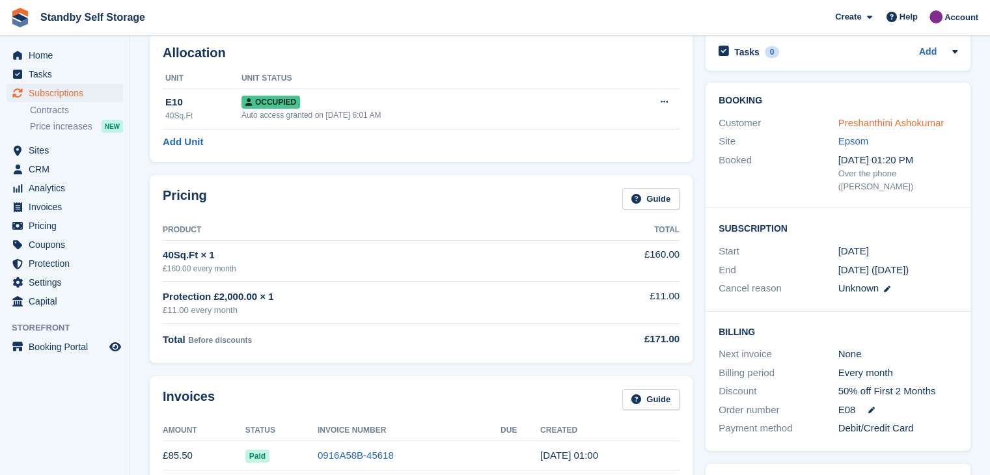
click at [844, 123] on link "Preshanthini Ashokumar" at bounding box center [891, 122] width 106 height 11
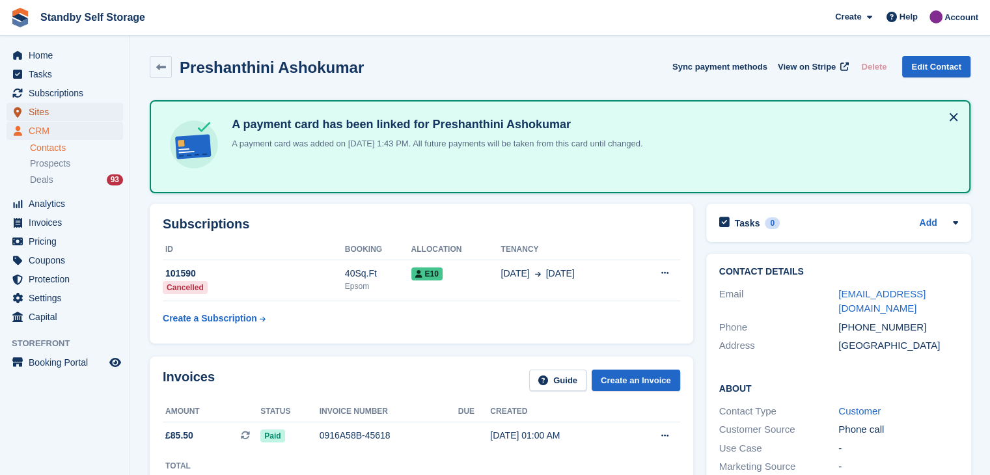
click at [40, 111] on span "Sites" at bounding box center [68, 112] width 78 height 18
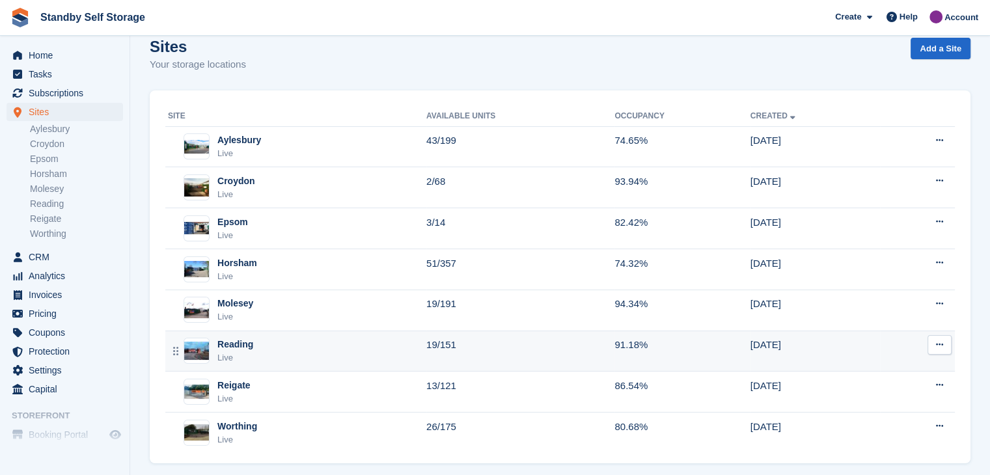
scroll to position [33, 0]
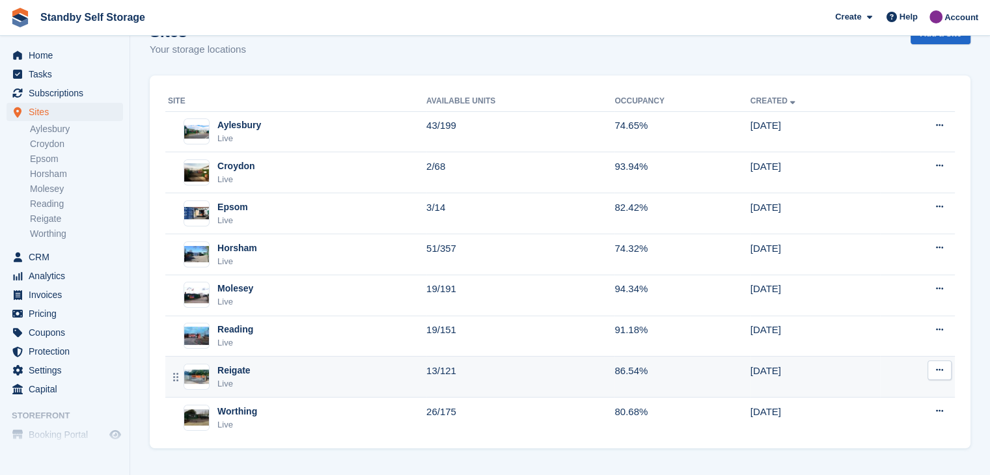
click at [221, 370] on div "Reigate" at bounding box center [233, 371] width 33 height 14
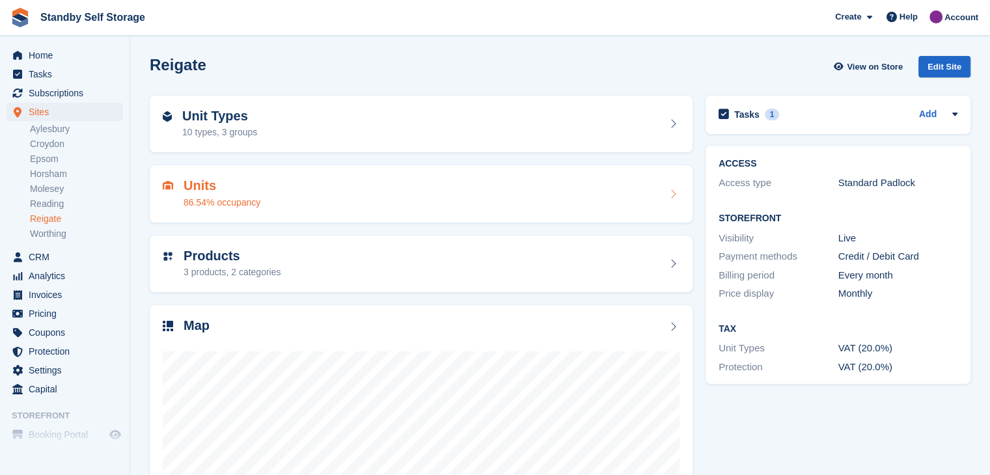
scroll to position [150, 0]
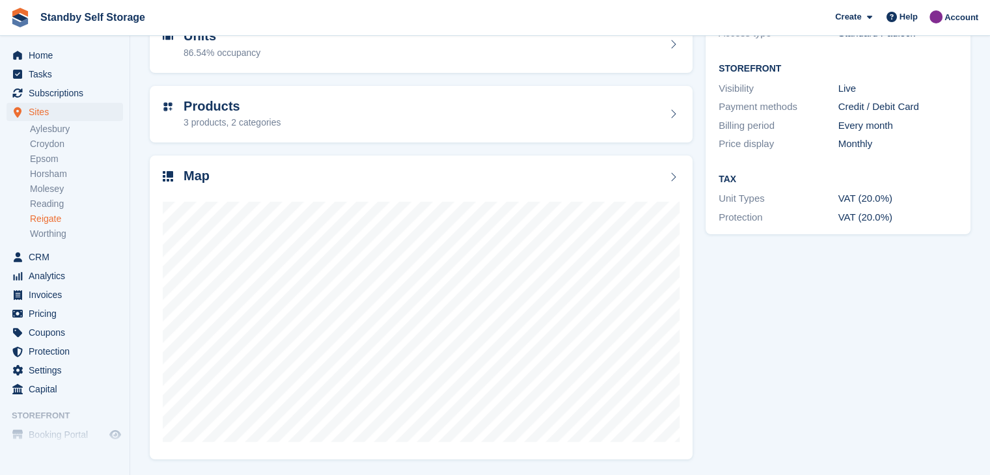
click at [36, 217] on link "Reigate" at bounding box center [76, 219] width 93 height 12
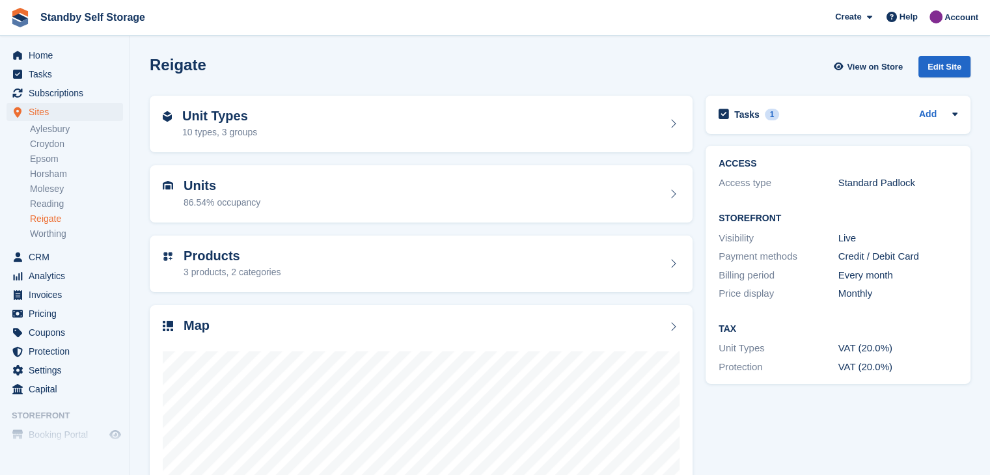
click at [44, 221] on link "Reigate" at bounding box center [76, 219] width 93 height 12
click at [304, 122] on div "Unit Types 10 types, 3 groups" at bounding box center [421, 124] width 517 height 31
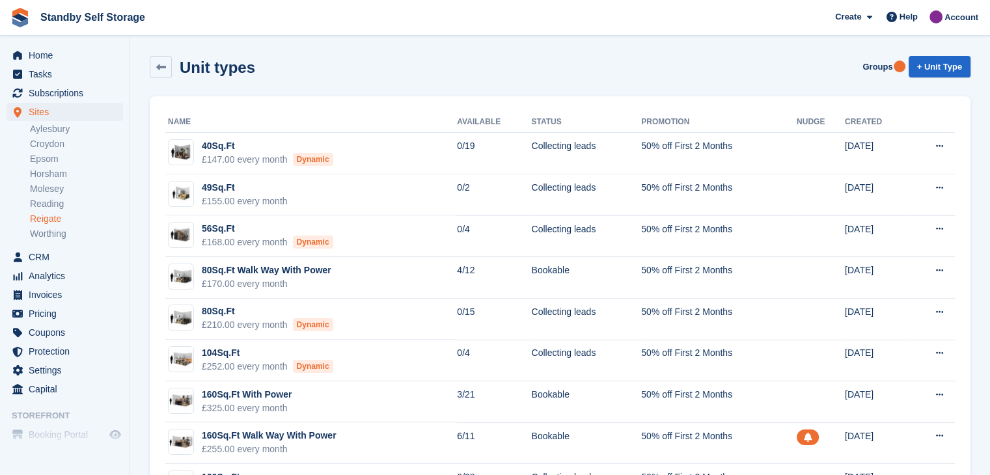
click at [39, 219] on link "Reigate" at bounding box center [76, 219] width 93 height 12
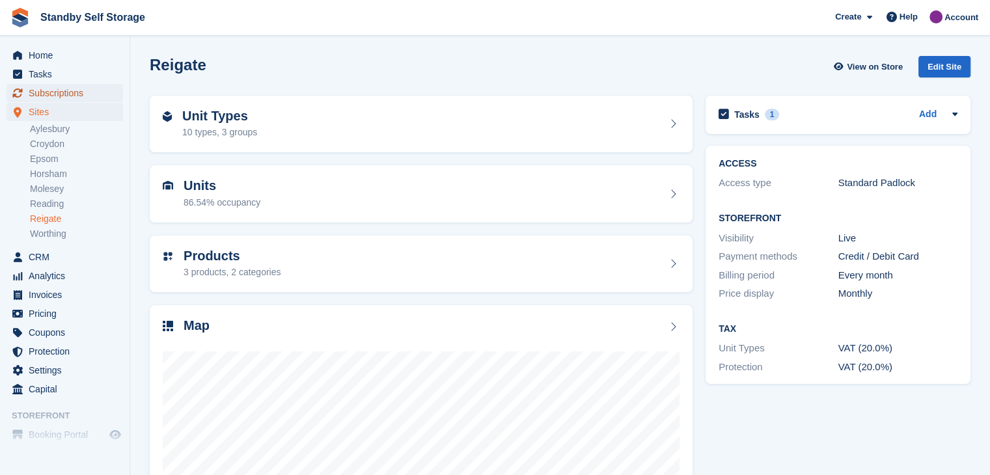
click at [47, 92] on span "Subscriptions" at bounding box center [68, 93] width 78 height 18
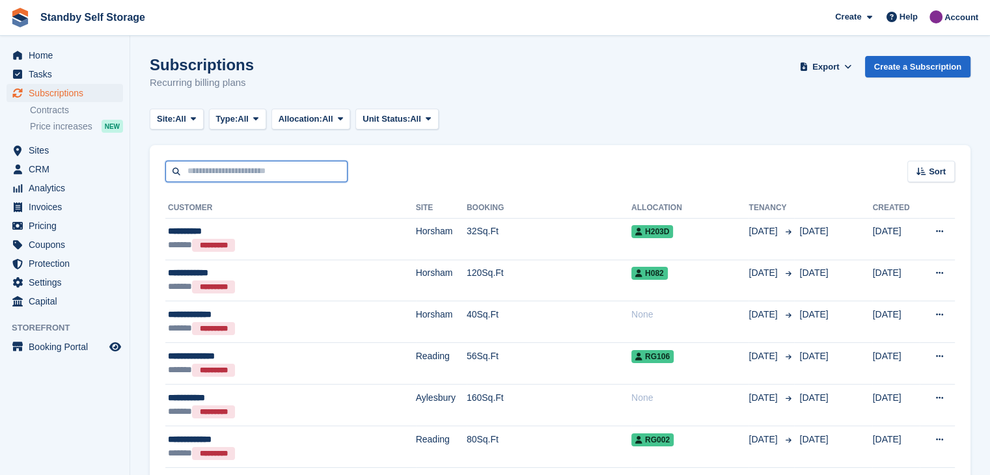
click at [237, 170] on input "text" at bounding box center [256, 171] width 182 height 21
click at [213, 176] on input "text" at bounding box center [256, 171] width 182 height 21
type input "****"
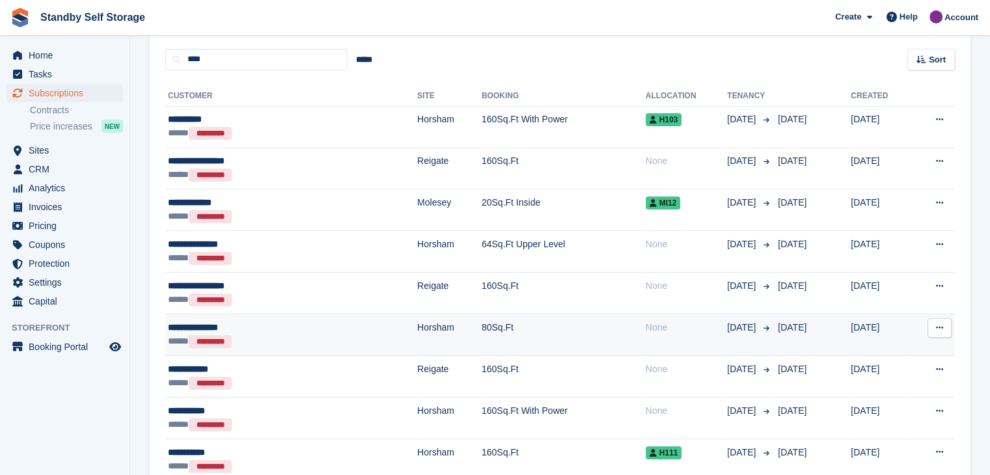
scroll to position [195, 0]
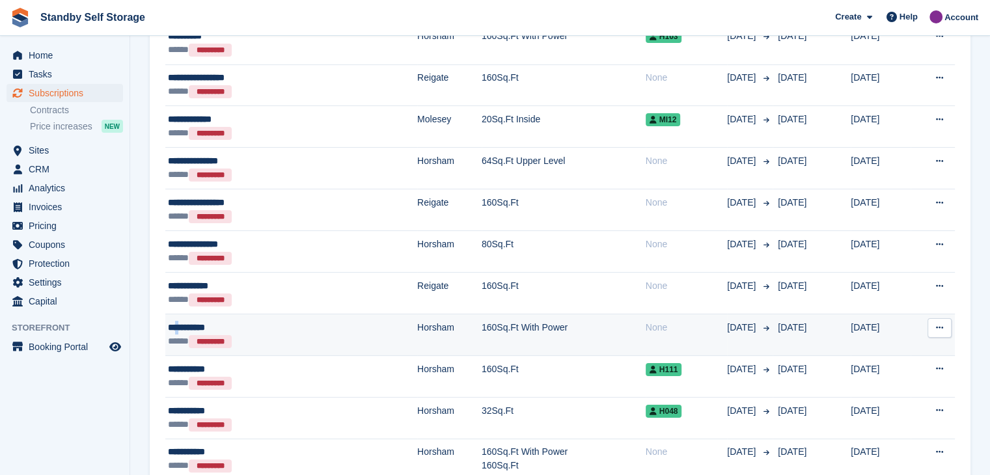
click at [179, 327] on div "**********" at bounding box center [245, 328] width 154 height 14
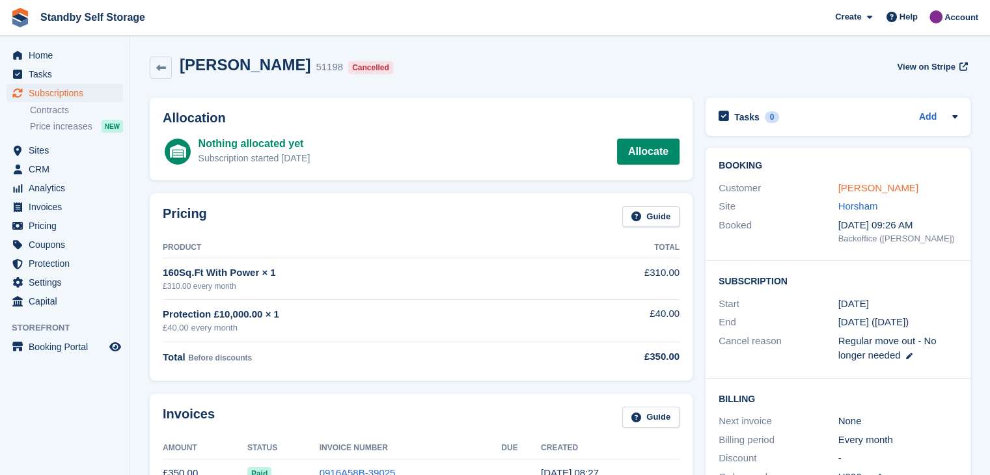
click at [861, 188] on link "Nick Hayden" at bounding box center [878, 187] width 80 height 11
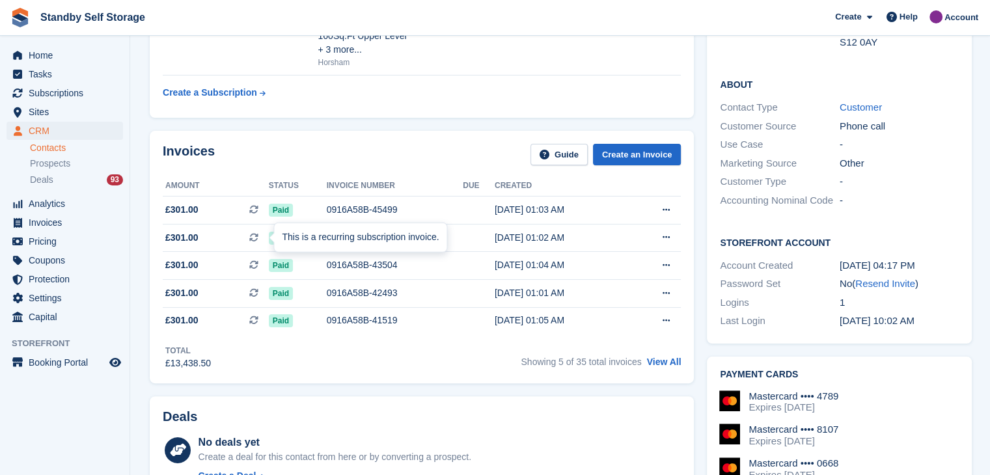
scroll to position [325, 0]
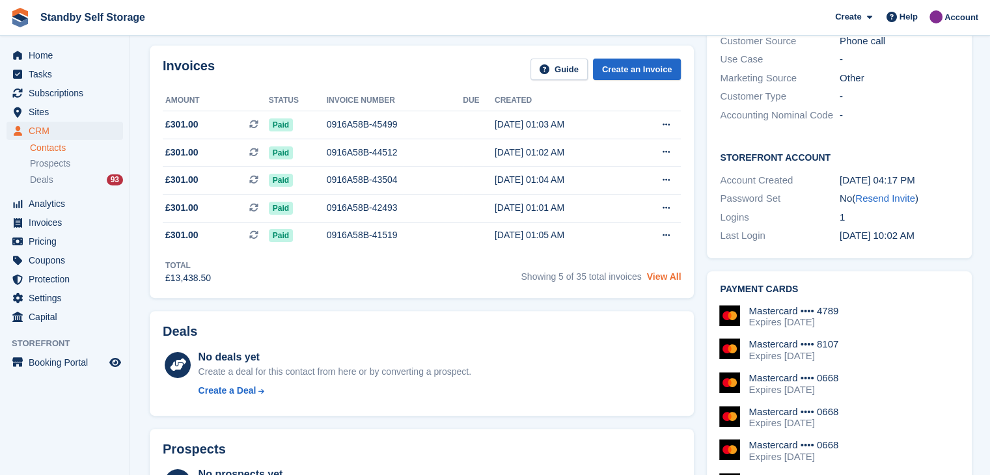
click at [668, 277] on link "View All" at bounding box center [664, 276] width 34 height 10
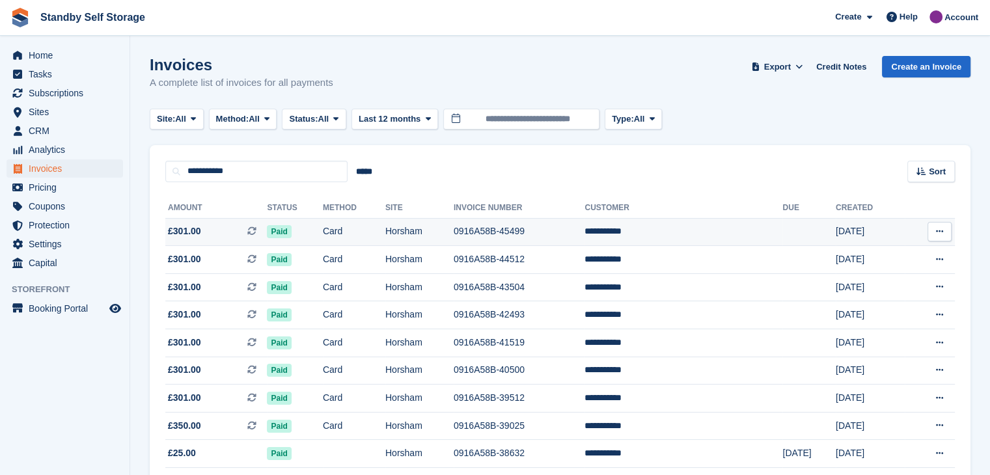
click at [665, 227] on td "**********" at bounding box center [683, 232] width 198 height 28
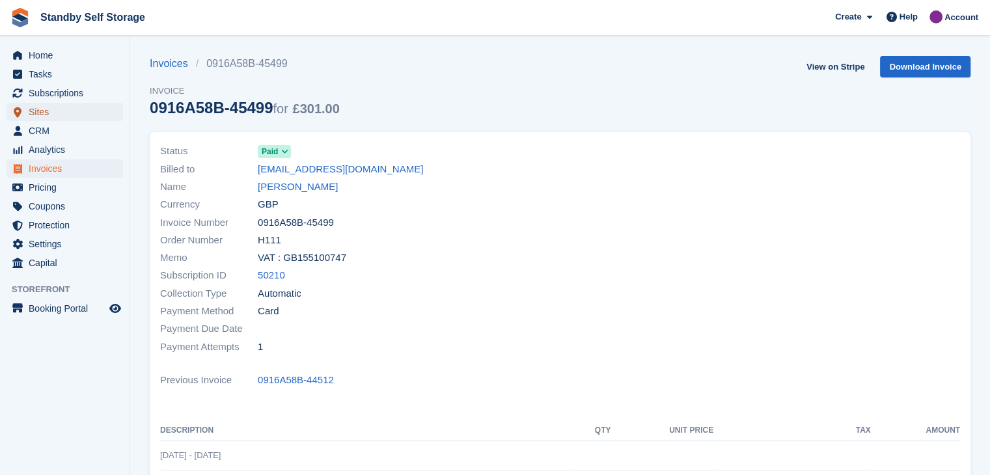
click at [44, 115] on span "Sites" at bounding box center [68, 112] width 78 height 18
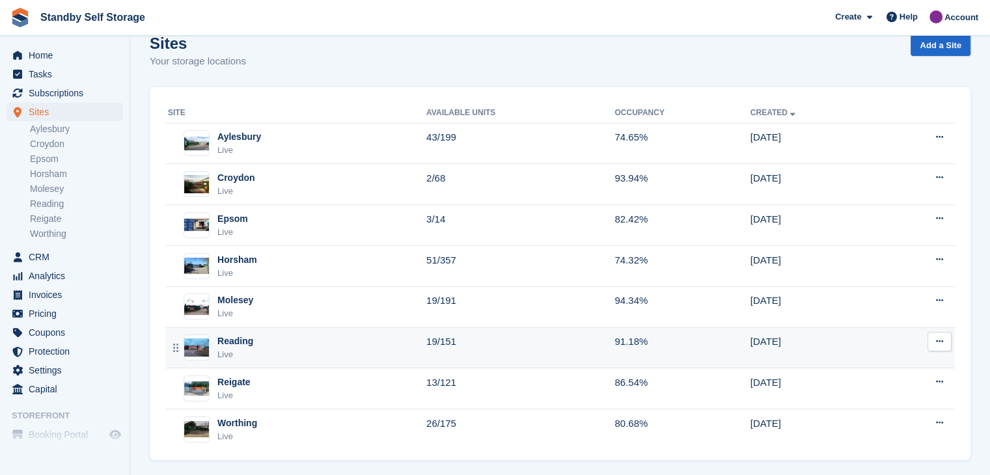
scroll to position [33, 0]
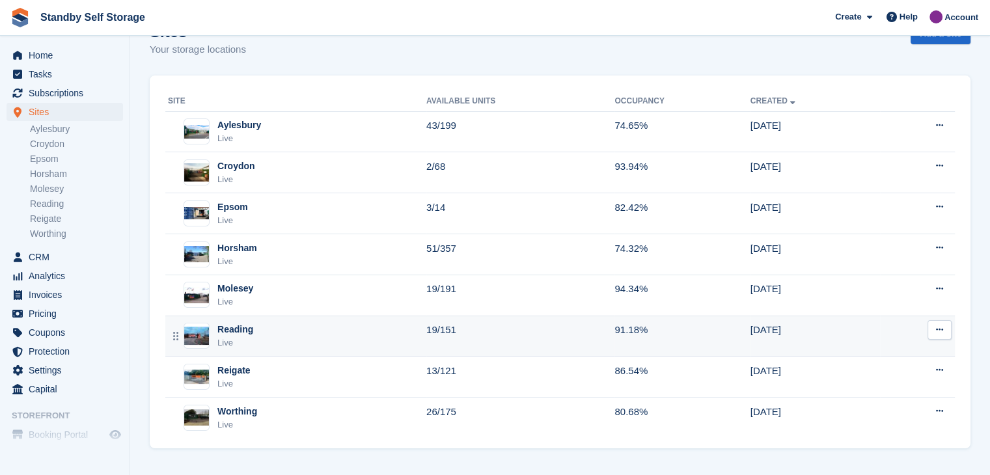
click at [233, 331] on div "Reading" at bounding box center [235, 330] width 36 height 14
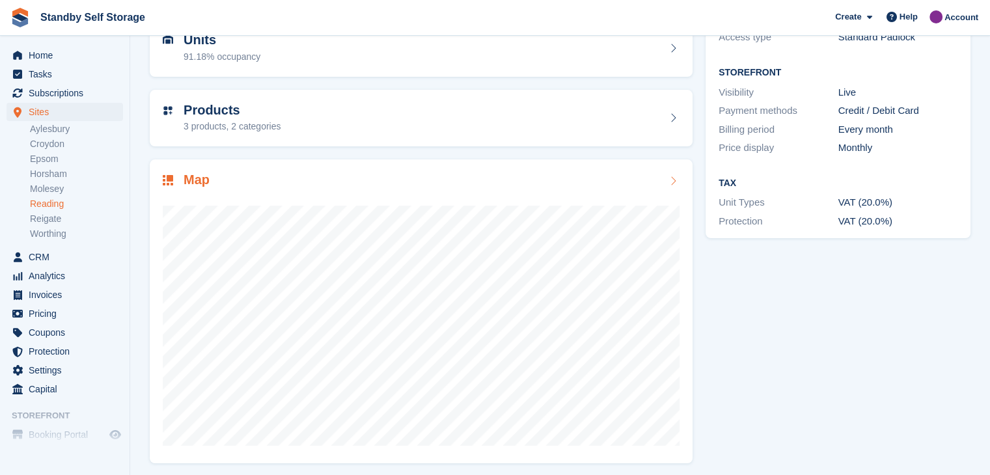
scroll to position [150, 0]
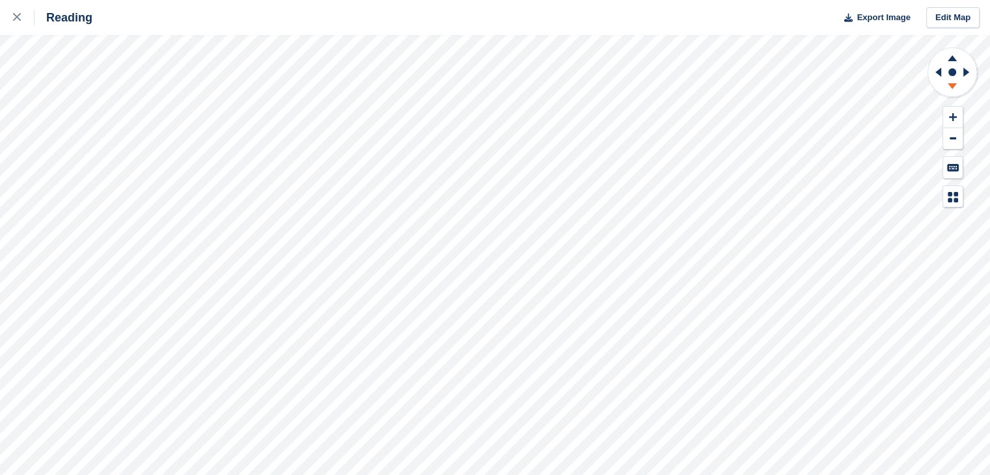
click at [947, 84] on g at bounding box center [952, 88] width 34 height 16
click at [947, 84] on icon at bounding box center [952, 88] width 34 height 16
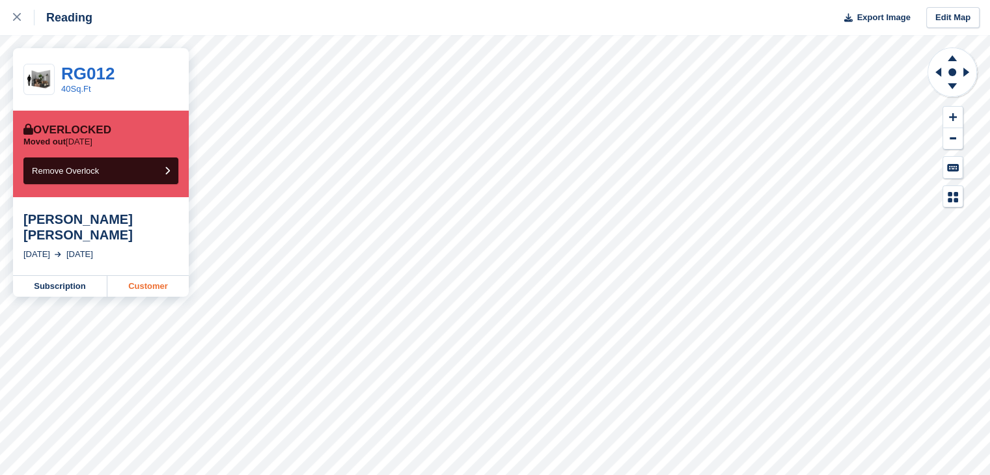
click at [132, 276] on link "Customer" at bounding box center [147, 286] width 81 height 21
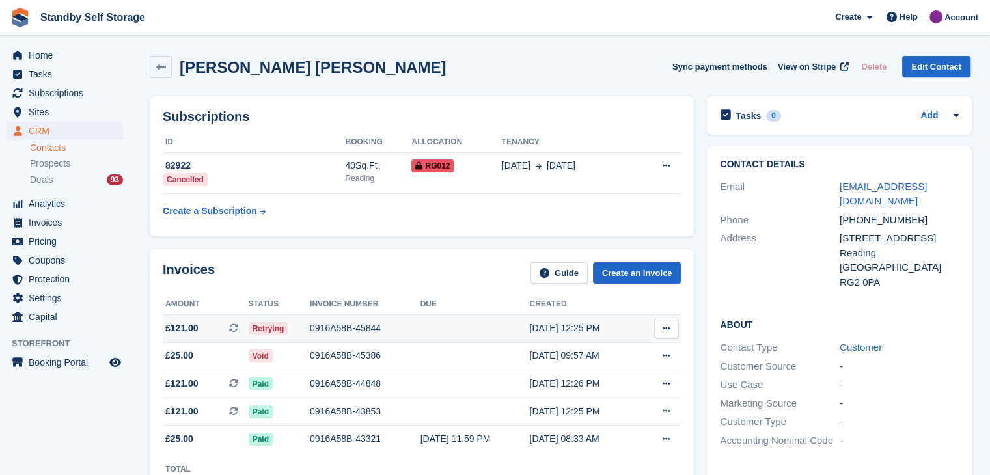
click at [666, 326] on icon at bounding box center [665, 328] width 7 height 8
click at [599, 371] on p "View on Stripe" at bounding box center [615, 372] width 113 height 21
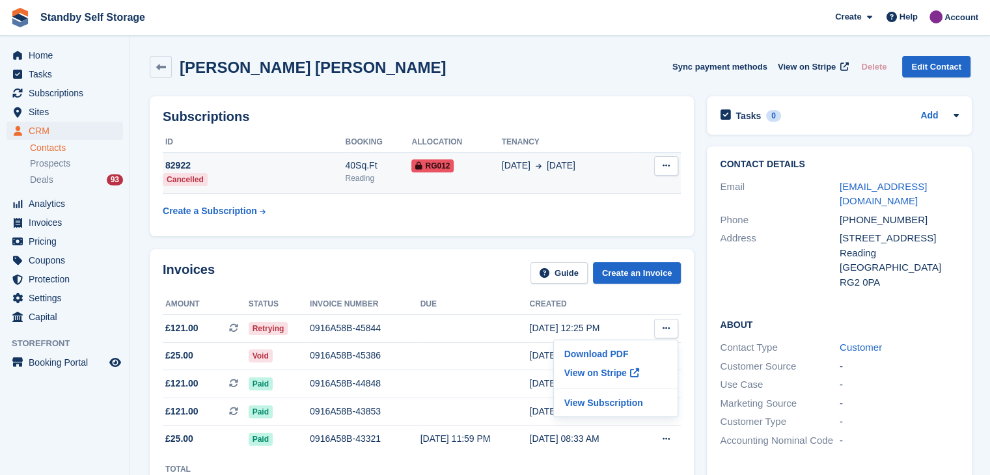
click at [662, 162] on icon at bounding box center [665, 165] width 7 height 8
click at [593, 168] on div "23 Apr 2 Sep" at bounding box center [567, 166] width 131 height 14
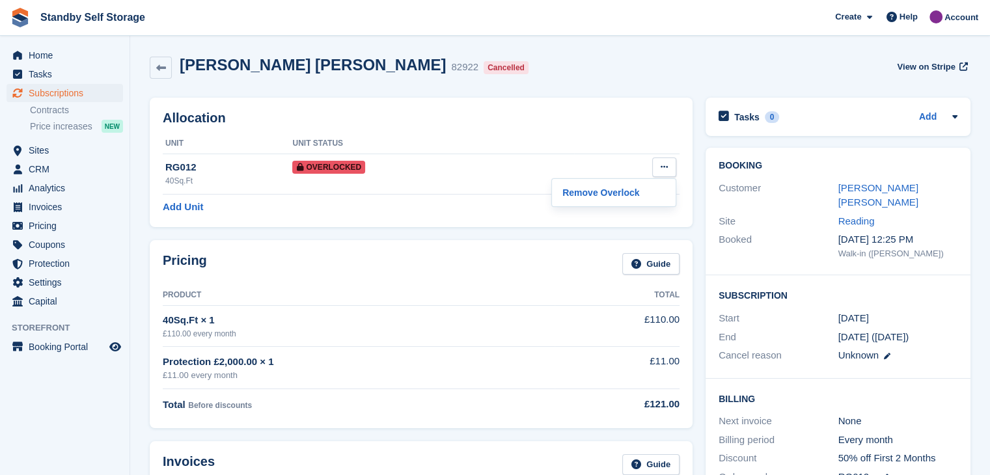
drag, startPoint x: 570, startPoint y: 190, endPoint x: 411, endPoint y: 240, distance: 166.5
click at [570, 190] on p "Remove Overlock" at bounding box center [613, 192] width 113 height 17
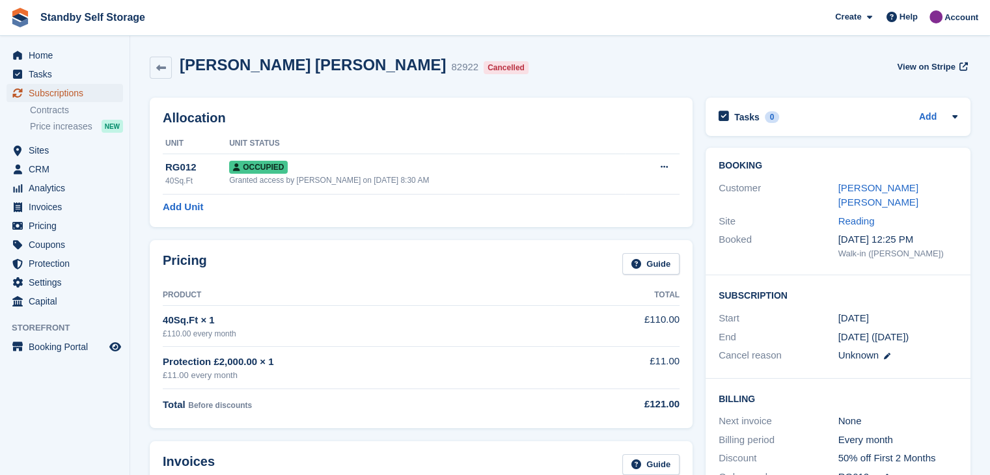
drag, startPoint x: 49, startPoint y: 92, endPoint x: 128, endPoint y: 102, distance: 79.4
click at [49, 92] on span "Subscriptions" at bounding box center [68, 93] width 78 height 18
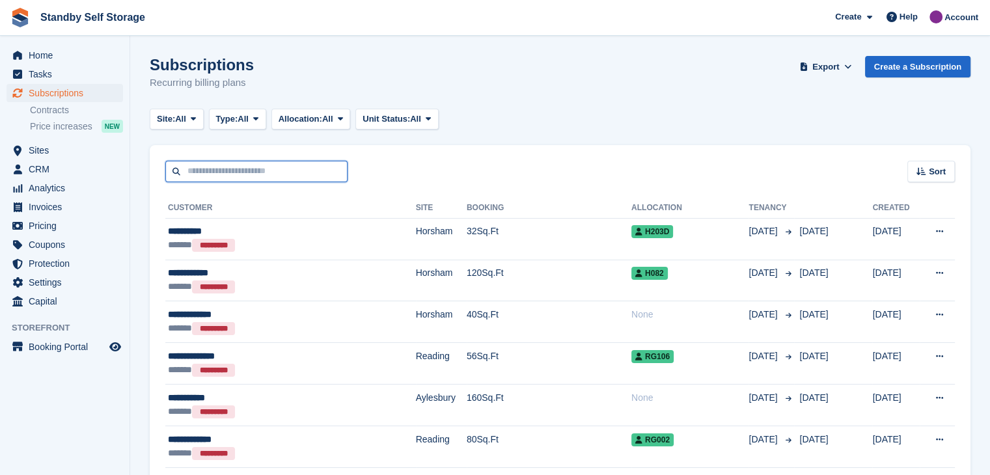
click at [245, 178] on input "text" at bounding box center [256, 171] width 182 height 21
type input "****"
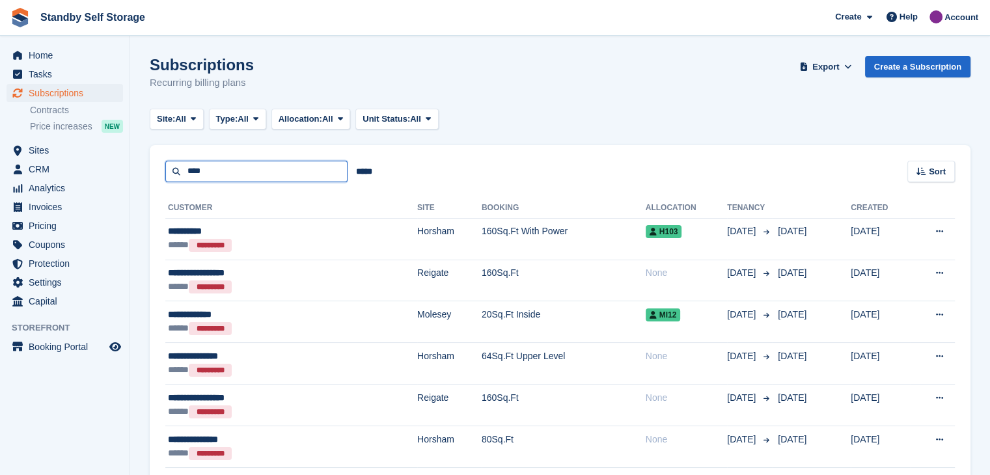
drag, startPoint x: 211, startPoint y: 172, endPoint x: 150, endPoint y: 178, distance: 62.1
click at [150, 178] on div "**** ***** Sort Sort by Customer name Date created Move in date Move out date C…" at bounding box center [560, 163] width 820 height 37
type input "**********"
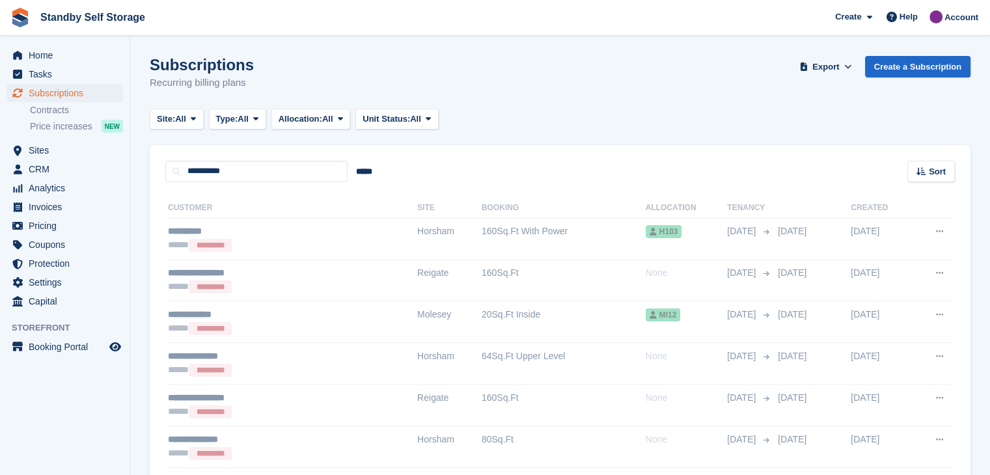
drag, startPoint x: 223, startPoint y: 167, endPoint x: 156, endPoint y: 166, distance: 67.0
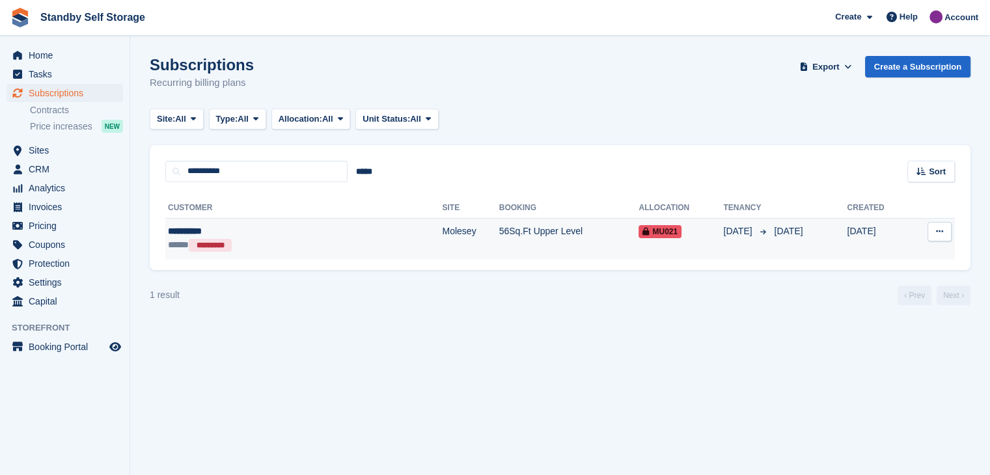
click at [180, 232] on div "**********" at bounding box center [249, 231] width 163 height 14
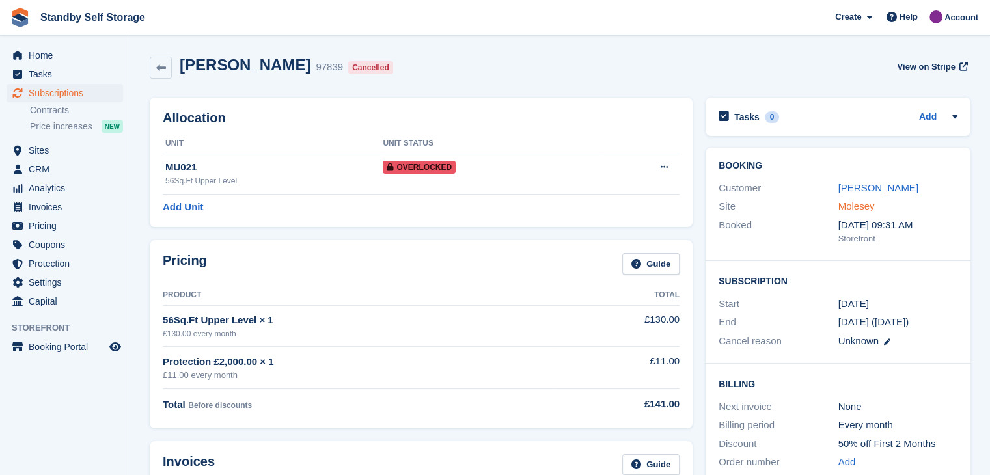
drag, startPoint x: 851, startPoint y: 191, endPoint x: 843, endPoint y: 199, distance: 11.5
click at [850, 191] on link "[PERSON_NAME]" at bounding box center [878, 187] width 80 height 11
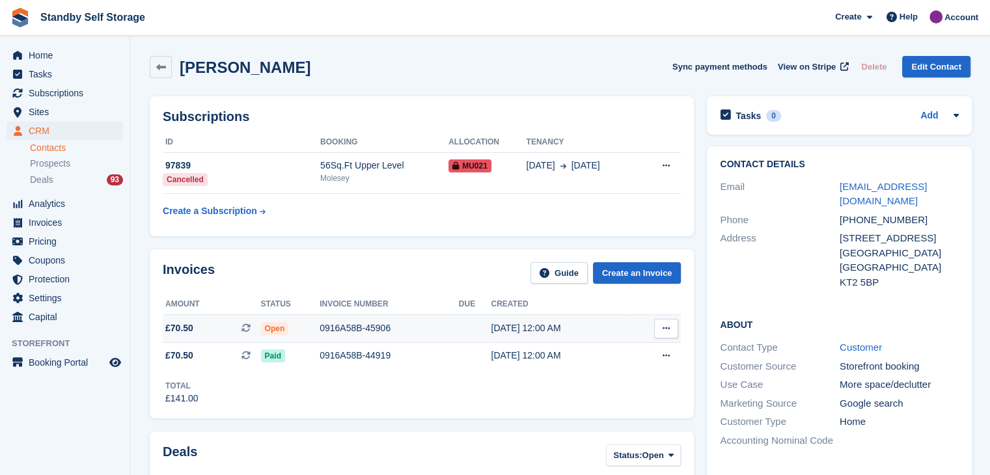
click at [335, 329] on div "0916A58B-45906" at bounding box center [388, 328] width 139 height 14
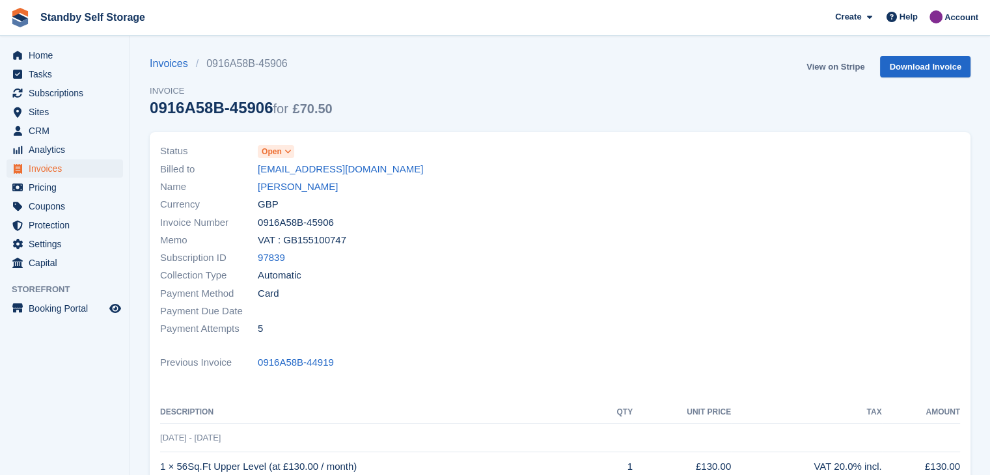
click at [841, 67] on link "View on Stripe" at bounding box center [835, 66] width 68 height 21
click at [264, 185] on link "Jake Brown" at bounding box center [298, 187] width 80 height 15
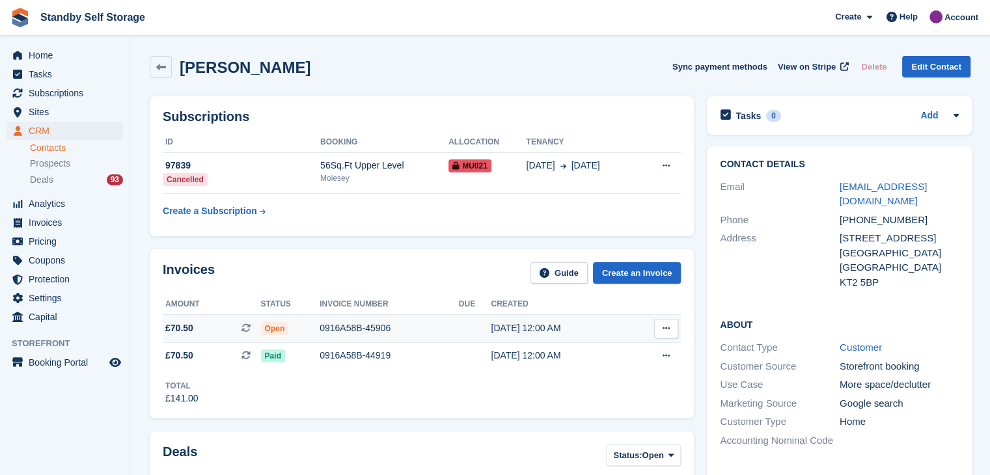
drag, startPoint x: 667, startPoint y: 331, endPoint x: 625, endPoint y: 370, distance: 57.6
click at [666, 331] on icon at bounding box center [665, 328] width 7 height 8
click at [585, 371] on p "View on Stripe" at bounding box center [615, 372] width 113 height 21
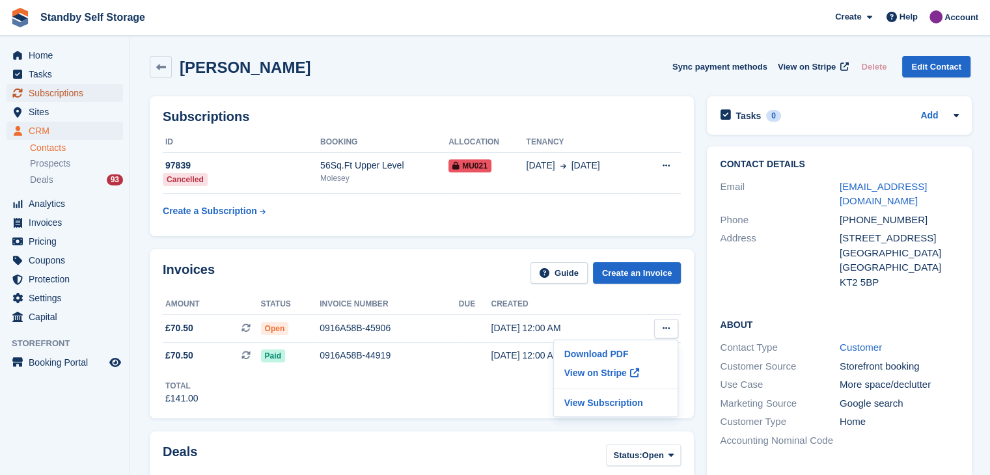
drag, startPoint x: 53, startPoint y: 89, endPoint x: 154, endPoint y: 87, distance: 100.2
click at [53, 89] on span "Subscriptions" at bounding box center [68, 93] width 78 height 18
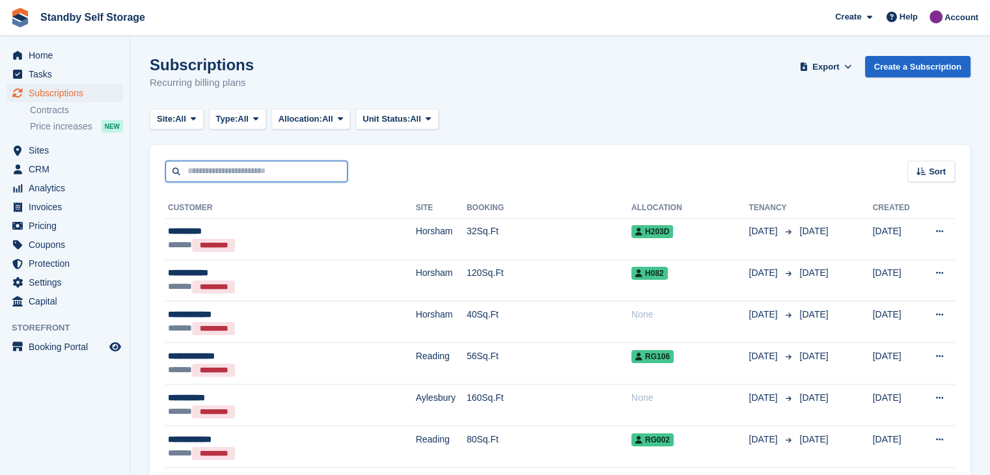
click at [208, 173] on input "text" at bounding box center [256, 171] width 182 height 21
type input "****"
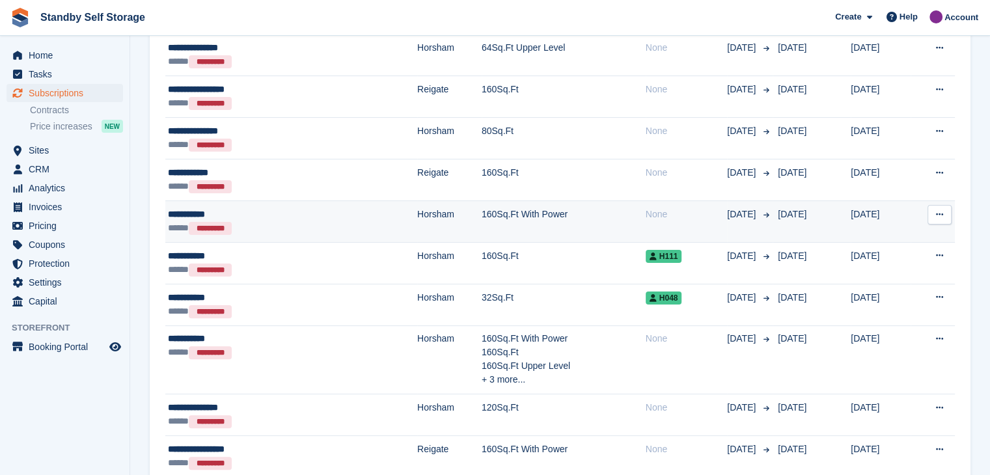
scroll to position [325, 0]
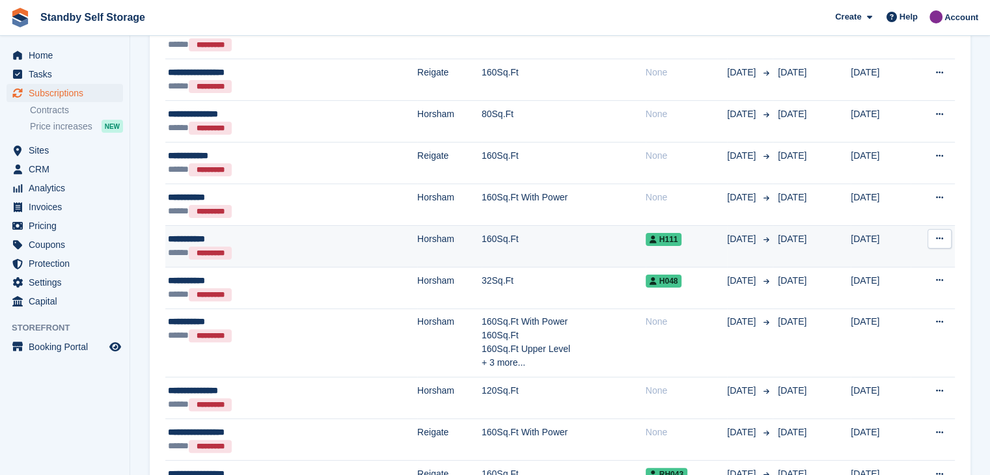
click at [182, 236] on div "**********" at bounding box center [245, 239] width 154 height 14
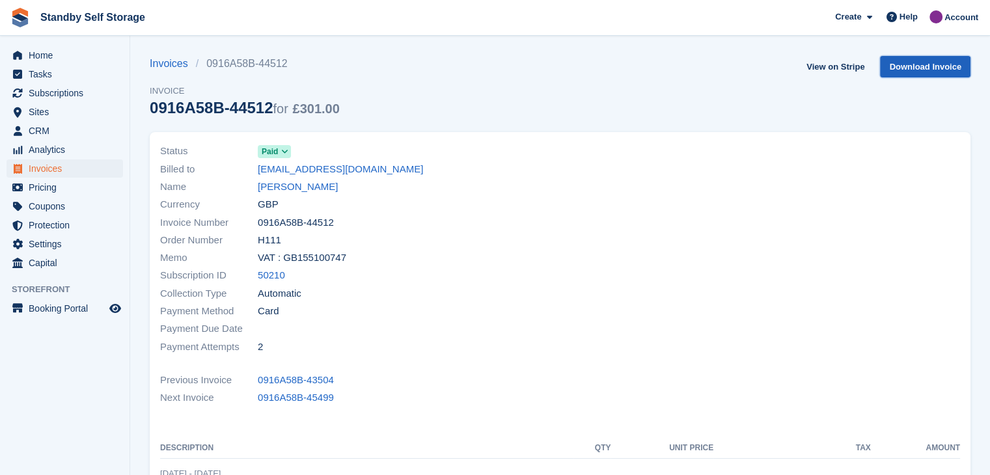
click at [916, 66] on link "Download Invoice" at bounding box center [925, 66] width 90 height 21
click at [833, 62] on link "View on Stripe" at bounding box center [835, 66] width 68 height 21
click at [263, 187] on link "[PERSON_NAME]" at bounding box center [298, 187] width 80 height 15
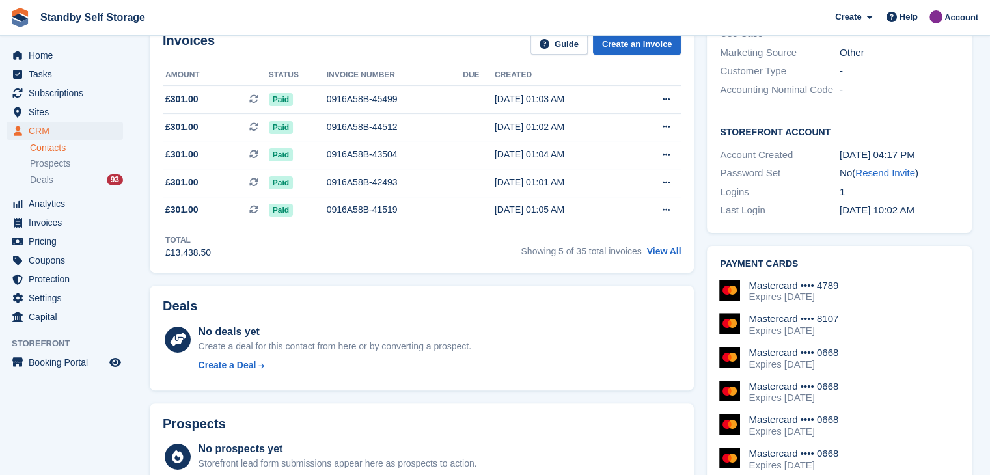
scroll to position [390, 0]
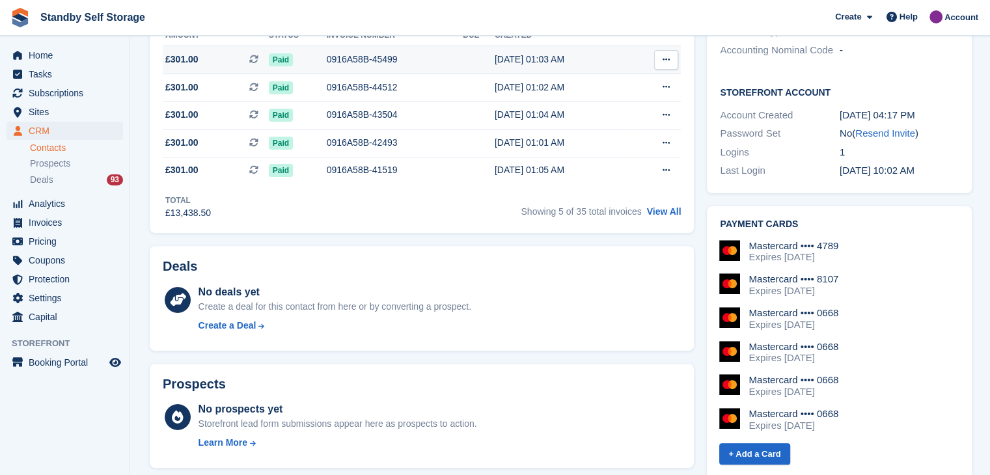
click at [662, 61] on icon at bounding box center [665, 59] width 7 height 8
click at [571, 103] on p "View on Stripe" at bounding box center [615, 104] width 113 height 21
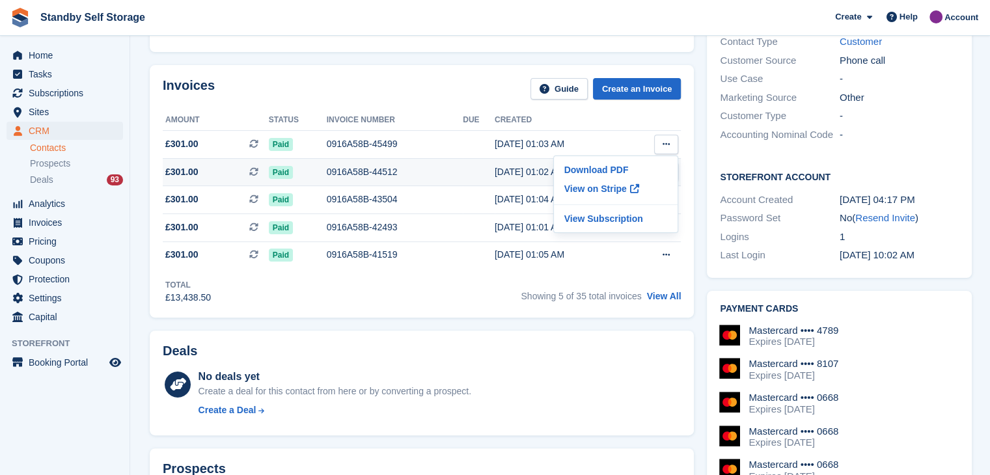
scroll to position [260, 0]
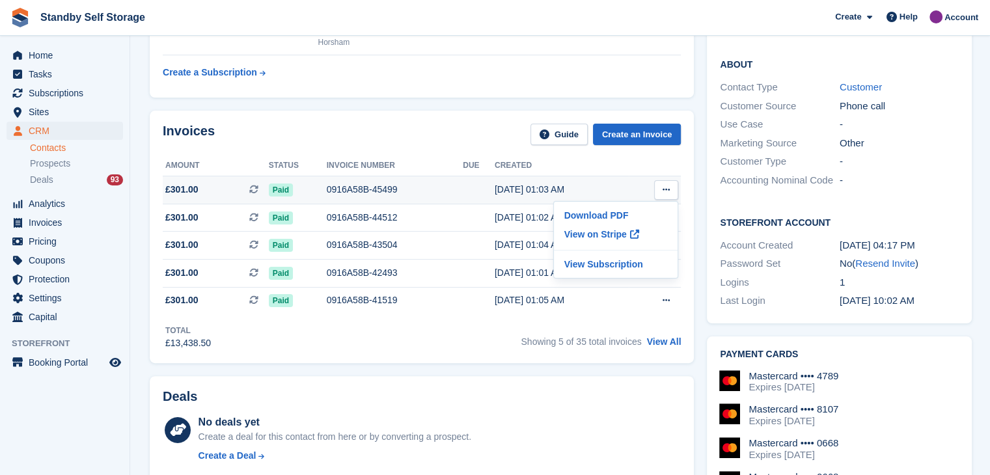
click at [343, 187] on div "0916A58B-45499" at bounding box center [395, 190] width 137 height 14
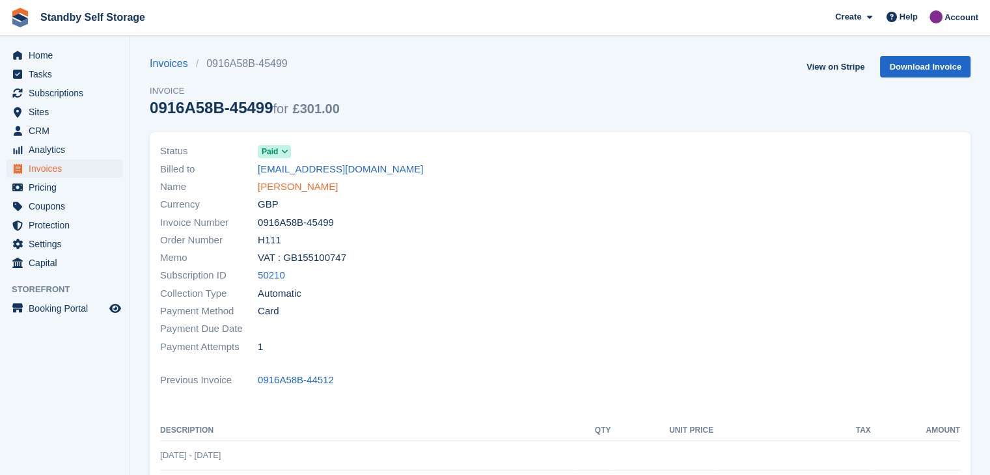
drag, startPoint x: 282, startPoint y: 189, endPoint x: 290, endPoint y: 188, distance: 7.2
click at [282, 189] on link "[PERSON_NAME]" at bounding box center [298, 187] width 80 height 15
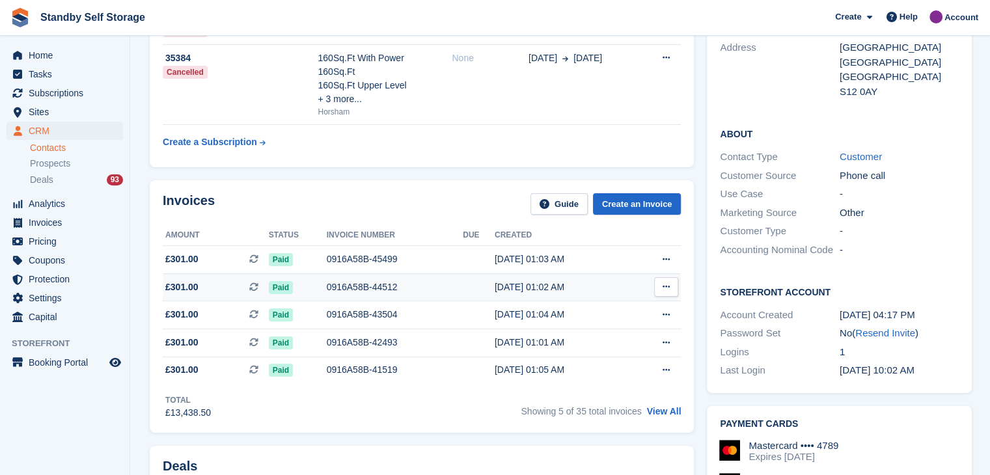
scroll to position [260, 0]
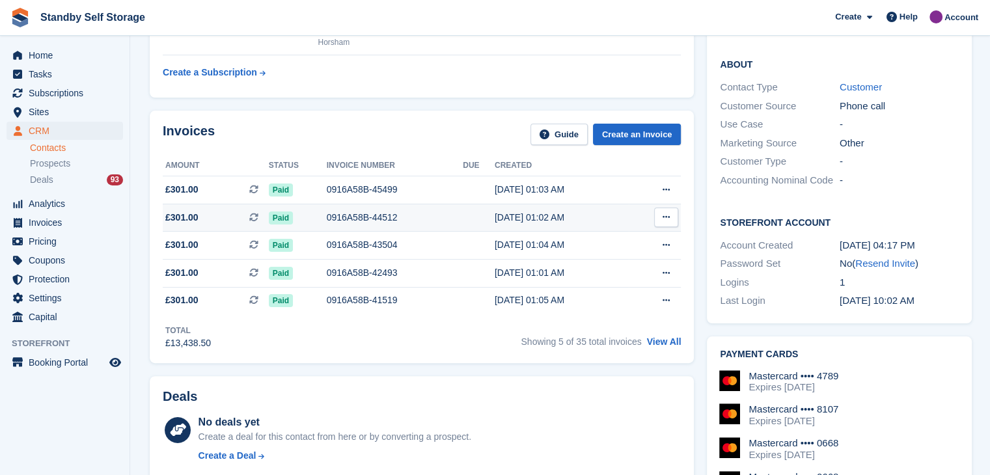
click at [662, 217] on icon at bounding box center [665, 217] width 7 height 8
click at [575, 246] on p "Download PDF" at bounding box center [615, 242] width 113 height 17
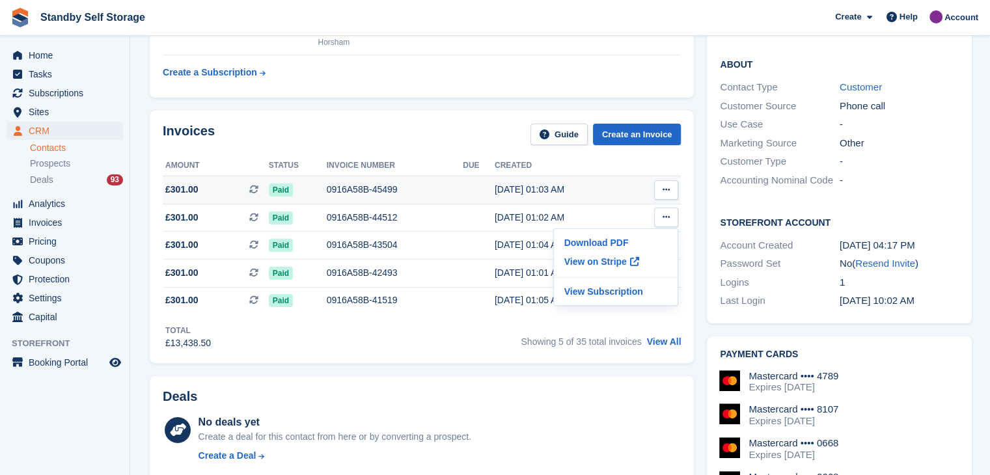
click at [500, 189] on div "12 Aug, 01:03 AM" at bounding box center [561, 190] width 134 height 14
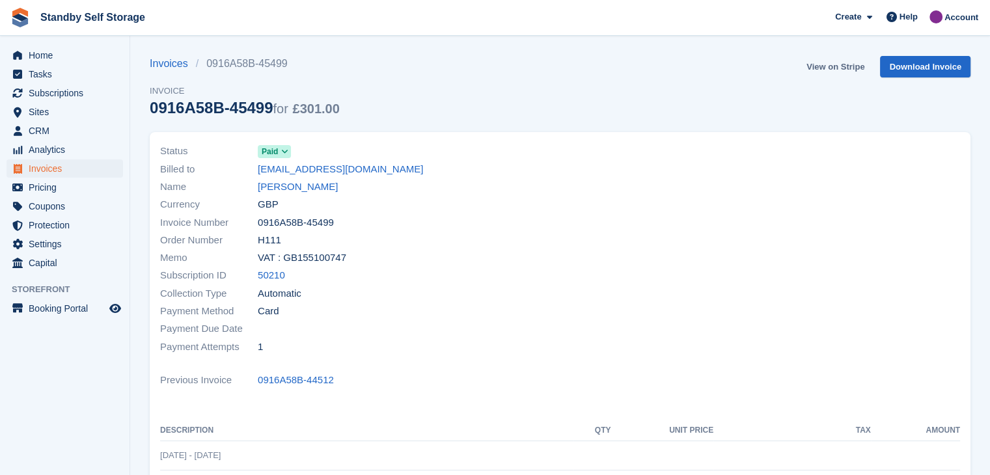
click at [828, 69] on link "View on Stripe" at bounding box center [835, 66] width 68 height 21
drag, startPoint x: 38, startPoint y: 51, endPoint x: 50, endPoint y: 53, distance: 12.6
click at [38, 51] on span "Home" at bounding box center [68, 55] width 78 height 18
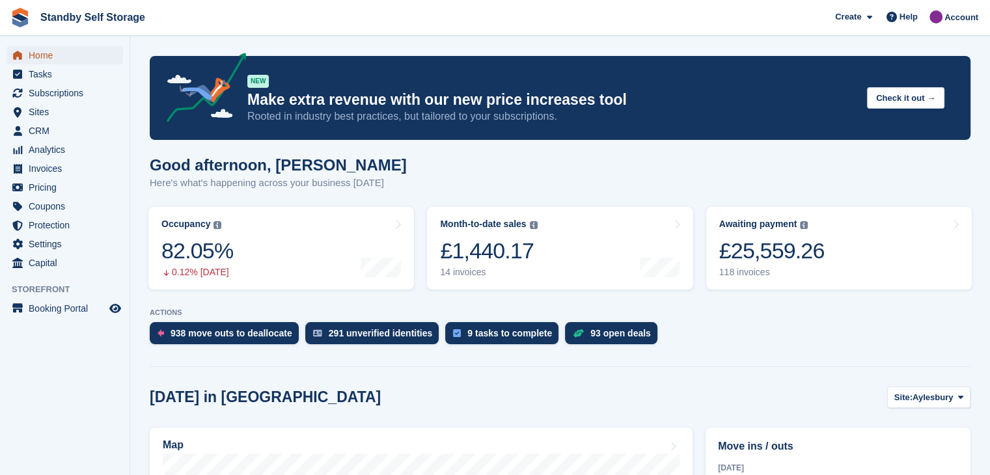
click at [46, 56] on span "Home" at bounding box center [68, 55] width 78 height 18
click at [38, 94] on span "Subscriptions" at bounding box center [68, 93] width 78 height 18
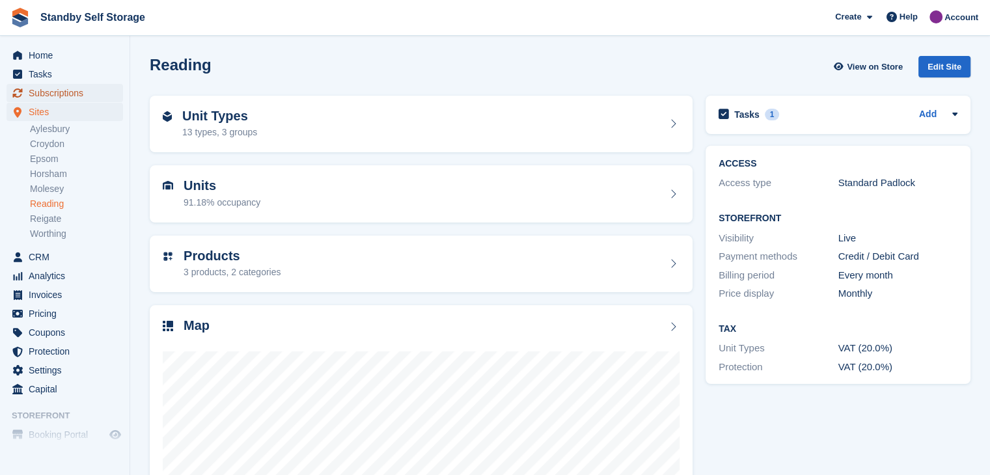
click at [41, 93] on span "Subscriptions" at bounding box center [68, 93] width 78 height 18
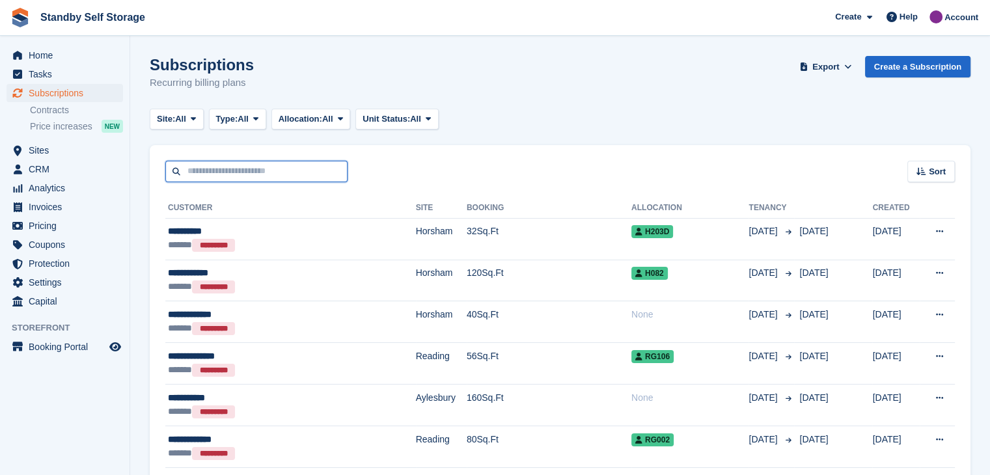
click at [221, 174] on input "text" at bounding box center [256, 171] width 182 height 21
type input "****"
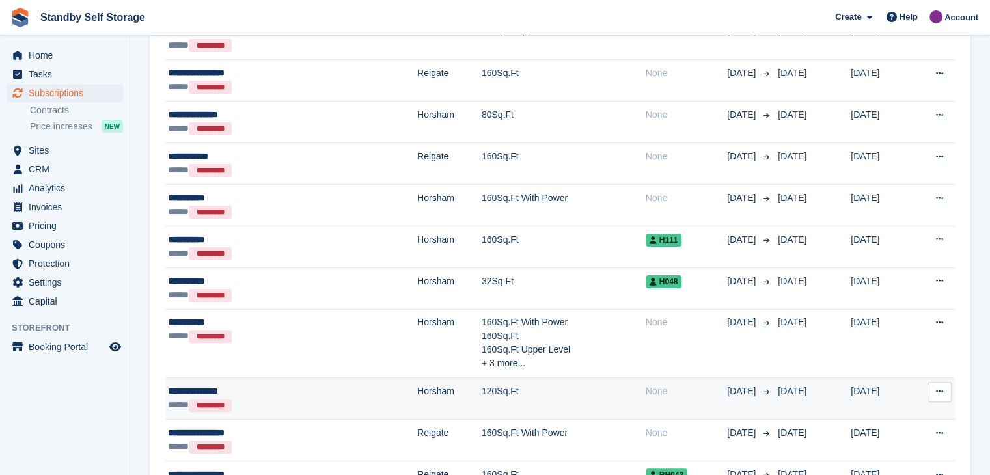
scroll to position [325, 0]
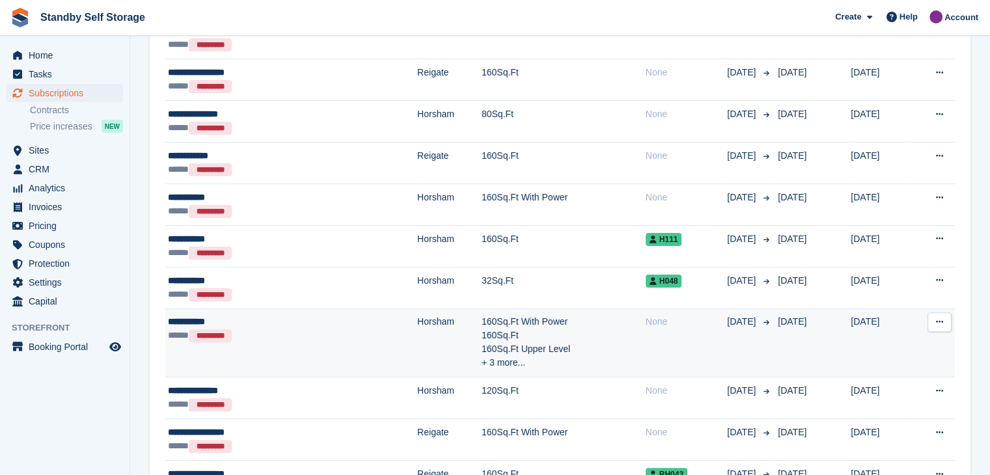
click at [184, 321] on div "**********" at bounding box center [245, 322] width 154 height 14
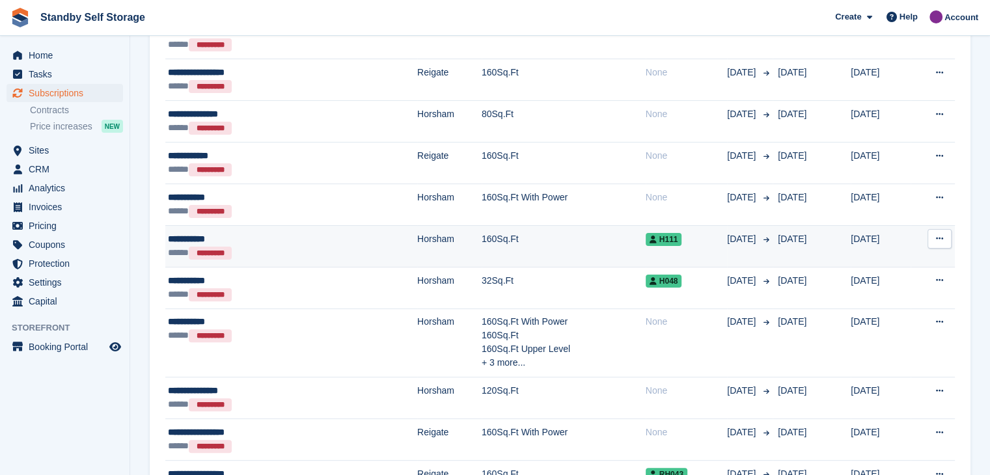
click at [200, 236] on div "**********" at bounding box center [245, 239] width 154 height 14
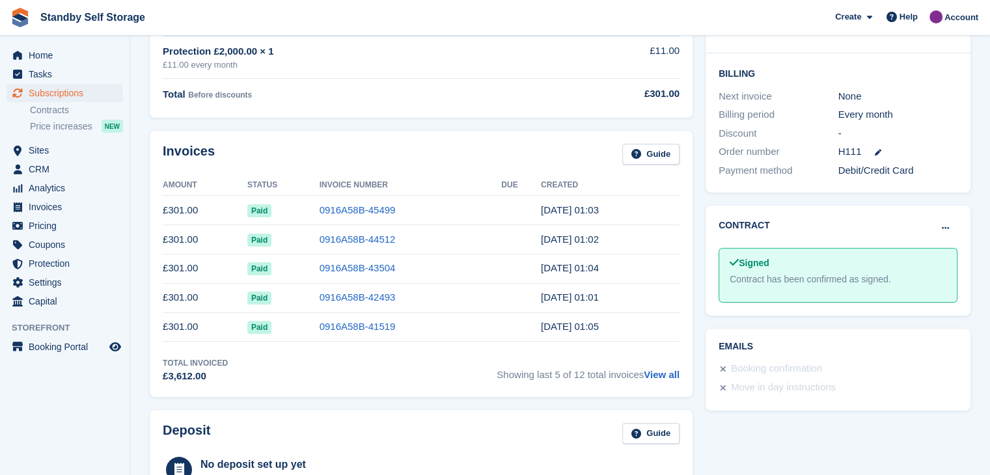
scroll to position [325, 0]
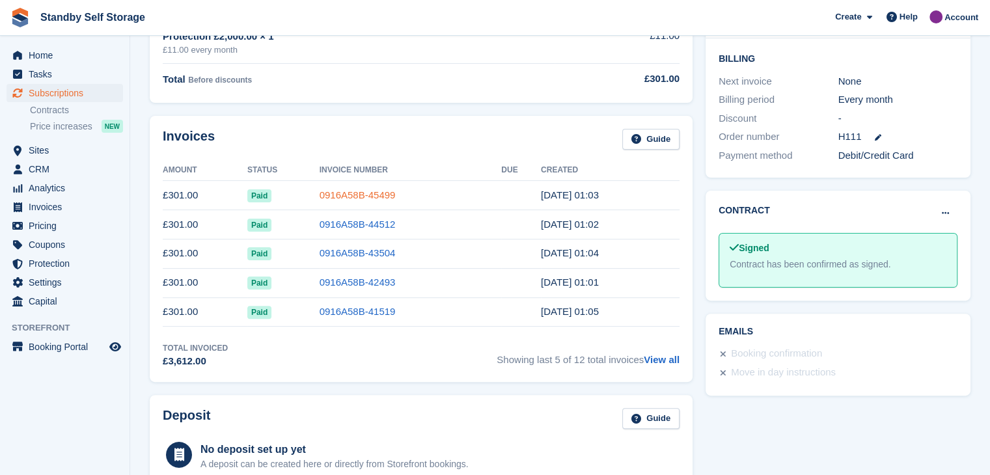
click at [333, 195] on link "0916A58B-45499" at bounding box center [357, 194] width 76 height 11
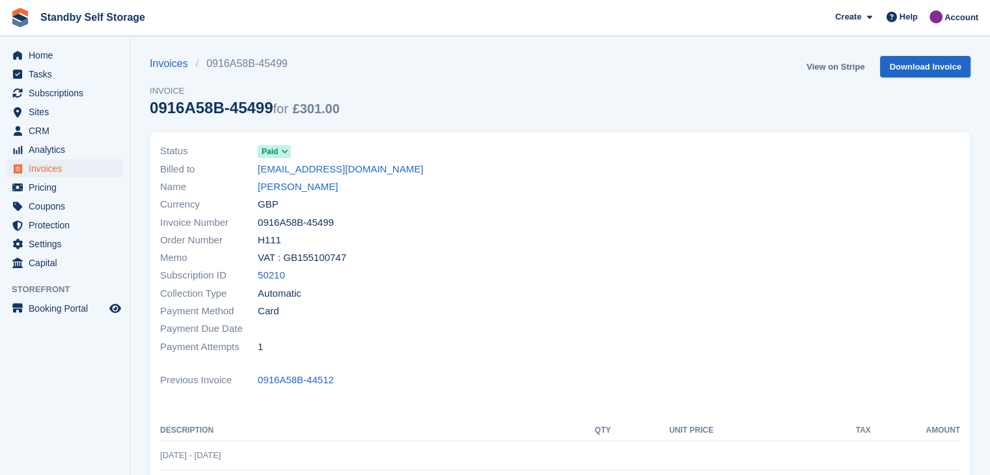
click at [848, 66] on link "View on Stripe" at bounding box center [835, 66] width 68 height 21
drag, startPoint x: 306, startPoint y: 185, endPoint x: 329, endPoint y: 190, distance: 22.6
click at [306, 184] on link "Nick Hayden" at bounding box center [298, 187] width 80 height 15
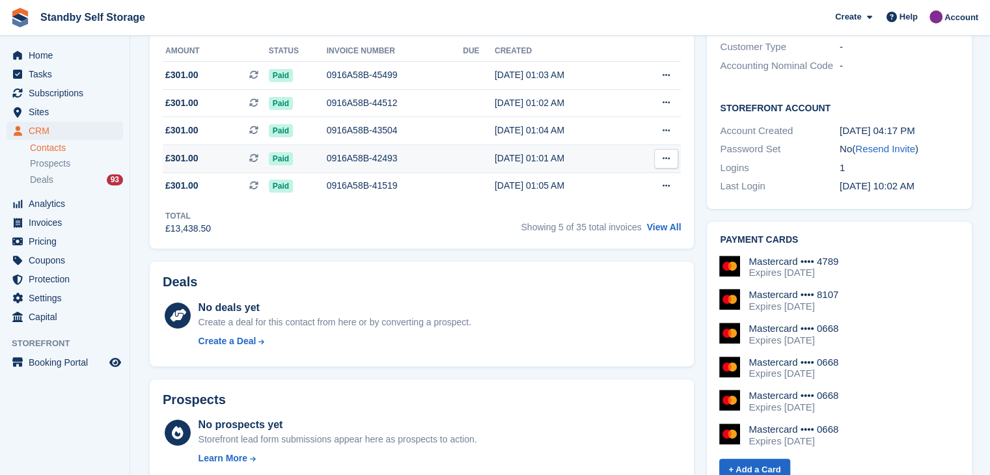
scroll to position [260, 0]
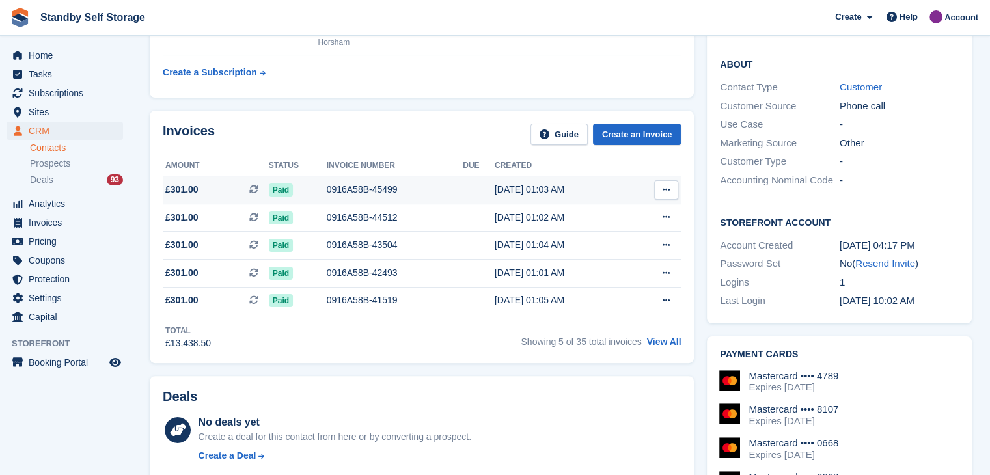
click at [437, 189] on div "0916A58B-45499" at bounding box center [395, 190] width 137 height 14
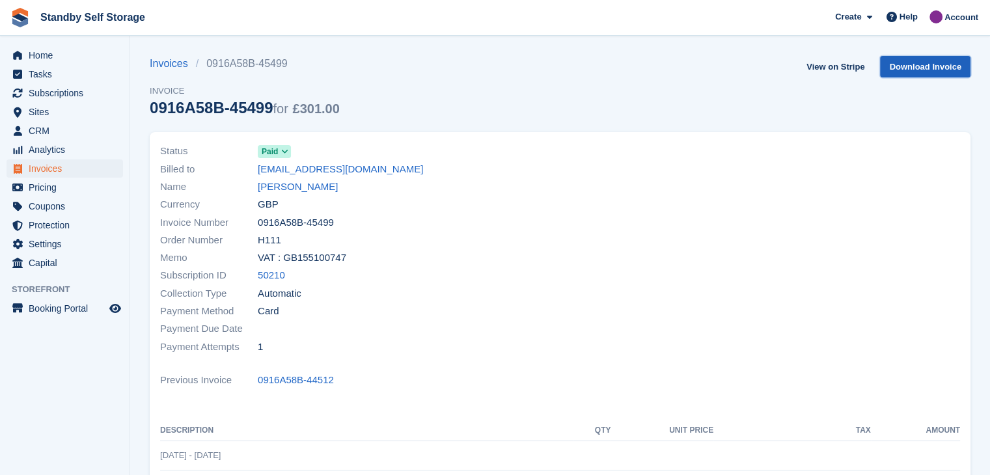
click at [947, 61] on link "Download Invoice" at bounding box center [925, 66] width 90 height 21
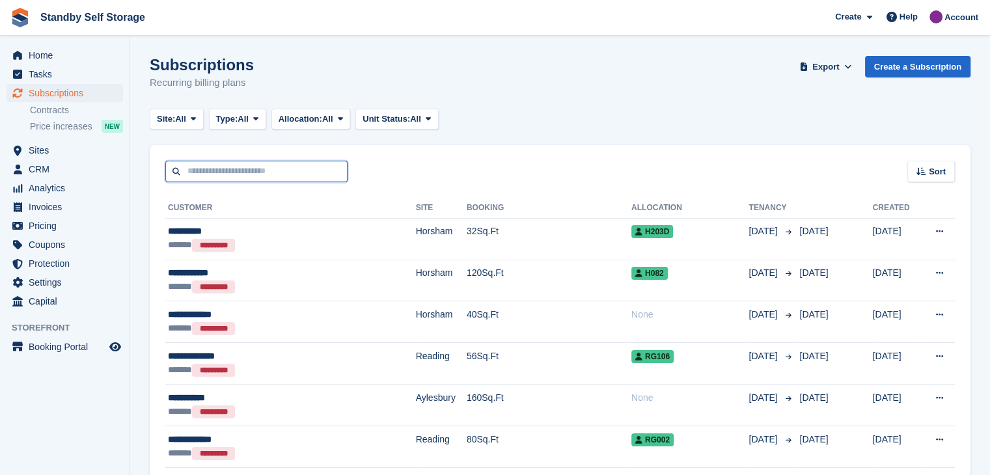
click at [322, 171] on input "text" at bounding box center [256, 171] width 182 height 21
type input "****"
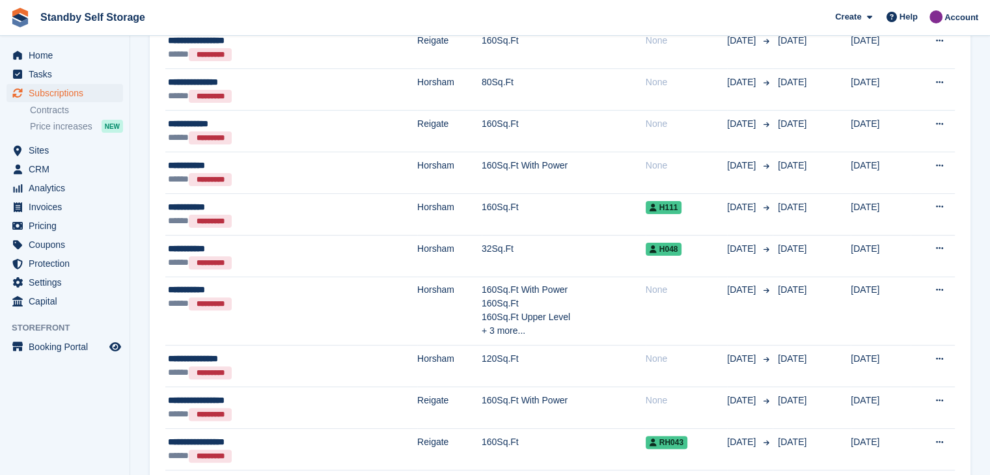
scroll to position [334, 0]
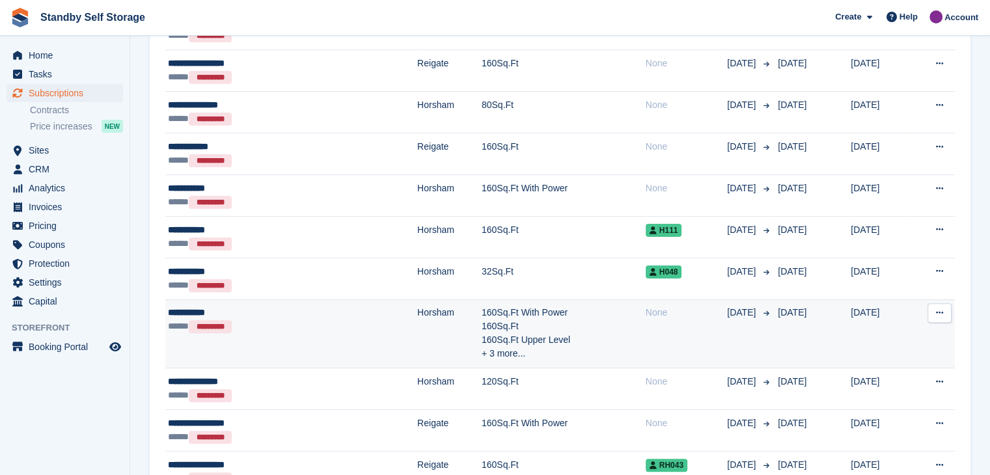
click at [204, 314] on div "**********" at bounding box center [245, 313] width 154 height 14
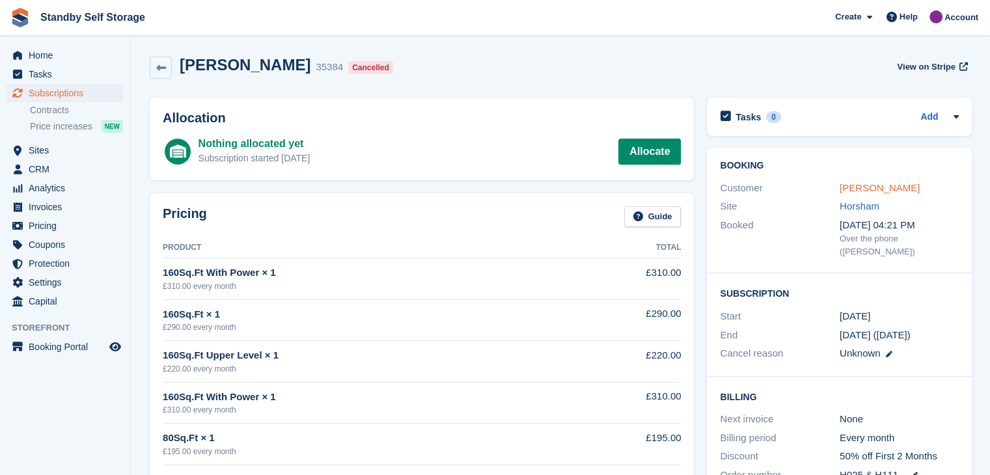
click at [875, 185] on link "[PERSON_NAME]" at bounding box center [879, 187] width 80 height 11
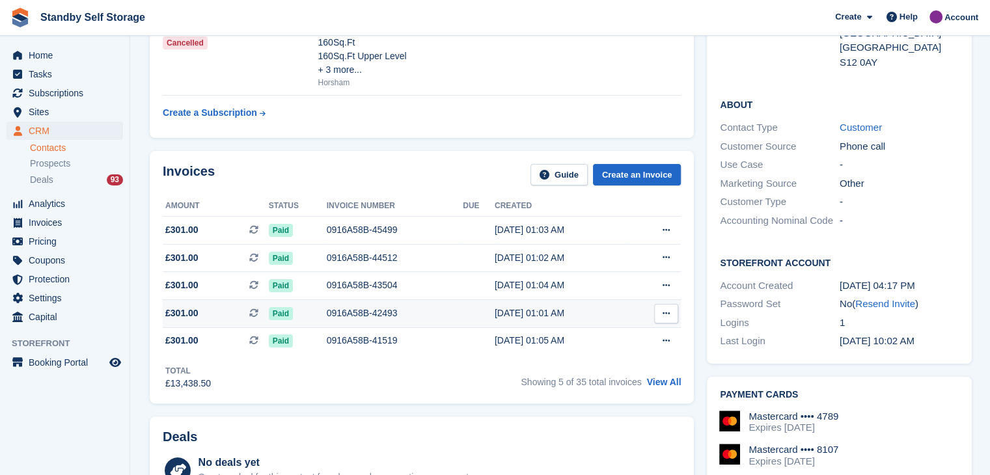
scroll to position [325, 0]
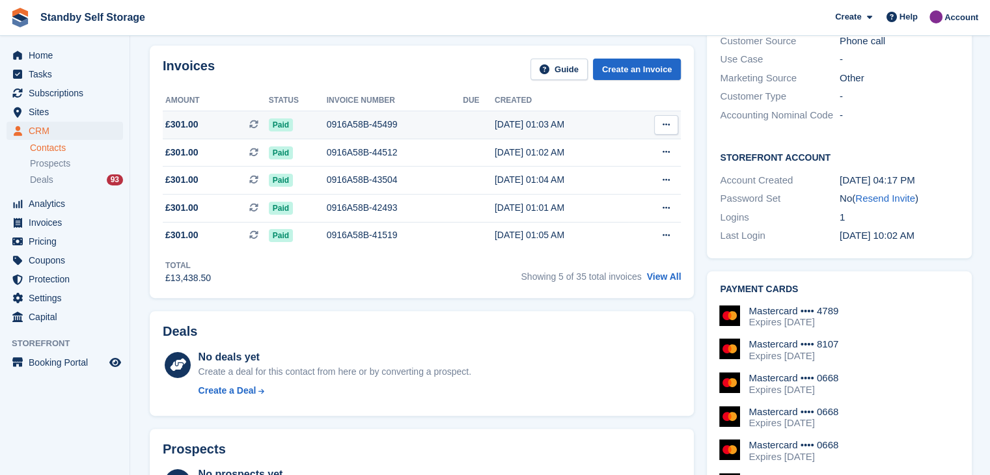
click at [329, 122] on div "0916A58B-45499" at bounding box center [395, 125] width 137 height 14
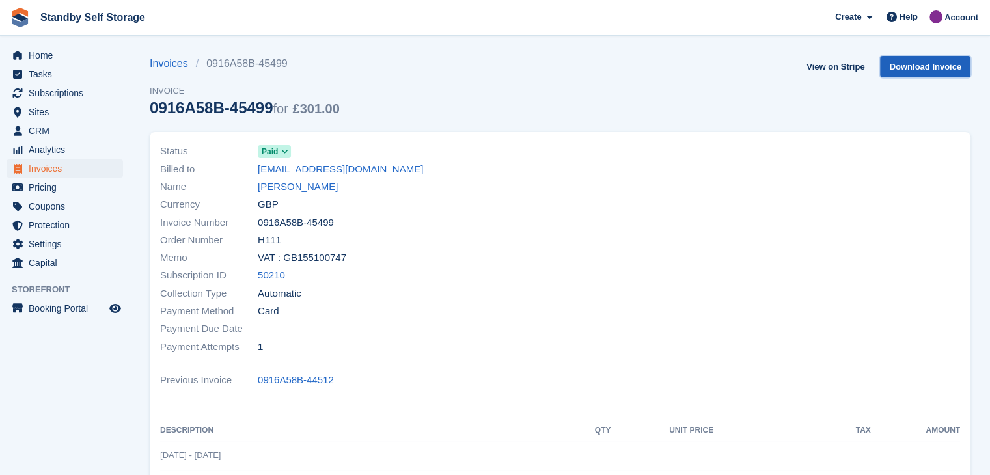
click at [909, 63] on link "Download Invoice" at bounding box center [925, 66] width 90 height 21
click at [290, 187] on link "[PERSON_NAME]" at bounding box center [298, 187] width 80 height 15
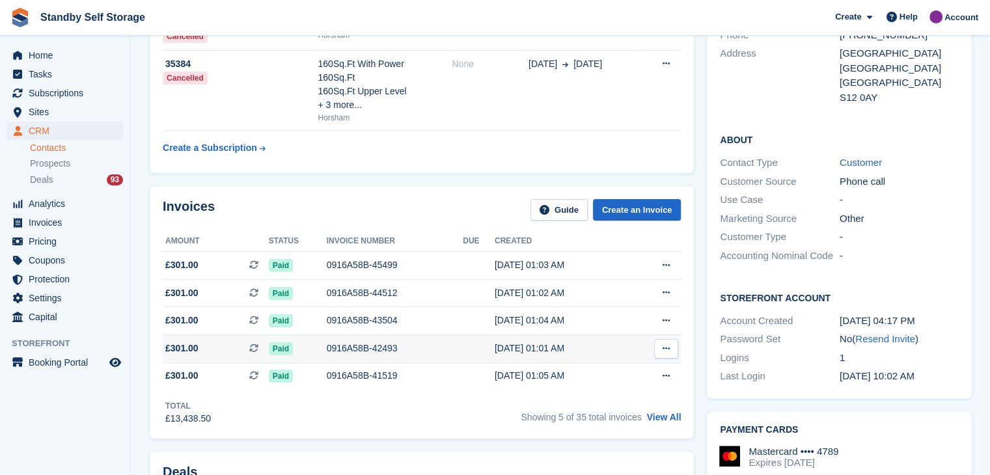
scroll to position [195, 0]
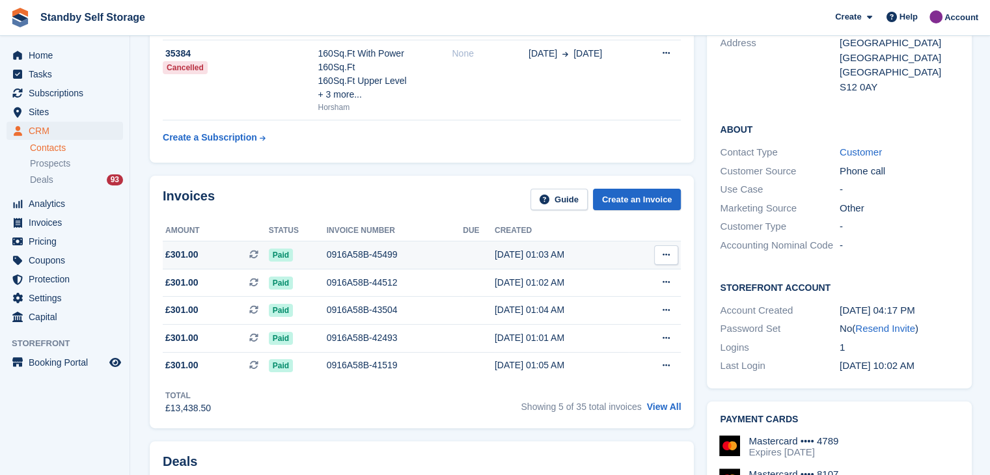
click at [664, 253] on icon at bounding box center [665, 254] width 7 height 8
click at [587, 282] on p "Download PDF" at bounding box center [615, 280] width 113 height 17
click at [174, 251] on span "£301.00" at bounding box center [181, 255] width 33 height 14
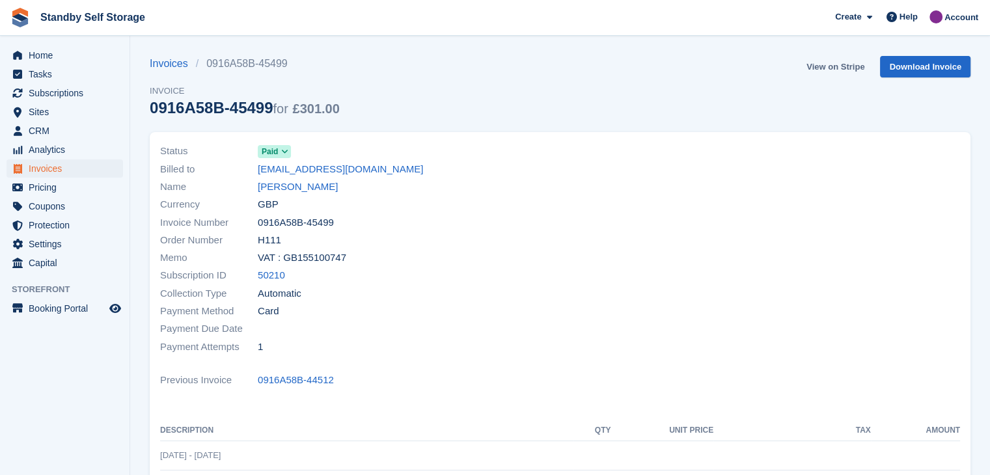
click at [835, 68] on link "View on Stripe" at bounding box center [835, 66] width 68 height 21
click at [39, 55] on span "Home" at bounding box center [68, 55] width 78 height 18
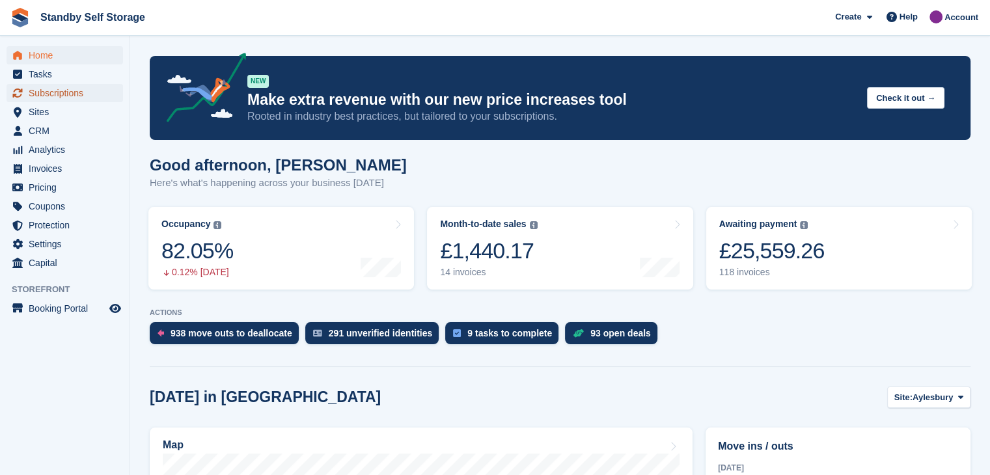
click at [45, 93] on span "Subscriptions" at bounding box center [68, 93] width 78 height 18
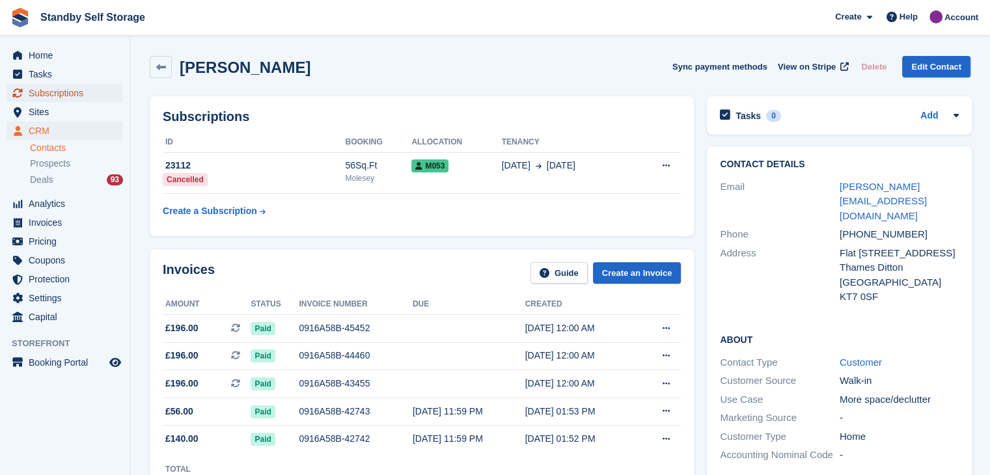
click at [41, 91] on span "Subscriptions" at bounding box center [68, 93] width 78 height 18
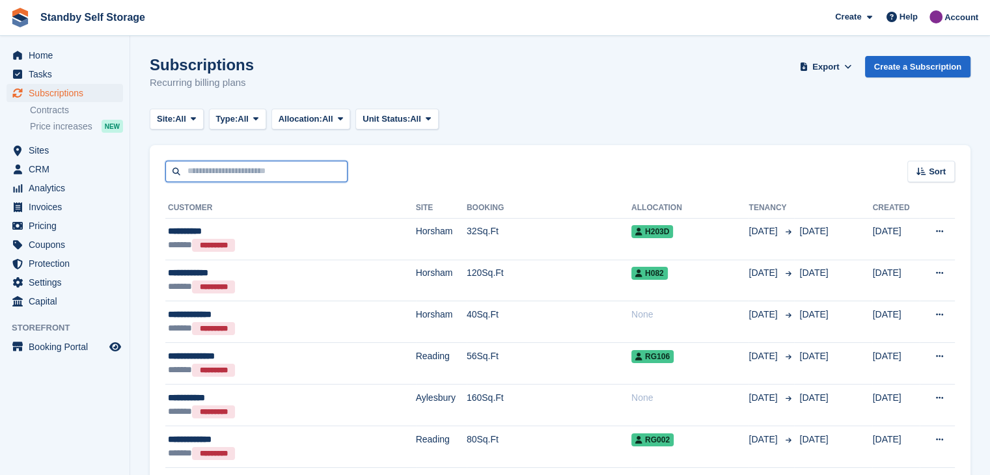
click at [192, 174] on input "text" at bounding box center [256, 171] width 182 height 21
type input "****"
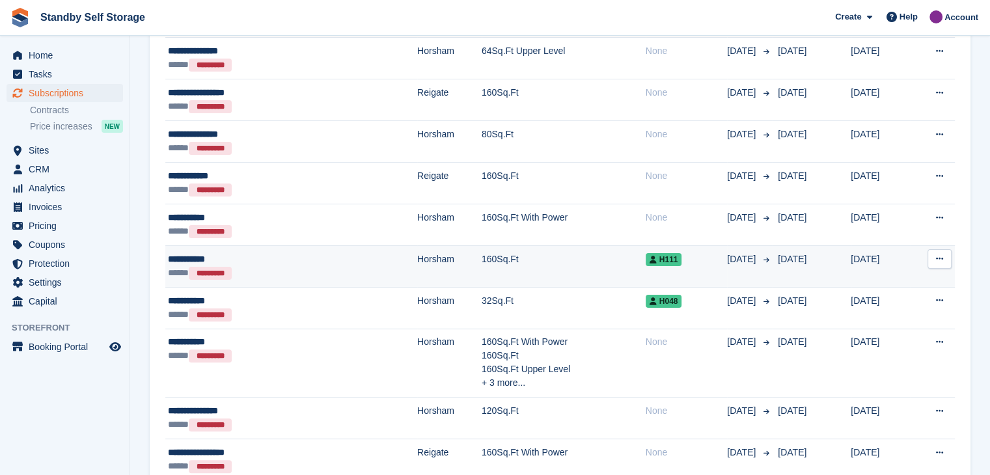
scroll to position [325, 0]
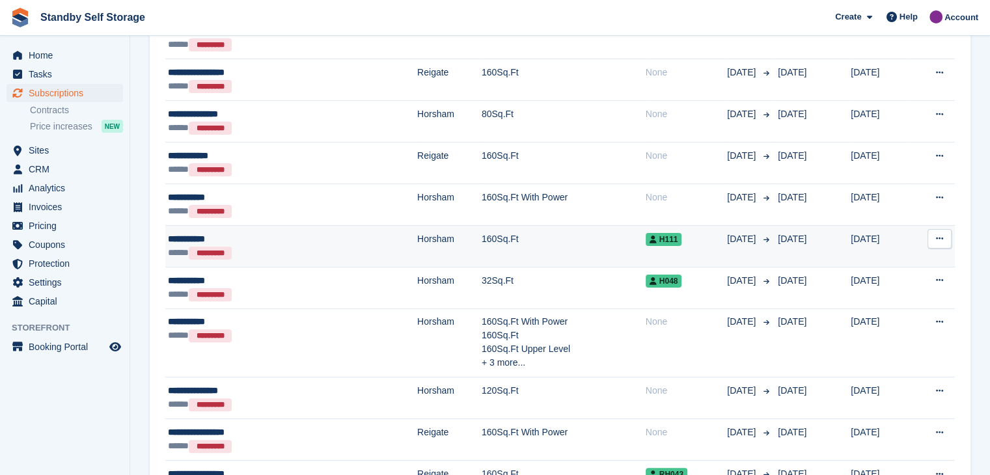
click at [185, 237] on div "**********" at bounding box center [245, 239] width 154 height 14
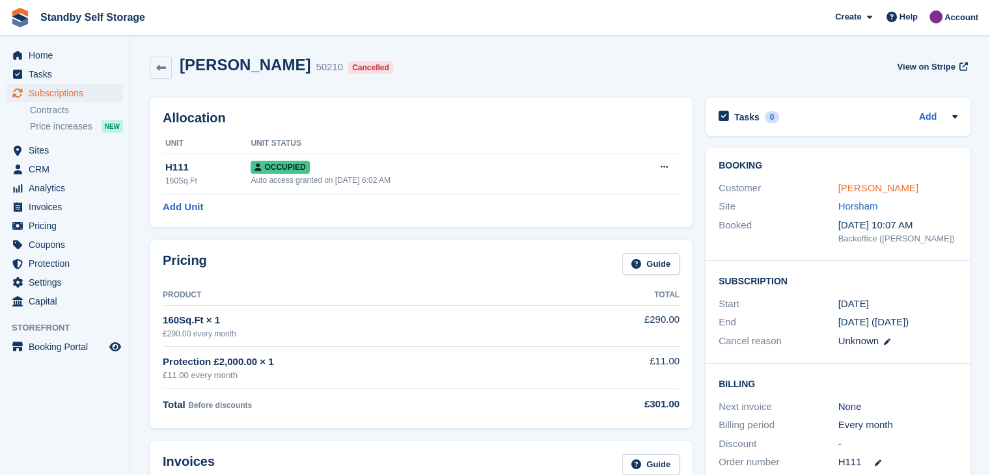
click at [858, 187] on link "Nick Hayden" at bounding box center [878, 187] width 80 height 11
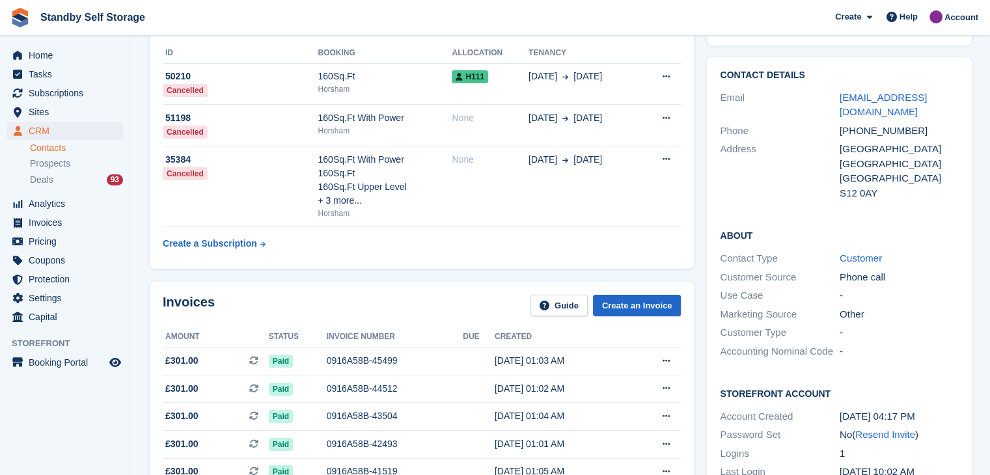
scroll to position [195, 0]
